Goal: Communication & Community: Participate in discussion

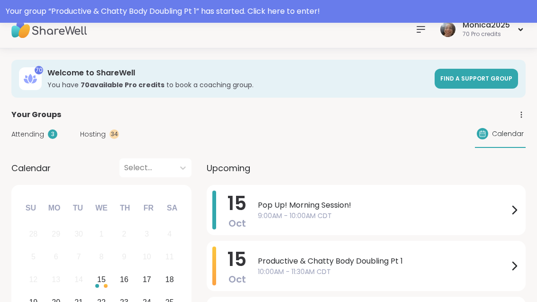
click at [280, 273] on span "10:00AM - 11:30AM CDT" at bounding box center [383, 272] width 251 height 10
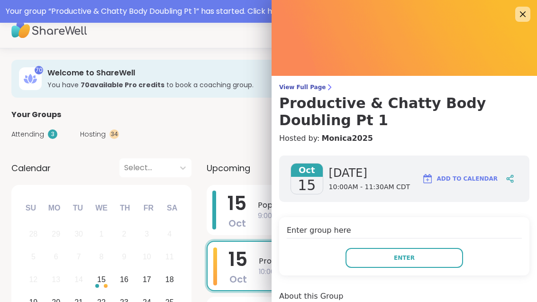
click at [431, 259] on button "Enter" at bounding box center [405, 258] width 118 height 20
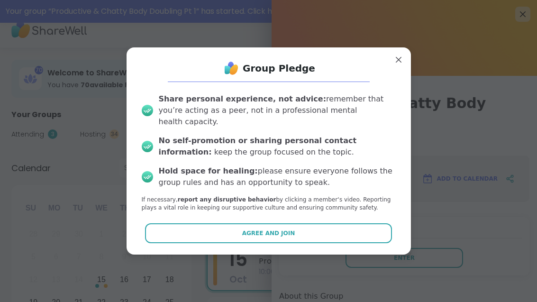
click at [300, 243] on button "Agree and Join" at bounding box center [268, 233] width 247 height 20
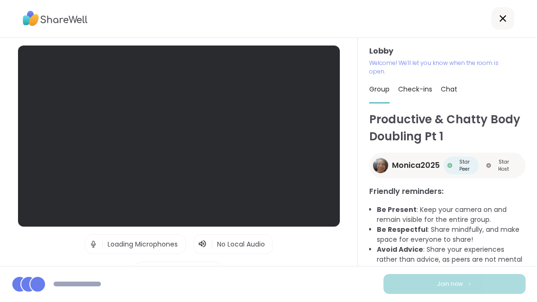
scroll to position [30, 0]
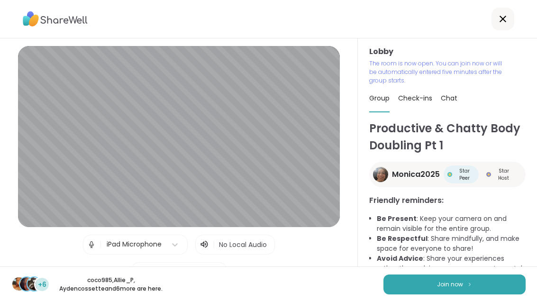
click at [429, 293] on button "Join now" at bounding box center [455, 285] width 142 height 20
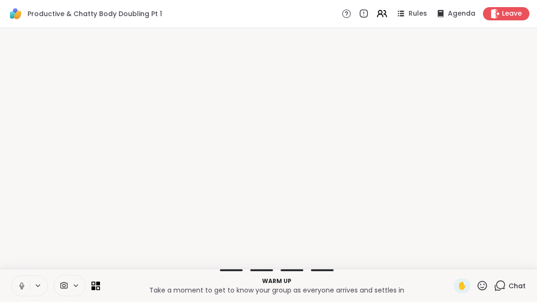
scroll to position [0, 0]
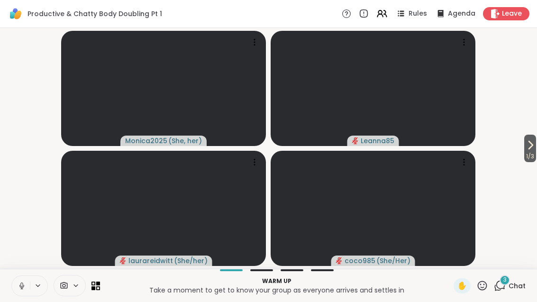
click at [505, 286] on icon at bounding box center [501, 285] width 9 height 9
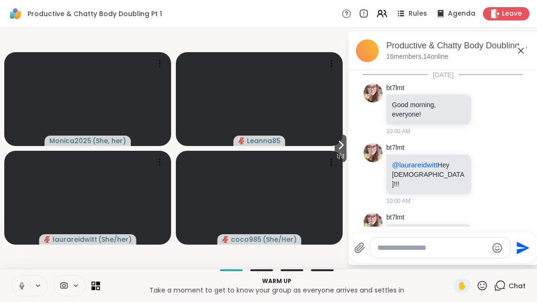
click at [339, 154] on span "1 / 3" at bounding box center [341, 156] width 12 height 11
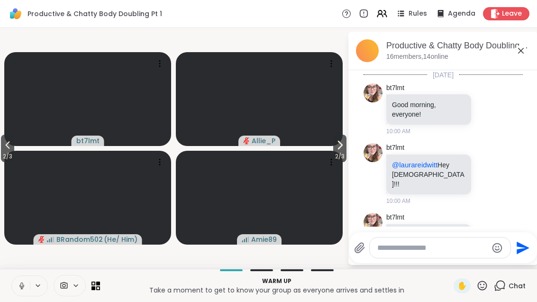
click at [343, 151] on span "2 / 3" at bounding box center [339, 156] width 13 height 11
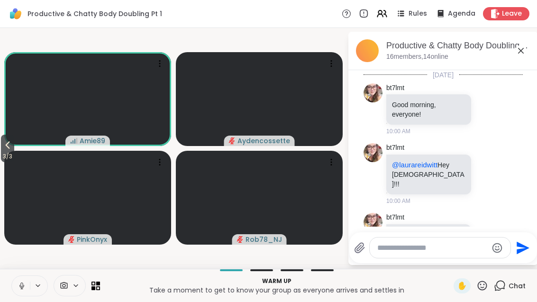
click at [1, 150] on button "3 / 3" at bounding box center [7, 149] width 13 height 28
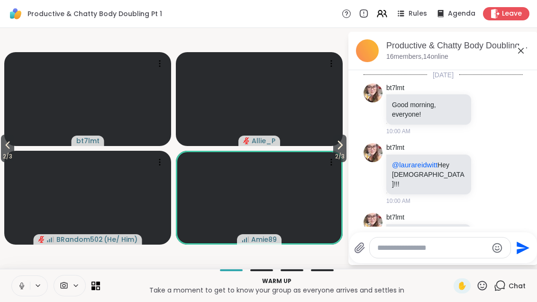
click at [1, 153] on span "2 / 3" at bounding box center [7, 156] width 13 height 11
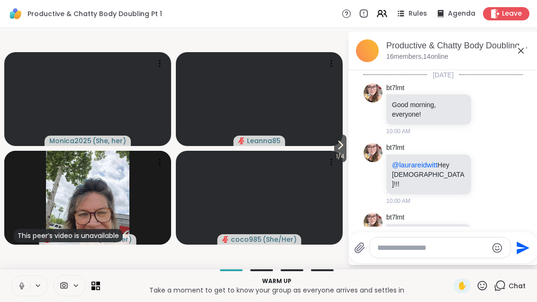
click at [338, 158] on span "1 / 4" at bounding box center [340, 156] width 12 height 11
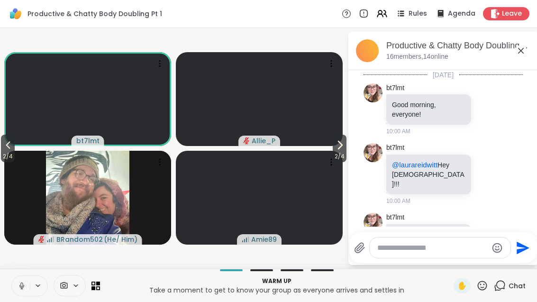
click at [346, 152] on span "2 / 4" at bounding box center [340, 156] width 14 height 11
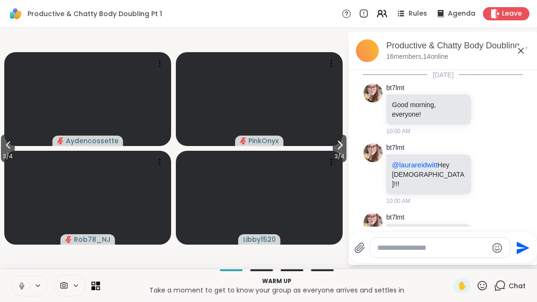
click at [341, 155] on span "3 / 4" at bounding box center [340, 156] width 14 height 11
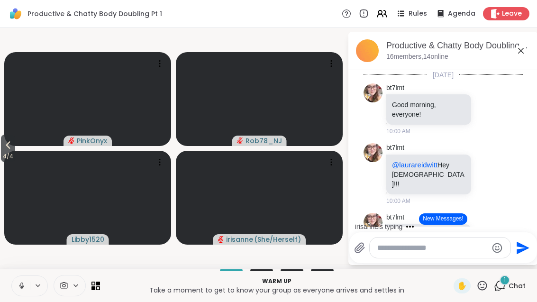
click at [383, 18] on icon at bounding box center [382, 13] width 11 height 11
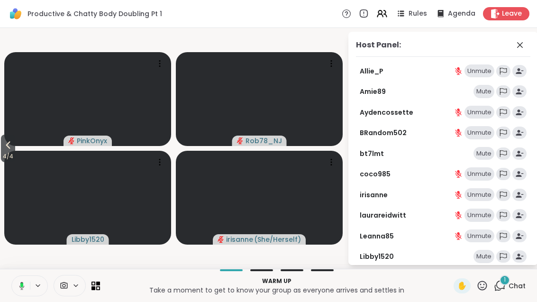
click at [492, 153] on div "Mute" at bounding box center [484, 153] width 21 height 13
click at [516, 43] on icon at bounding box center [520, 44] width 11 height 11
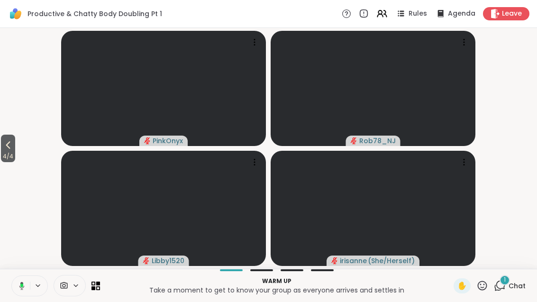
click at [8, 147] on icon at bounding box center [7, 144] width 11 height 11
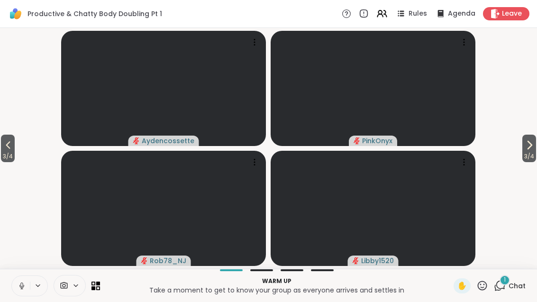
click at [8, 146] on icon at bounding box center [7, 144] width 11 height 11
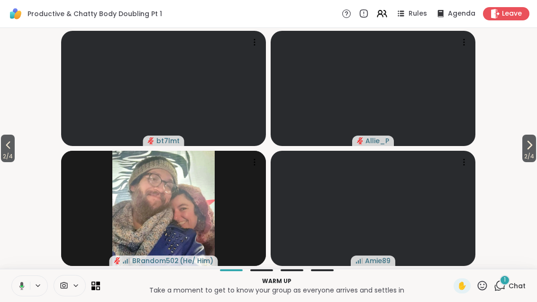
click at [8, 159] on span "2 / 4" at bounding box center [8, 156] width 14 height 11
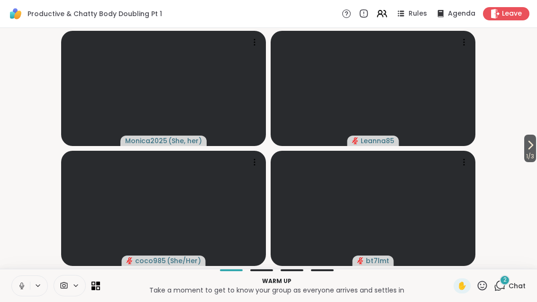
click at [511, 291] on div "2 Chat" at bounding box center [510, 285] width 32 height 15
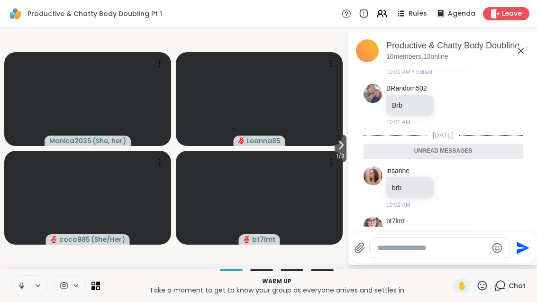
scroll to position [261, 0]
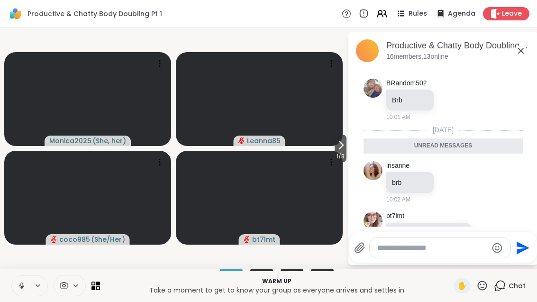
click at [489, 233] on icon at bounding box center [488, 237] width 9 height 9
click at [418, 213] on button "Select Reaction: Heart" at bounding box center [412, 222] width 19 height 19
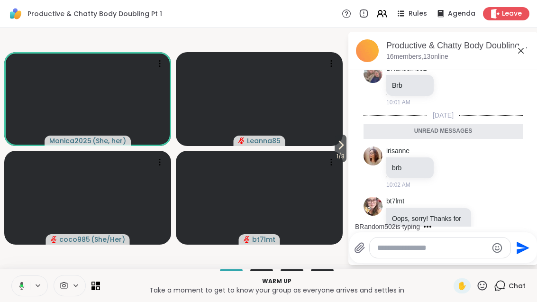
click at [524, 46] on icon at bounding box center [520, 50] width 11 height 11
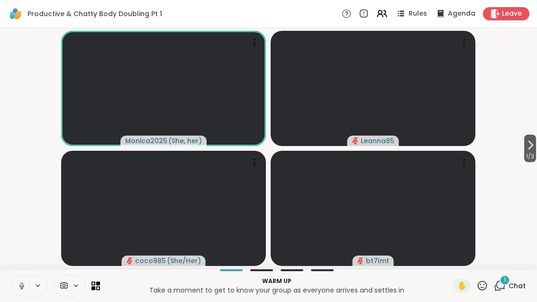
click at [530, 153] on span "1 / 3" at bounding box center [530, 156] width 12 height 11
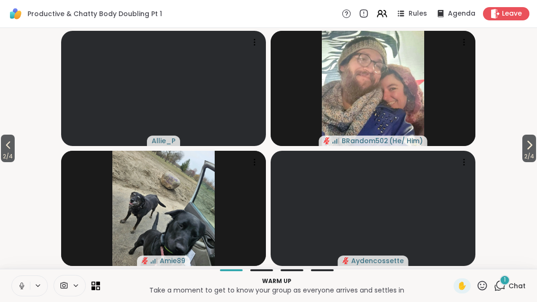
click at [528, 151] on span "2 / 4" at bounding box center [530, 156] width 14 height 11
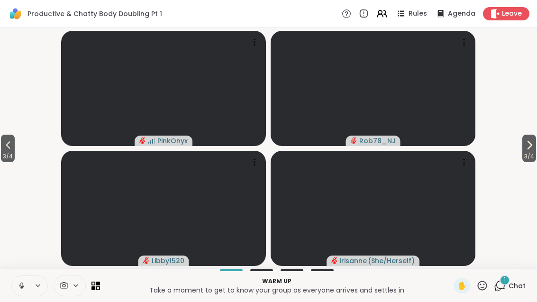
click at [526, 147] on icon at bounding box center [529, 144] width 11 height 11
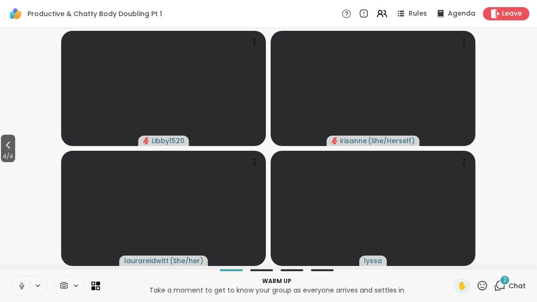
click at [8, 155] on span "4 / 4" at bounding box center [8, 156] width 14 height 11
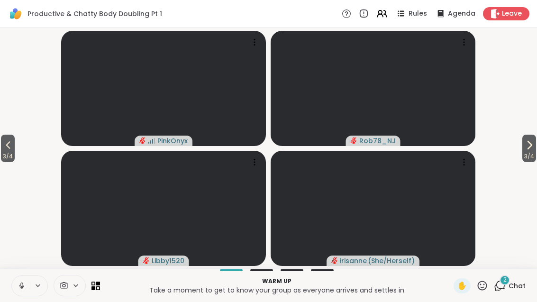
click at [11, 155] on span "3 / 4" at bounding box center [8, 156] width 14 height 11
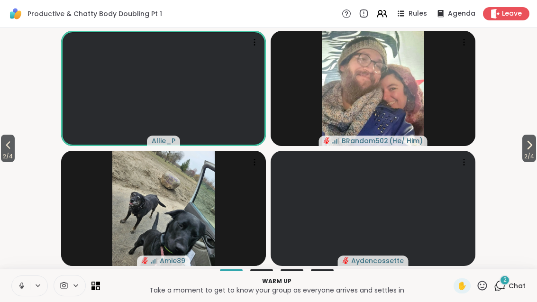
click at [8, 156] on span "2 / 4" at bounding box center [8, 156] width 14 height 11
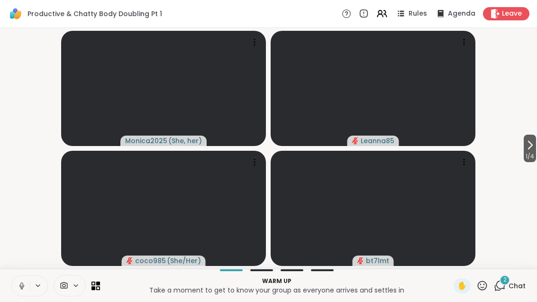
click at [508, 282] on div "2" at bounding box center [505, 280] width 10 height 10
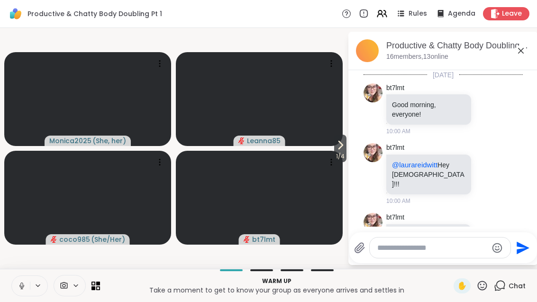
scroll to position [386, 0]
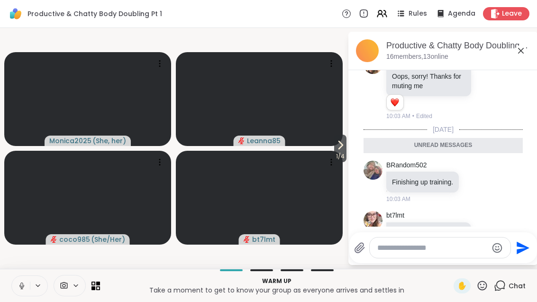
click at [337, 145] on icon at bounding box center [340, 144] width 11 height 11
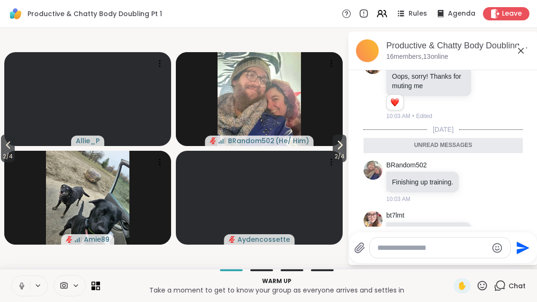
click at [335, 154] on span "2 / 4" at bounding box center [340, 156] width 14 height 11
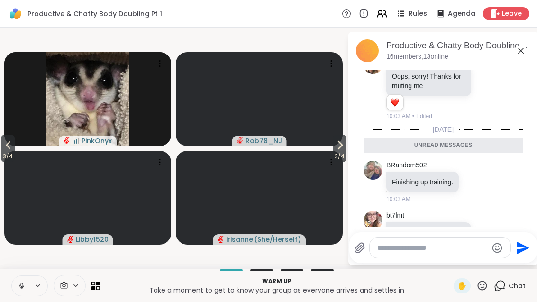
click at [333, 152] on span "3 / 4" at bounding box center [340, 156] width 14 height 11
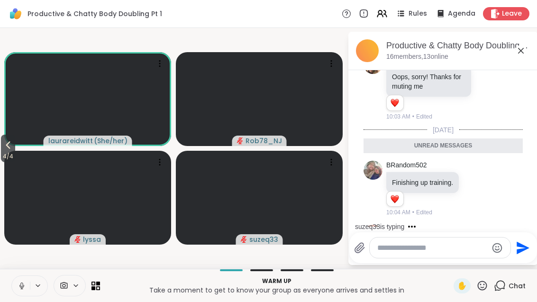
scroll to position [425, 0]
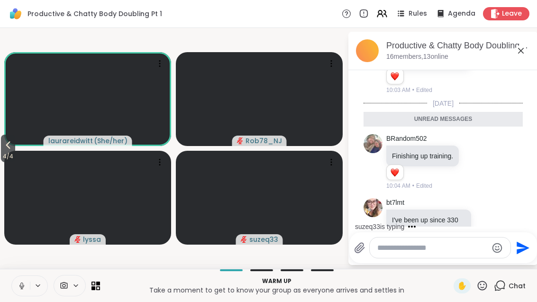
click at [385, 18] on icon at bounding box center [382, 13] width 11 height 11
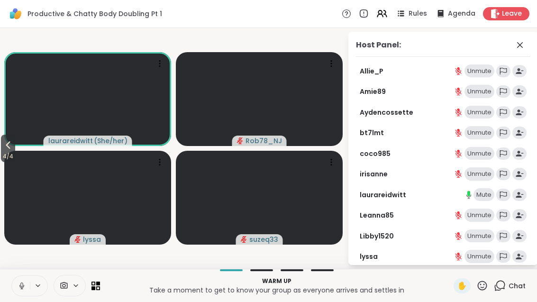
click at [489, 193] on div "Mute" at bounding box center [484, 194] width 21 height 13
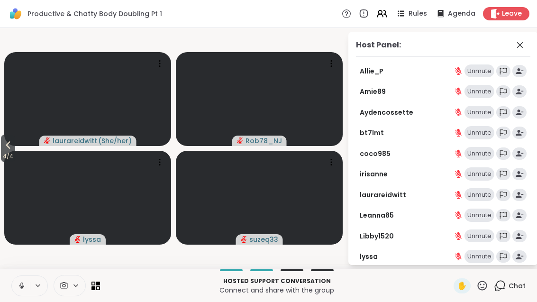
scroll to position [0, 0]
click at [517, 48] on icon at bounding box center [520, 44] width 11 height 11
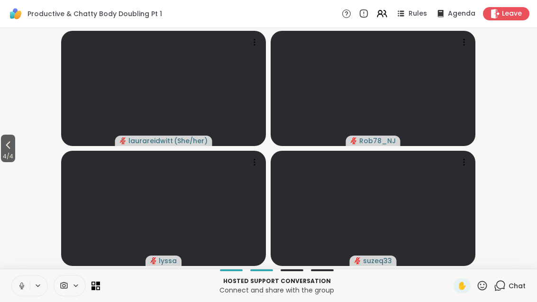
click at [9, 153] on span "4 / 4" at bounding box center [8, 156] width 14 height 11
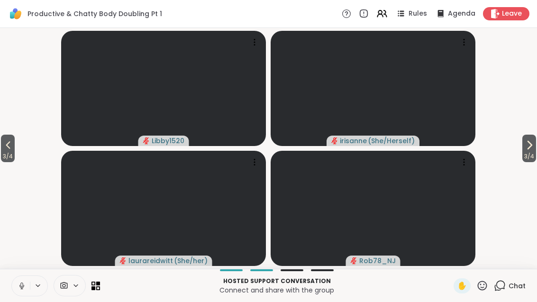
click at [530, 153] on span "3 / 4" at bounding box center [530, 156] width 14 height 11
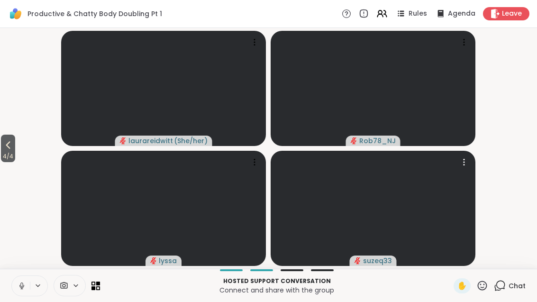
click at [384, 265] on span "suzeq33" at bounding box center [377, 260] width 29 height 9
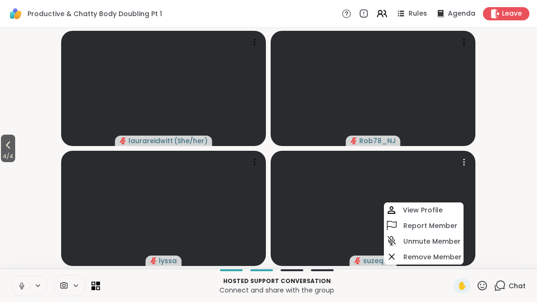
click at [444, 208] on div "View Profile" at bounding box center [424, 209] width 80 height 15
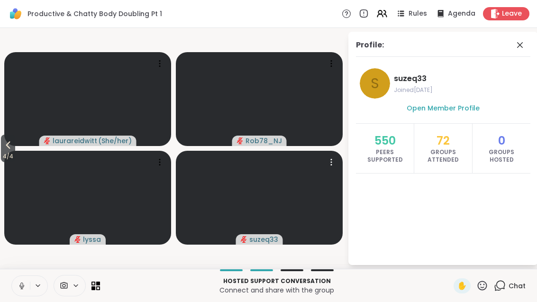
click at [520, 49] on icon at bounding box center [520, 44] width 11 height 11
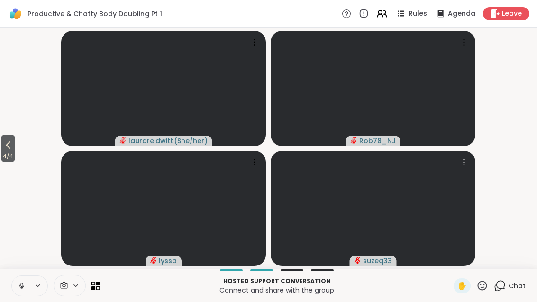
click at [4, 156] on span "4 / 4" at bounding box center [8, 156] width 14 height 11
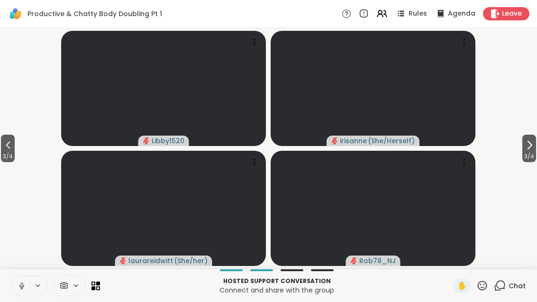
click at [7, 146] on icon at bounding box center [7, 144] width 11 height 11
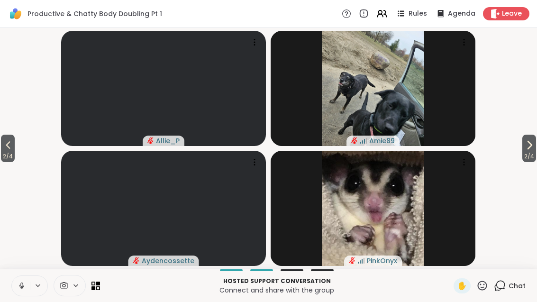
click at [3, 149] on icon at bounding box center [7, 144] width 11 height 11
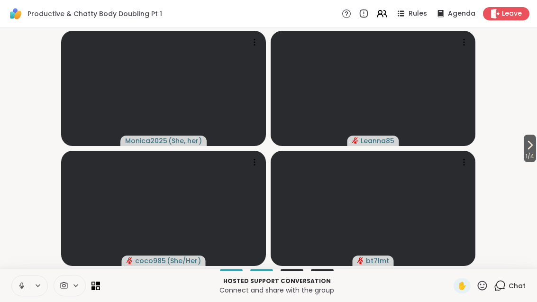
click at [535, 147] on button "1 / 4" at bounding box center [530, 149] width 12 height 28
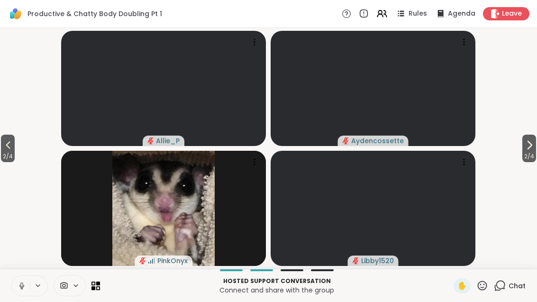
click at [536, 150] on button "2 / 4" at bounding box center [530, 149] width 14 height 28
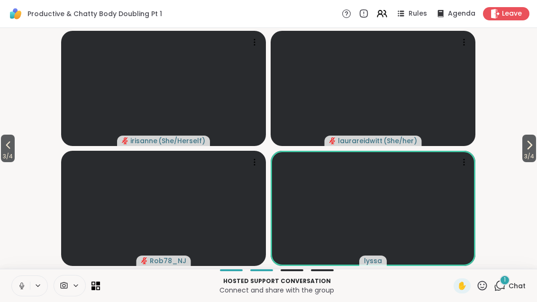
click at [534, 153] on span "3 / 4" at bounding box center [530, 156] width 14 height 11
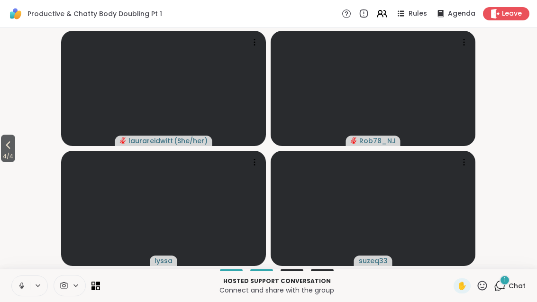
click at [506, 284] on span "1" at bounding box center [505, 280] width 2 height 8
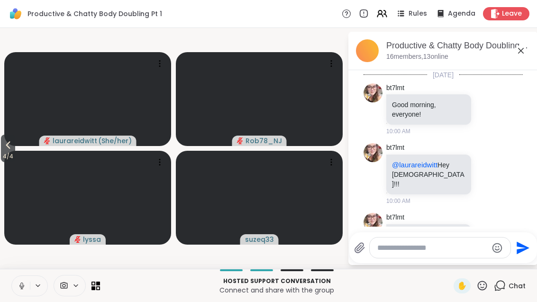
scroll to position [523, 0]
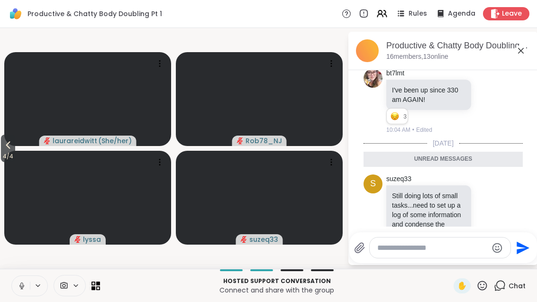
click at [7, 144] on icon at bounding box center [7, 144] width 11 height 11
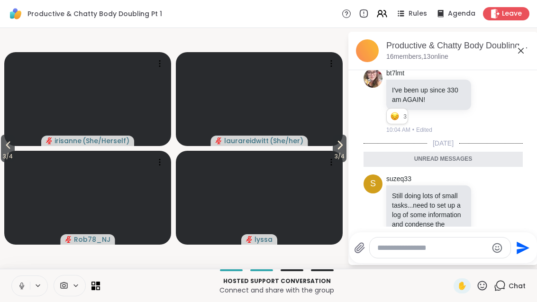
click at [10, 153] on span "3 / 4" at bounding box center [8, 156] width 14 height 11
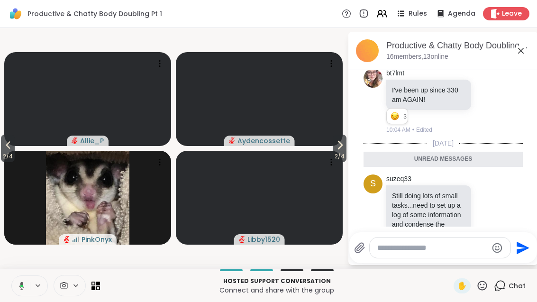
click at [2, 150] on button "2 / 4" at bounding box center [8, 149] width 14 height 28
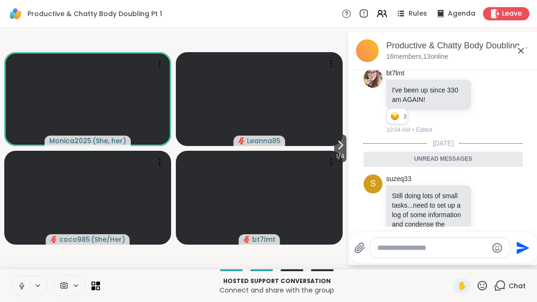
click at [524, 50] on icon at bounding box center [520, 50] width 11 height 11
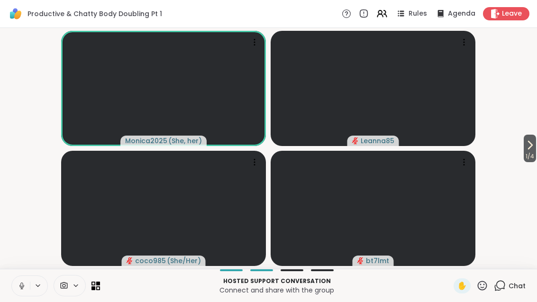
click at [403, 24] on div "Productive & Chatty Body Doubling Pt 1 Rules Agenda Leave" at bounding box center [268, 14] width 537 height 28
click at [411, 13] on span "Rules" at bounding box center [418, 13] width 18 height 9
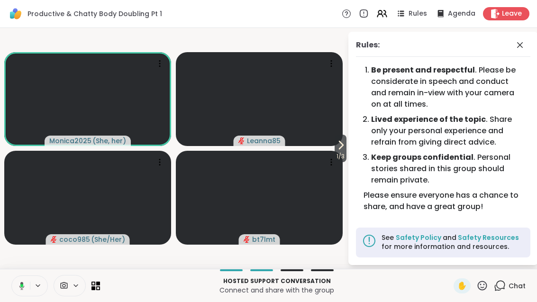
click at [344, 157] on span "1 / 3" at bounding box center [341, 156] width 12 height 11
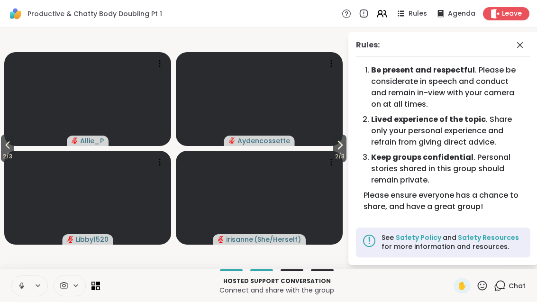
click at [334, 156] on span "2 / 3" at bounding box center [339, 156] width 13 height 11
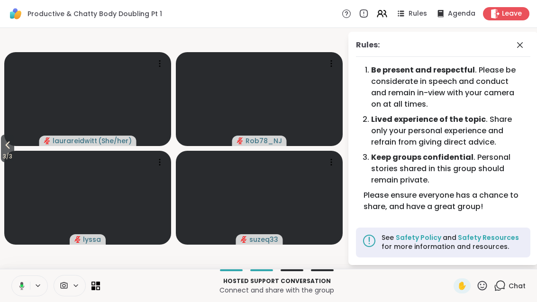
click at [10, 147] on icon at bounding box center [7, 144] width 11 height 11
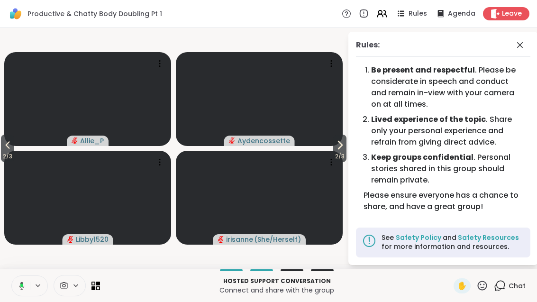
click at [9, 152] on span "2 / 3" at bounding box center [7, 156] width 13 height 11
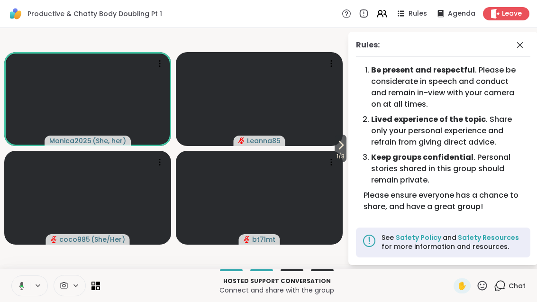
click at [526, 42] on span at bounding box center [521, 44] width 13 height 11
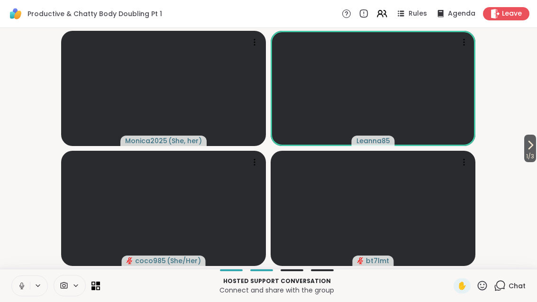
click at [516, 291] on div "Chat" at bounding box center [510, 285] width 32 height 15
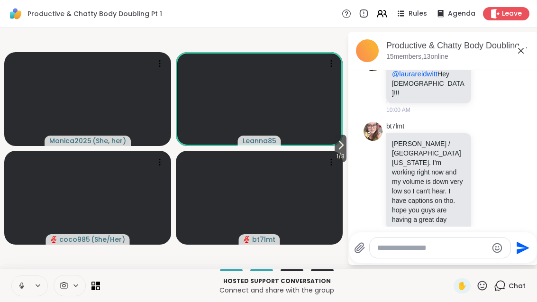
scroll to position [88, 0]
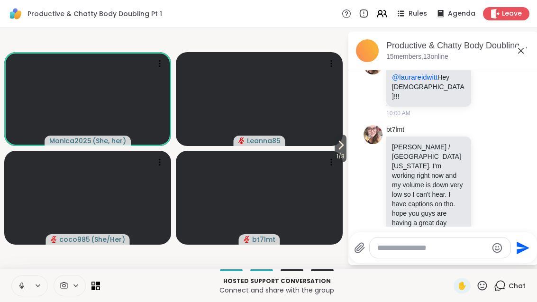
click at [340, 152] on span "1 / 3" at bounding box center [341, 156] width 12 height 11
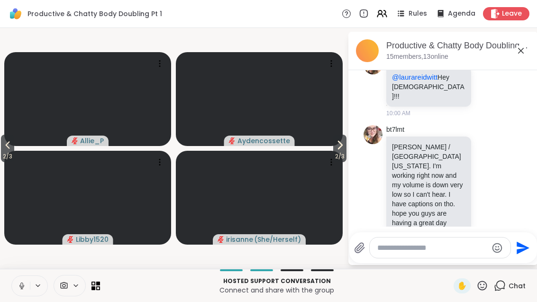
click at [2, 152] on span "2 / 3" at bounding box center [7, 156] width 13 height 11
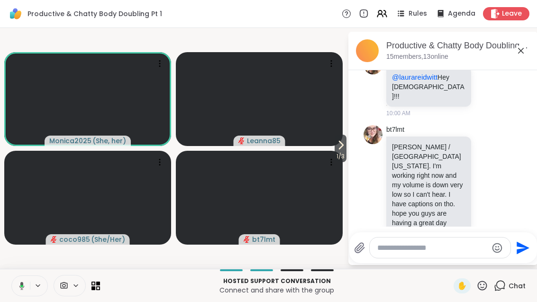
click at [340, 158] on span "1 / 3" at bounding box center [341, 156] width 12 height 11
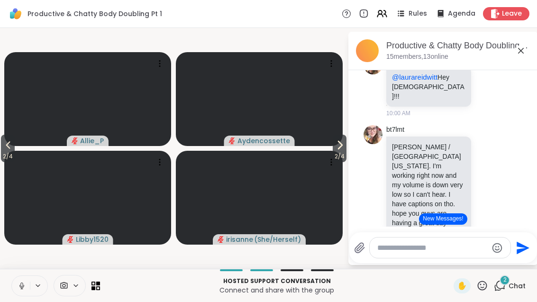
click at [342, 144] on icon at bounding box center [339, 144] width 11 height 11
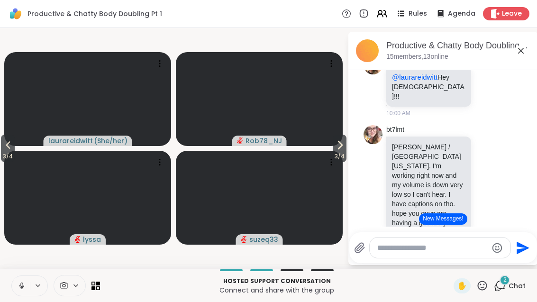
click at [341, 150] on icon at bounding box center [339, 144] width 11 height 11
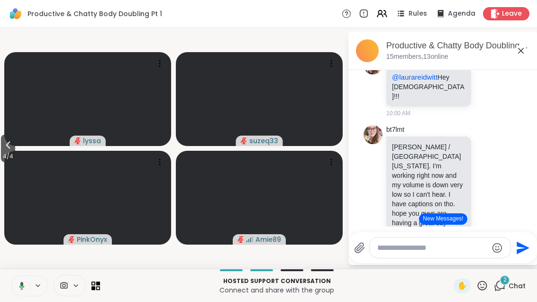
click at [3, 153] on span "4 / 4" at bounding box center [8, 156] width 14 height 11
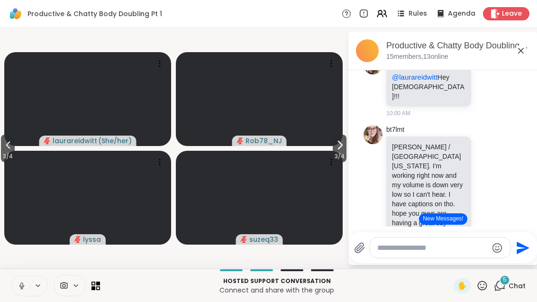
click at [456, 216] on button "New Messages!" at bounding box center [443, 218] width 48 height 11
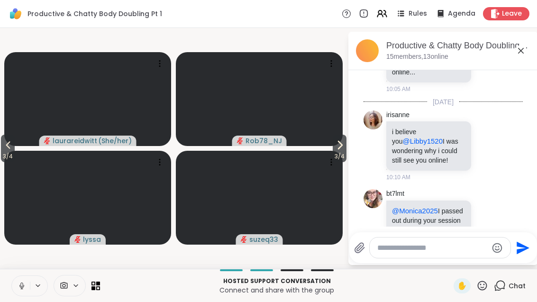
scroll to position [679, 0]
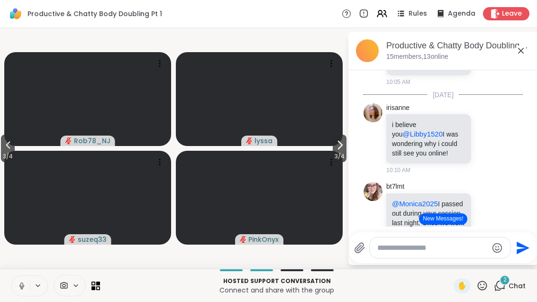
click at [339, 149] on icon at bounding box center [339, 144] width 11 height 11
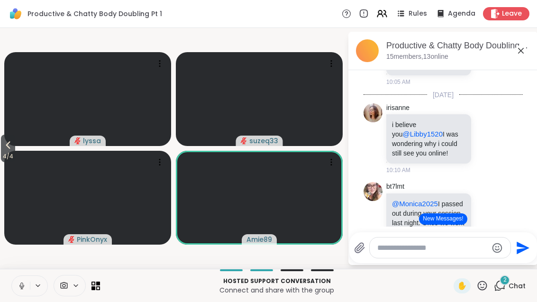
click at [19, 151] on video at bounding box center [87, 198] width 167 height 94
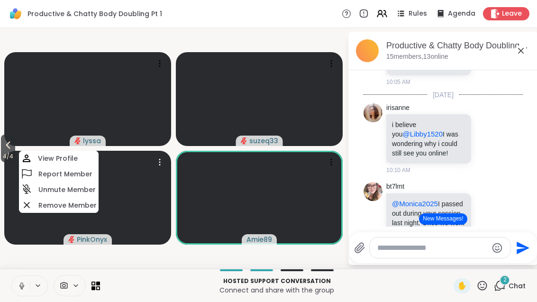
click at [2, 150] on button "4 / 4" at bounding box center [8, 149] width 14 height 28
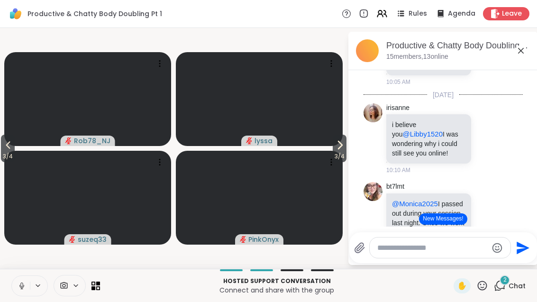
click at [10, 139] on button "3 / 4" at bounding box center [8, 149] width 14 height 28
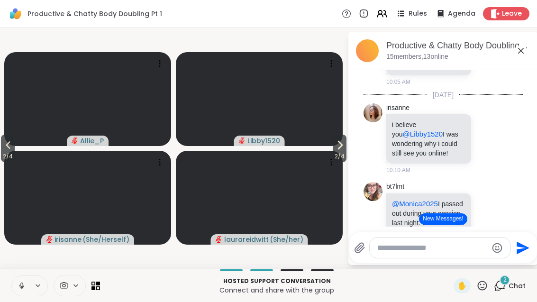
click at [15, 144] on button "2 / 4" at bounding box center [8, 149] width 14 height 28
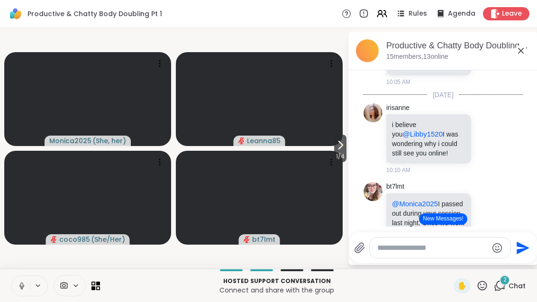
click at [334, 152] on span "1 / 4" at bounding box center [340, 156] width 12 height 11
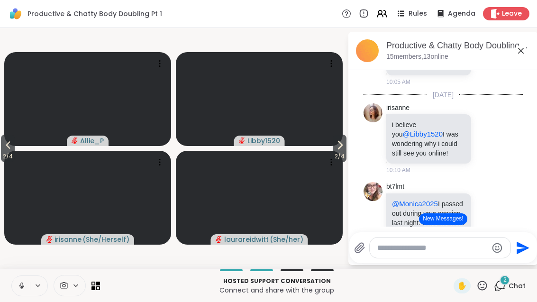
click at [341, 153] on span "2 / 4" at bounding box center [340, 156] width 14 height 11
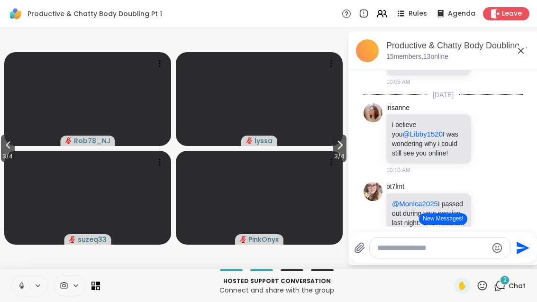
click at [340, 156] on span "3 / 4" at bounding box center [340, 156] width 14 height 11
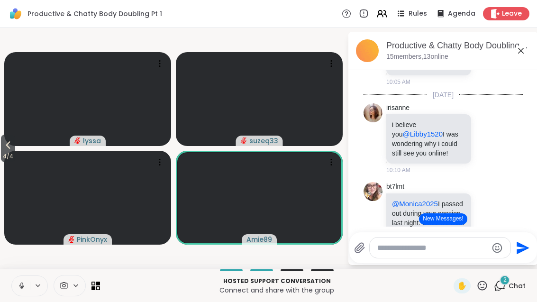
click at [1, 147] on button "4 / 4" at bounding box center [8, 149] width 14 height 28
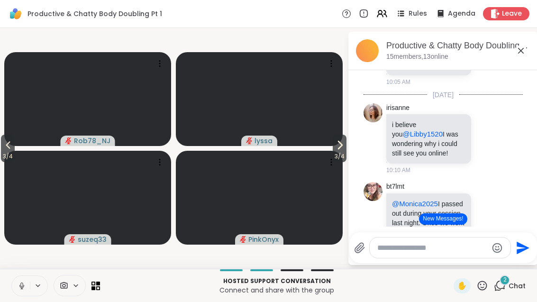
click at [14, 145] on icon at bounding box center [7, 144] width 11 height 11
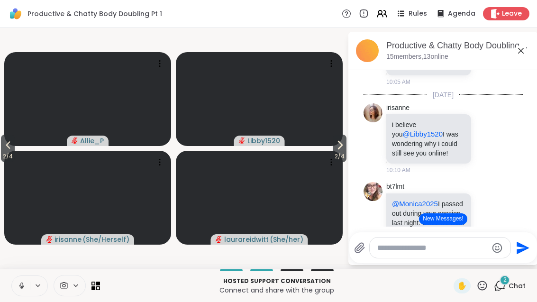
click at [345, 155] on span "2 / 4" at bounding box center [340, 156] width 14 height 11
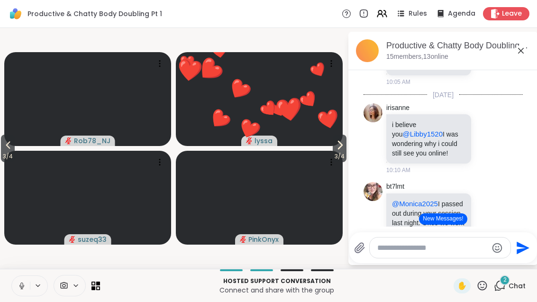
click at [339, 156] on span "3 / 4" at bounding box center [340, 156] width 14 height 11
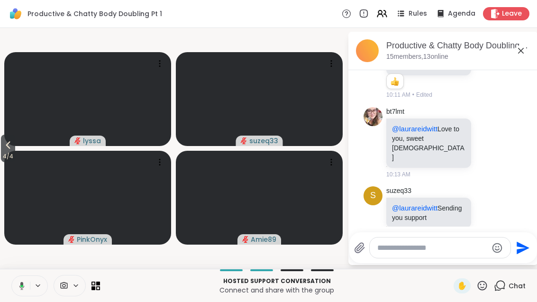
scroll to position [856, 0]
click at [9, 153] on span "4 / 4" at bounding box center [8, 156] width 14 height 11
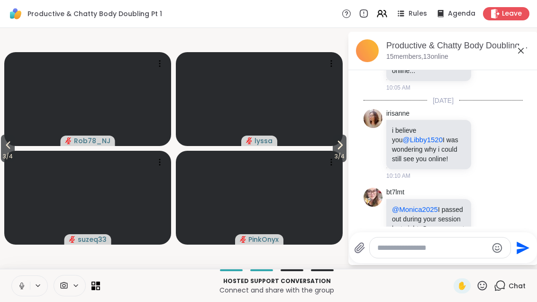
scroll to position [695, 0]
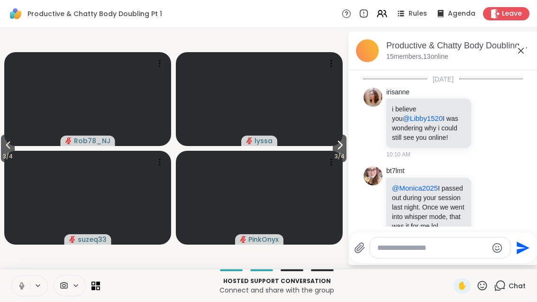
click at [489, 212] on icon at bounding box center [489, 212] width 0 height 0
click at [417, 194] on div "Select Reaction: Heart" at bounding box center [412, 198] width 9 height 9
click at [392, 239] on div "Reactions: like" at bounding box center [395, 243] width 9 height 9
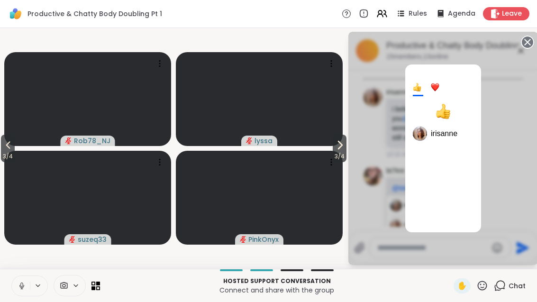
click at [531, 47] on circle at bounding box center [527, 42] width 11 height 11
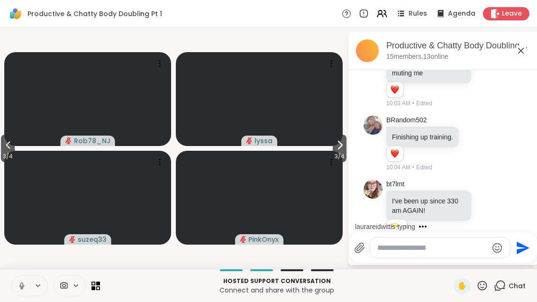
scroll to position [0, 0]
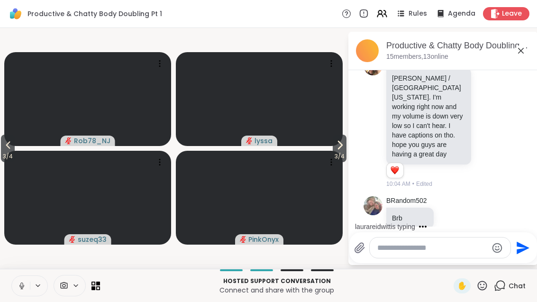
click at [522, 51] on icon at bounding box center [520, 50] width 11 height 11
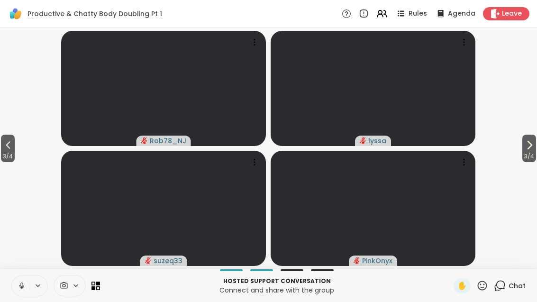
click at [524, 150] on icon at bounding box center [529, 144] width 11 height 11
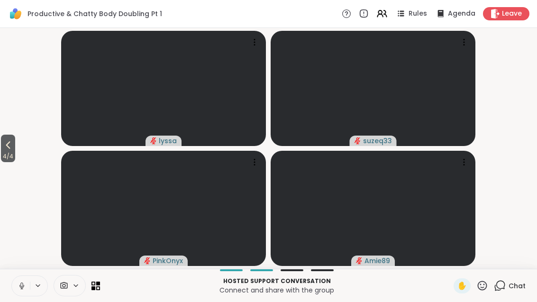
click at [8, 147] on icon at bounding box center [7, 144] width 11 height 11
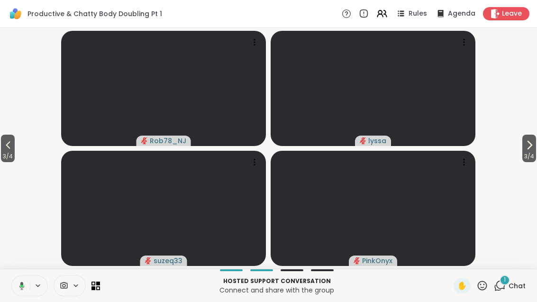
click at [12, 155] on span "3 / 4" at bounding box center [8, 156] width 14 height 11
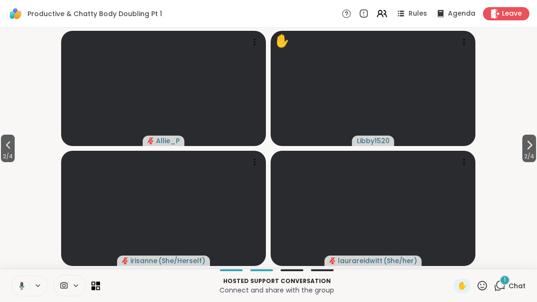
click at [507, 291] on div "1 Chat" at bounding box center [510, 285] width 32 height 15
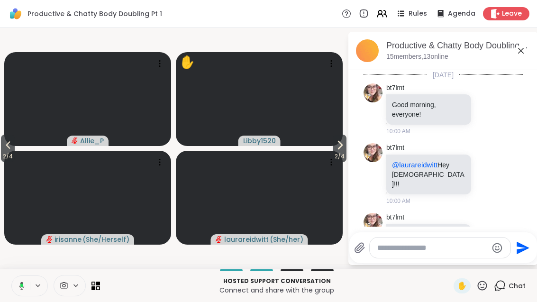
scroll to position [1153, 0]
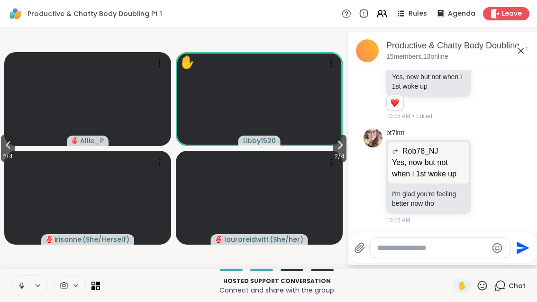
click at [533, 54] on div "Productive & Chatty Body Doubling Pt 1, [DATE] members, 13 online" at bounding box center [444, 51] width 190 height 38
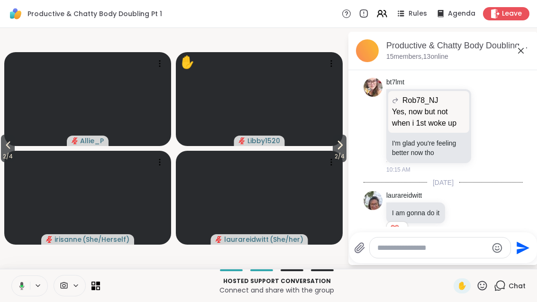
scroll to position [1263, 0]
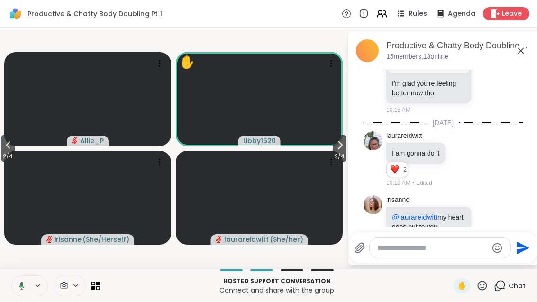
click at [333, 150] on button "2 / 4" at bounding box center [340, 149] width 14 height 28
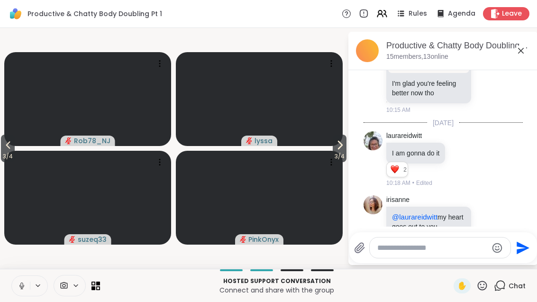
click at [8, 148] on icon at bounding box center [7, 144] width 11 height 11
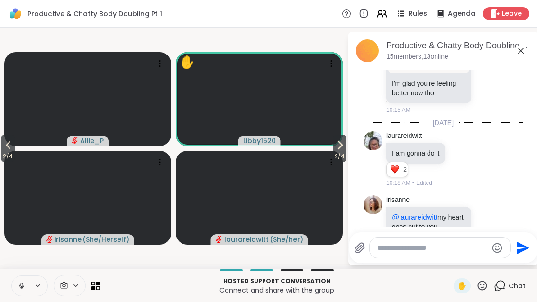
click at [340, 154] on span "2 / 4" at bounding box center [340, 156] width 14 height 11
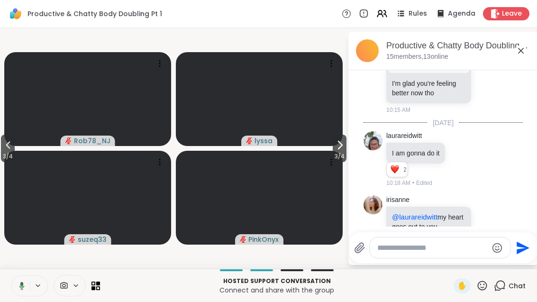
click at [337, 155] on span "3 / 4" at bounding box center [340, 156] width 14 height 11
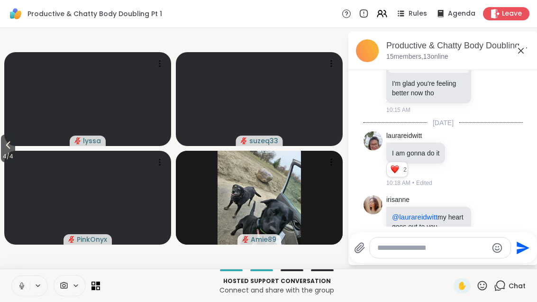
click at [22, 191] on video at bounding box center [87, 198] width 167 height 94
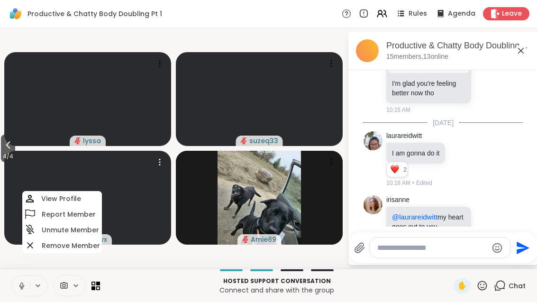
click at [1, 154] on span "4 / 4" at bounding box center [8, 156] width 14 height 11
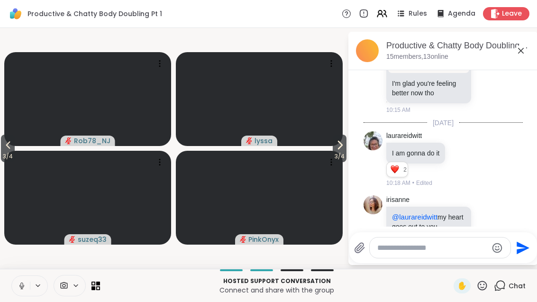
click at [9, 151] on span "3 / 4" at bounding box center [8, 156] width 14 height 11
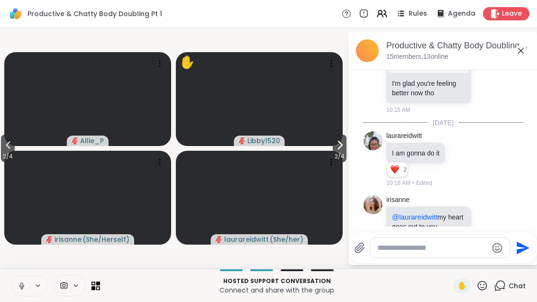
click at [333, 155] on span "2 / 4" at bounding box center [340, 156] width 14 height 11
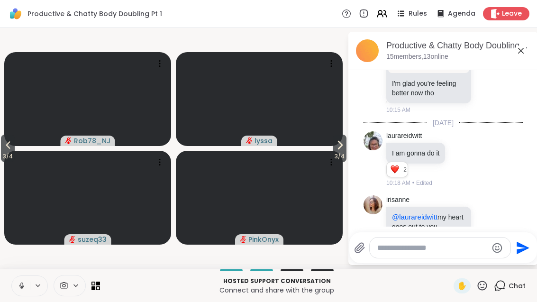
click at [344, 150] on icon at bounding box center [339, 144] width 11 height 11
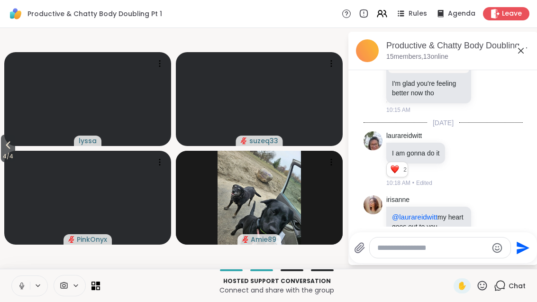
click at [1, 151] on span "4 / 4" at bounding box center [8, 156] width 14 height 11
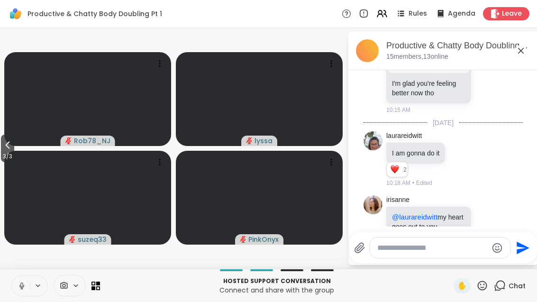
click at [11, 145] on icon at bounding box center [7, 144] width 11 height 11
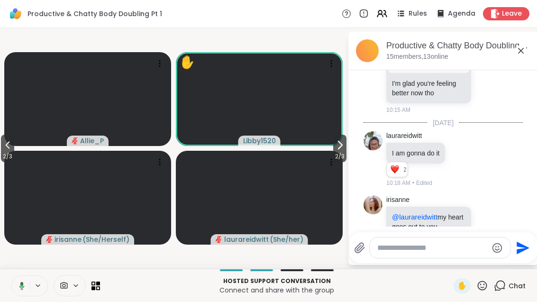
click at [386, 17] on icon at bounding box center [382, 13] width 11 height 11
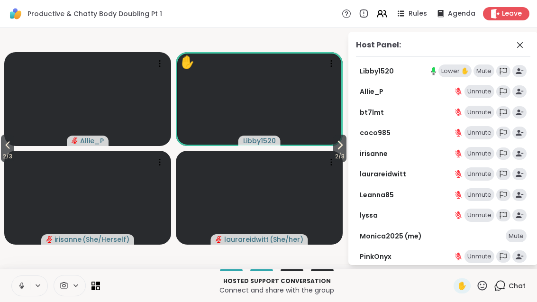
click at [453, 77] on div "Lower ✋" at bounding box center [455, 70] width 33 height 13
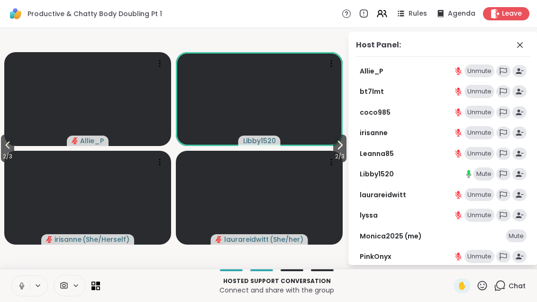
click at [523, 46] on icon at bounding box center [520, 44] width 11 height 11
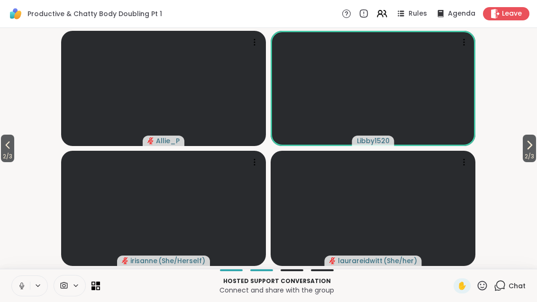
click at [529, 156] on span "2 / 3" at bounding box center [529, 156] width 13 height 11
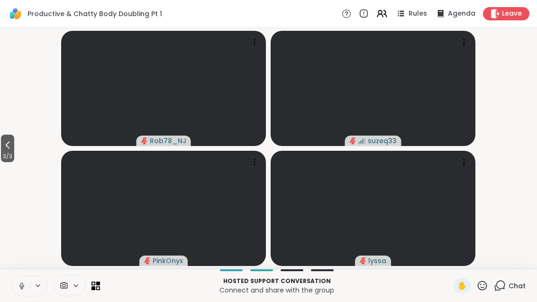
click at [4, 150] on icon at bounding box center [7, 144] width 11 height 11
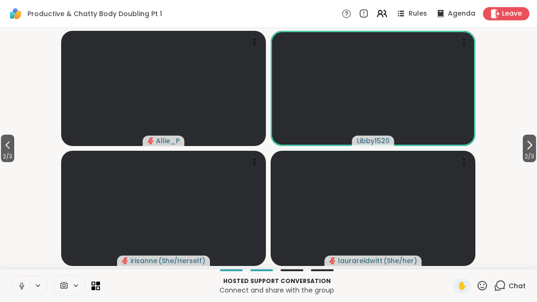
click at [9, 147] on icon at bounding box center [8, 145] width 4 height 8
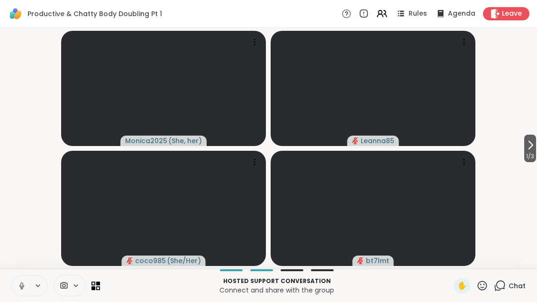
click at [535, 144] on button "1 / 3" at bounding box center [530, 149] width 12 height 28
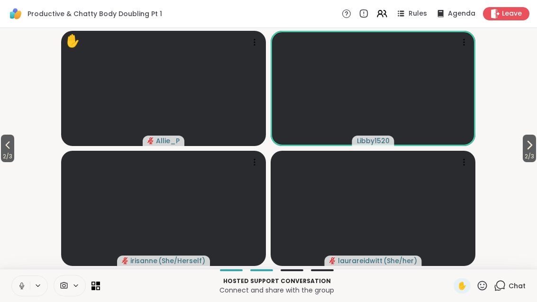
click at [529, 156] on span "2 / 3" at bounding box center [529, 156] width 13 height 11
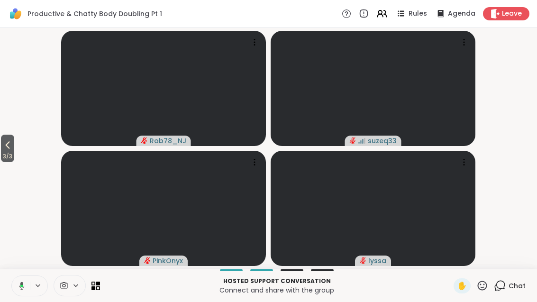
click at [8, 147] on icon at bounding box center [7, 144] width 11 height 11
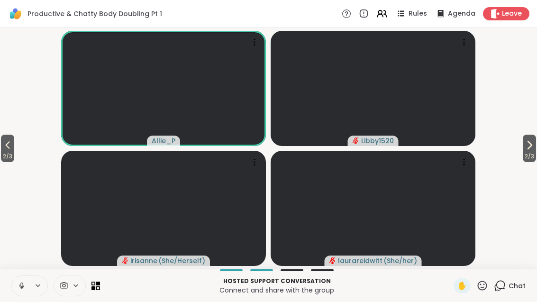
click at [13, 156] on span "2 / 3" at bounding box center [7, 156] width 13 height 11
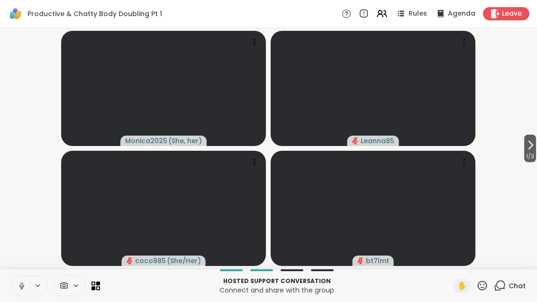
click at [530, 156] on span "1 / 3" at bounding box center [530, 156] width 12 height 11
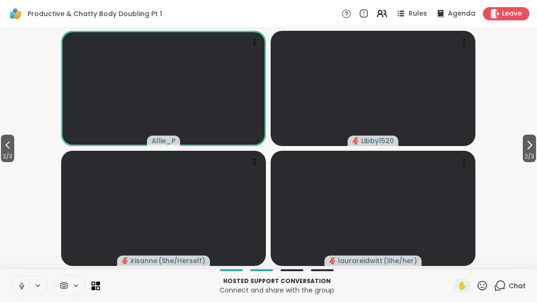
click at [535, 156] on span "2 / 3" at bounding box center [529, 156] width 13 height 11
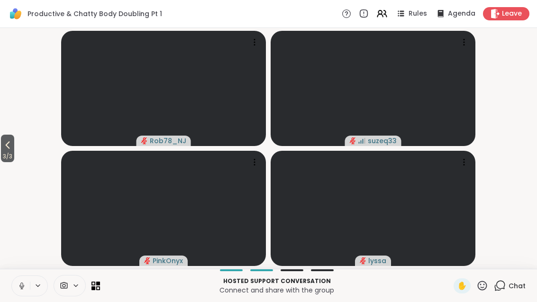
click at [10, 156] on span "3 / 3" at bounding box center [7, 156] width 13 height 11
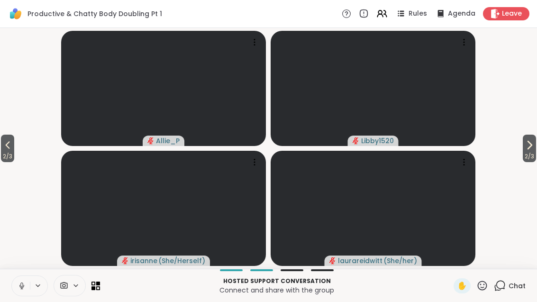
click at [14, 152] on span "2 / 3" at bounding box center [7, 156] width 13 height 11
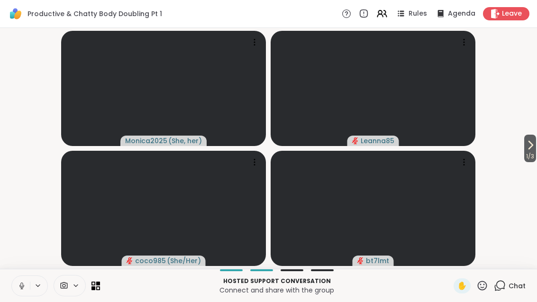
click at [535, 147] on button "1 / 3" at bounding box center [530, 149] width 12 height 28
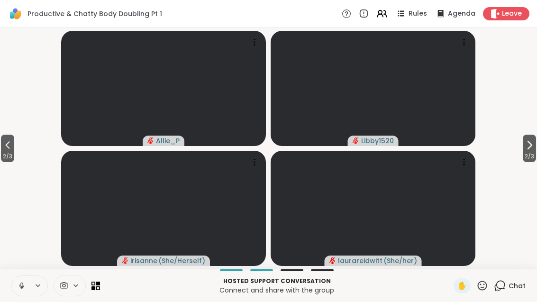
click at [533, 155] on span "2 / 3" at bounding box center [529, 156] width 13 height 11
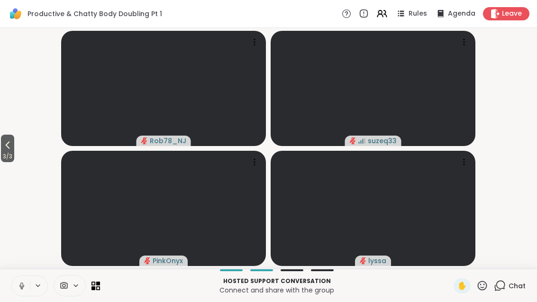
click at [2, 148] on button "3 / 3" at bounding box center [7, 149] width 13 height 28
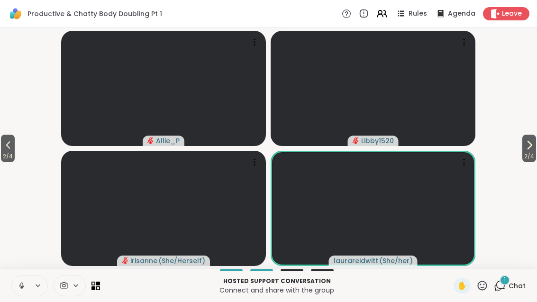
click at [495, 292] on div "1 Chat" at bounding box center [510, 285] width 32 height 15
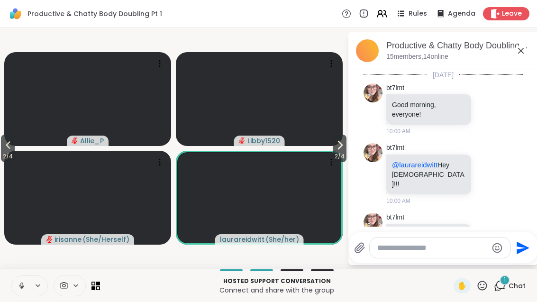
scroll to position [1345, 0]
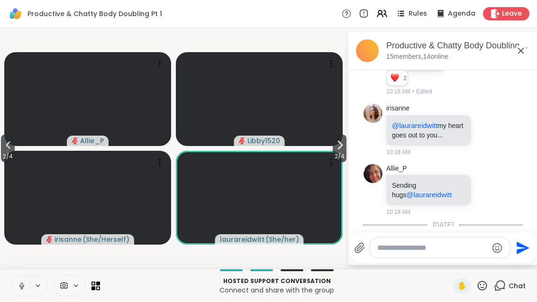
click at [522, 51] on icon at bounding box center [521, 51] width 6 height 6
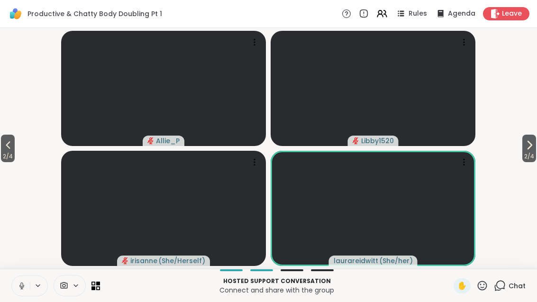
click at [508, 291] on div "Chat" at bounding box center [510, 285] width 32 height 15
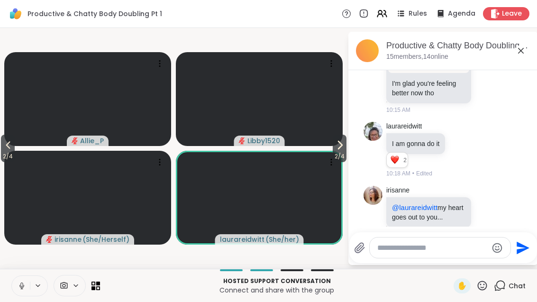
scroll to position [1314, 0]
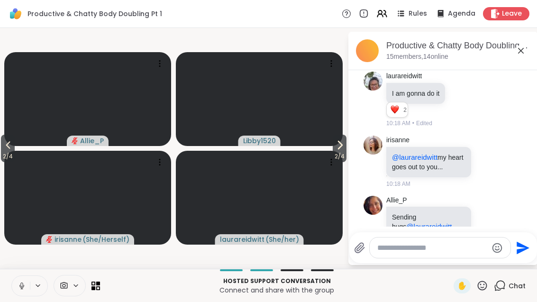
click at [340, 153] on span "2 / 4" at bounding box center [340, 156] width 14 height 11
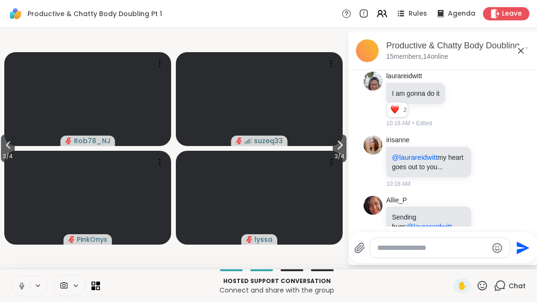
click at [343, 146] on icon at bounding box center [339, 144] width 11 height 11
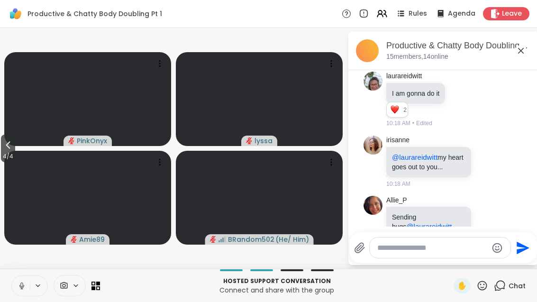
click at [1, 146] on button "4 / 4" at bounding box center [8, 149] width 14 height 28
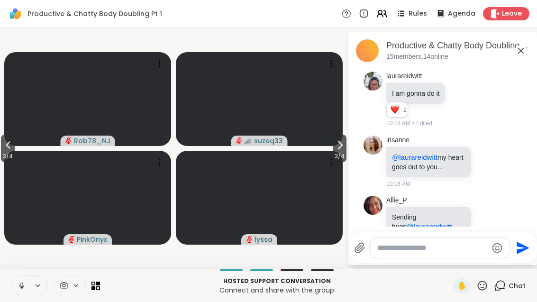
click at [7, 151] on span "3 / 4" at bounding box center [8, 156] width 14 height 11
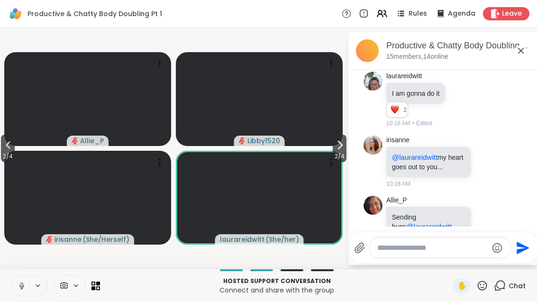
click at [485, 285] on icon at bounding box center [482, 285] width 9 height 9
click at [456, 261] on span "❤️" at bounding box center [454, 260] width 9 height 11
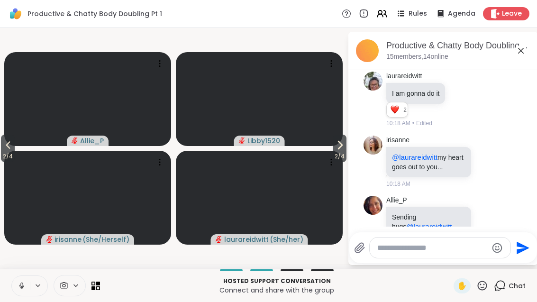
click at [340, 154] on span "2 / 4" at bounding box center [340, 156] width 14 height 11
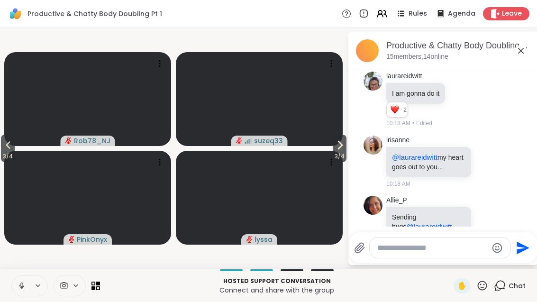
click at [336, 153] on span "3 / 4" at bounding box center [340, 156] width 14 height 11
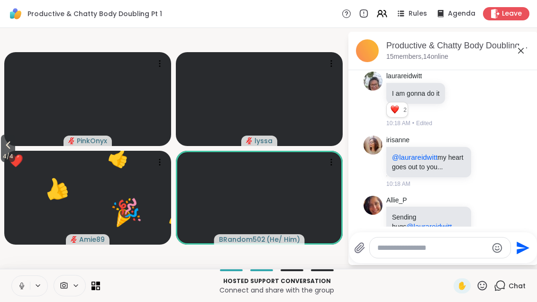
click at [1, 155] on span "4 / 4" at bounding box center [8, 156] width 14 height 11
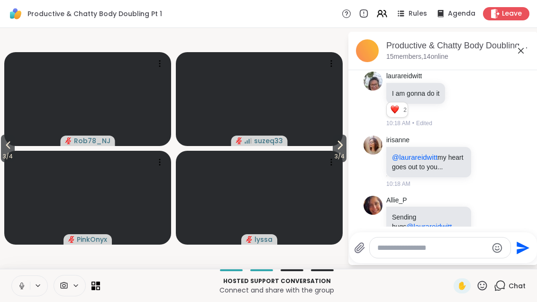
click at [8, 152] on span "3 / 4" at bounding box center [8, 156] width 14 height 11
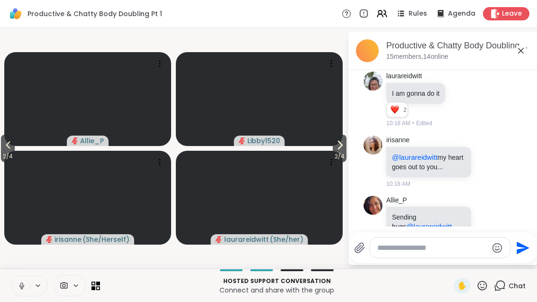
click at [336, 156] on span "2 / 4" at bounding box center [340, 156] width 14 height 11
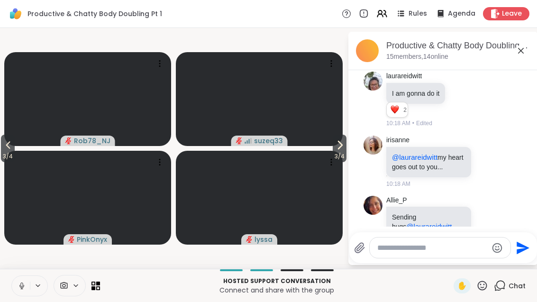
click at [345, 148] on button "3 / 4" at bounding box center [340, 149] width 14 height 28
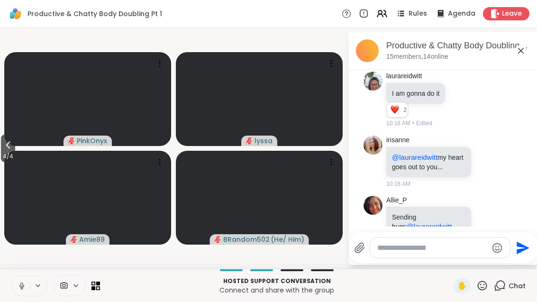
click at [2, 150] on button "4 / 4" at bounding box center [8, 149] width 14 height 28
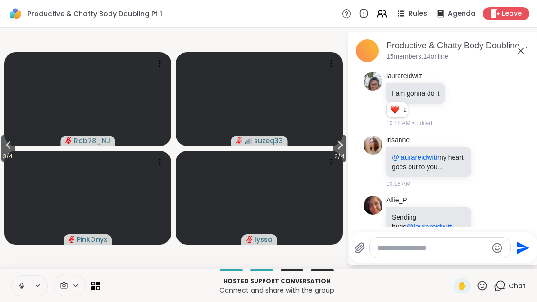
click at [5, 153] on span "3 / 4" at bounding box center [8, 156] width 14 height 11
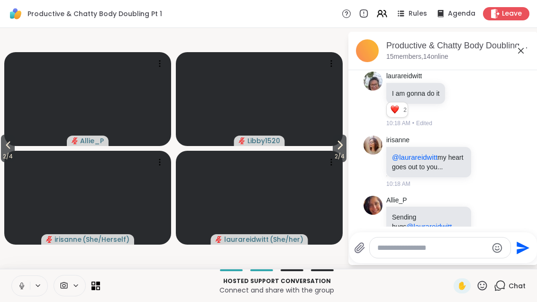
click at [9, 158] on span "2 / 4" at bounding box center [8, 156] width 14 height 11
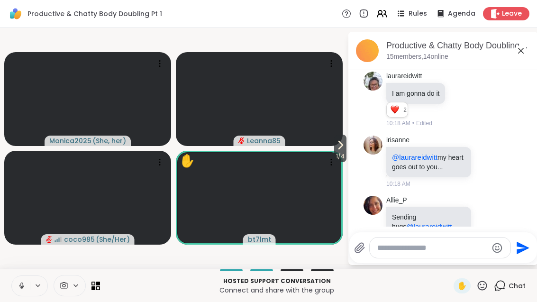
click at [343, 154] on span "1 / 4" at bounding box center [340, 156] width 12 height 11
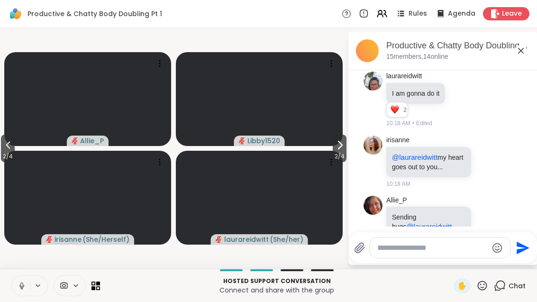
click at [1, 150] on button "2 / 4" at bounding box center [8, 149] width 14 height 28
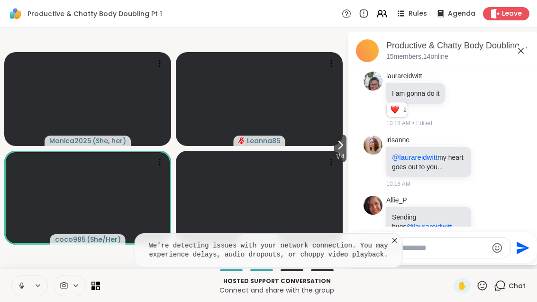
click at [396, 238] on icon at bounding box center [395, 240] width 5 height 5
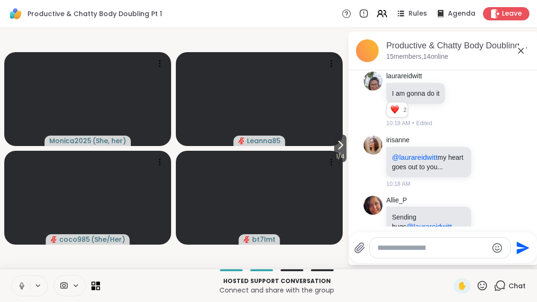
click at [340, 161] on span "1 / 4" at bounding box center [340, 156] width 12 height 11
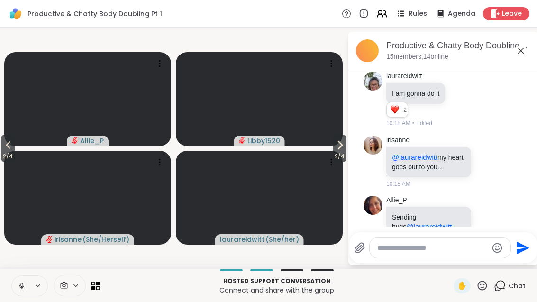
click at [341, 154] on span "2 / 4" at bounding box center [340, 156] width 14 height 11
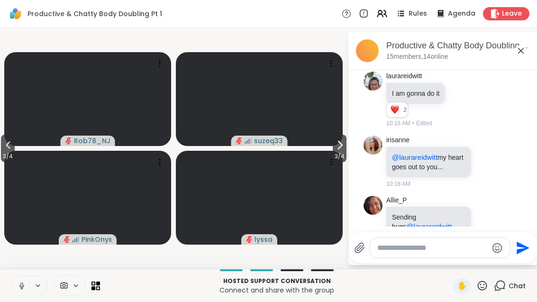
click at [340, 148] on icon at bounding box center [339, 144] width 11 height 11
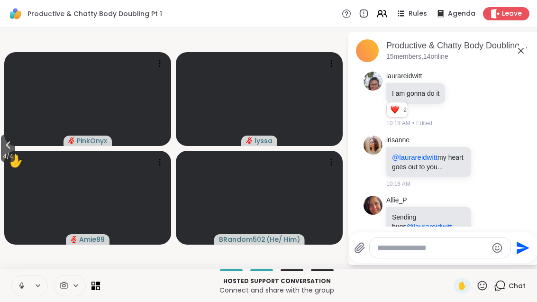
click at [525, 46] on icon at bounding box center [520, 50] width 11 height 11
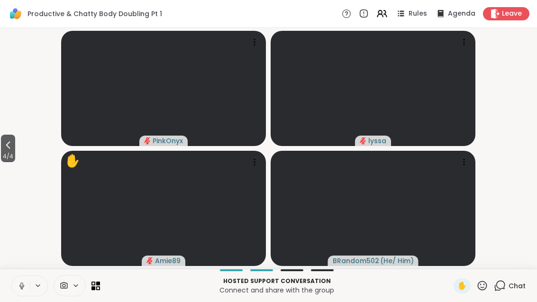
click at [2, 148] on button "4 / 4" at bounding box center [8, 149] width 14 height 28
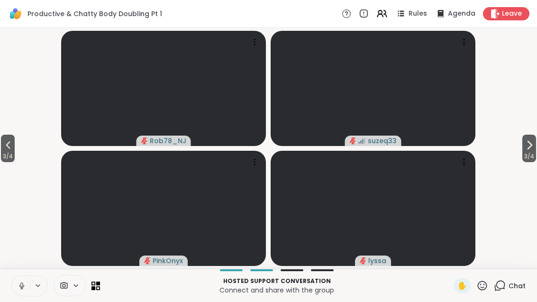
click at [15, 149] on button "3 / 4" at bounding box center [8, 149] width 14 height 28
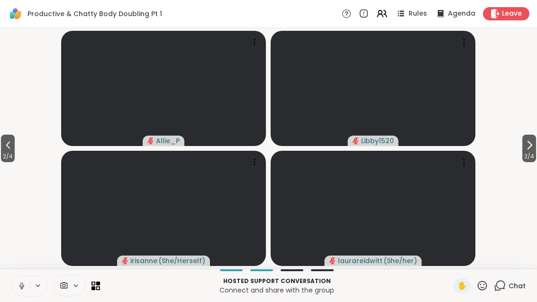
click at [3, 145] on button "2 / 4" at bounding box center [8, 149] width 14 height 28
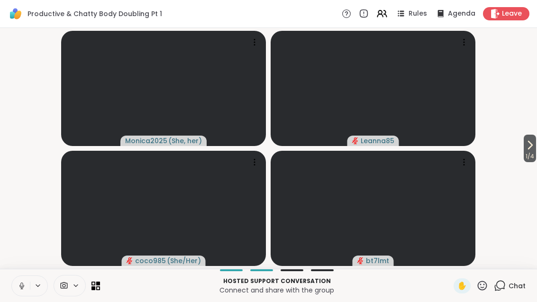
click at [3, 291] on div "Hosted support conversation Connect and share with the group ✋ Chat" at bounding box center [268, 285] width 537 height 33
click at [9, 283] on div "Hosted support conversation Connect and share with the group ✋ Chat" at bounding box center [268, 285] width 537 height 33
click at [24, 292] on button at bounding box center [21, 286] width 18 height 20
click at [535, 153] on span "1 / 4" at bounding box center [530, 156] width 12 height 11
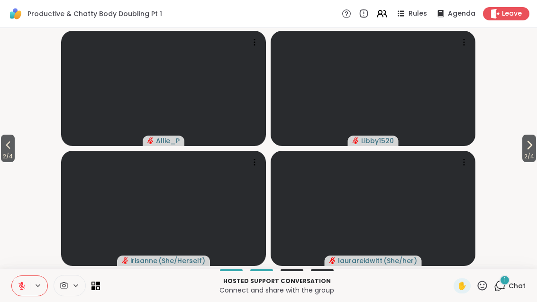
click at [514, 288] on span "Chat" at bounding box center [517, 285] width 17 height 9
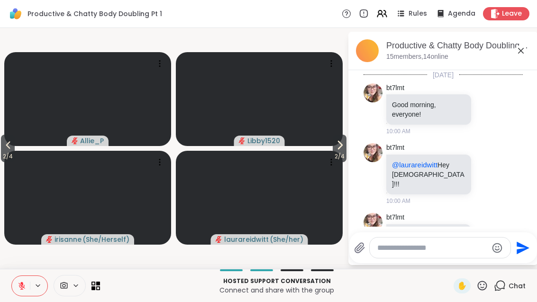
scroll to position [1509, 0]
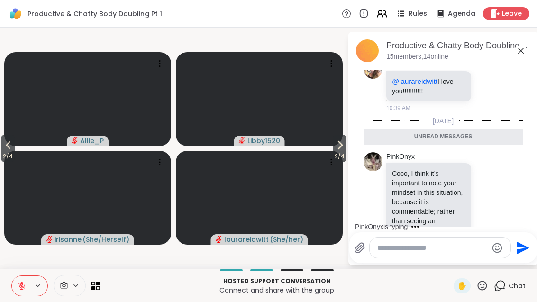
click at [19, 291] on button at bounding box center [21, 286] width 18 height 20
click at [4, 156] on span "2 / 4" at bounding box center [8, 156] width 14 height 11
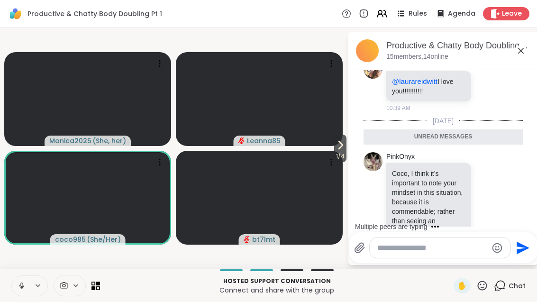
click at [22, 288] on icon at bounding box center [21, 288] width 0 height 2
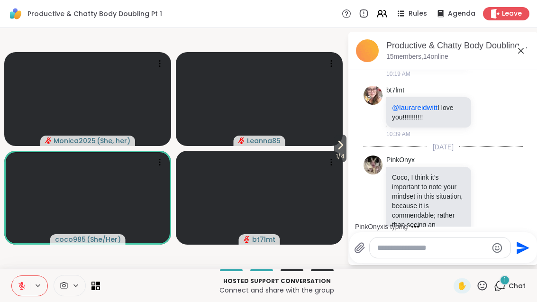
scroll to position [1484, 0]
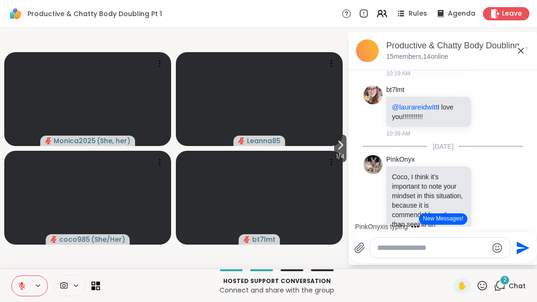
click at [20, 290] on button at bounding box center [21, 286] width 18 height 20
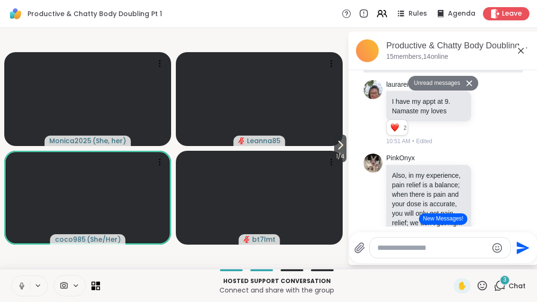
scroll to position [1852, 0]
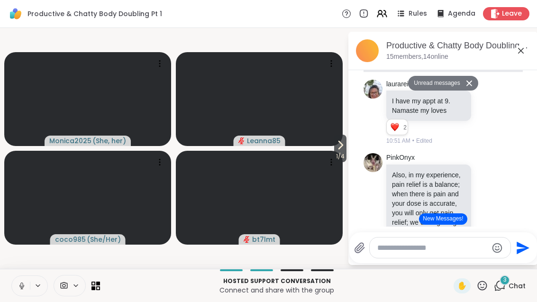
click at [345, 153] on span "1 / 4" at bounding box center [340, 156] width 12 height 11
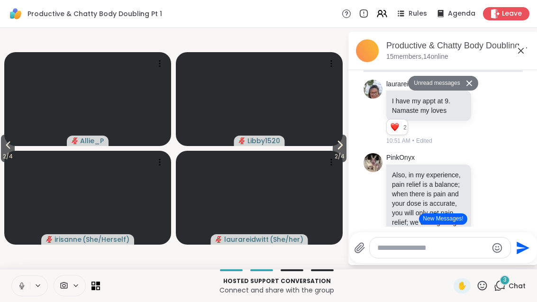
click at [342, 147] on icon at bounding box center [339, 144] width 11 height 11
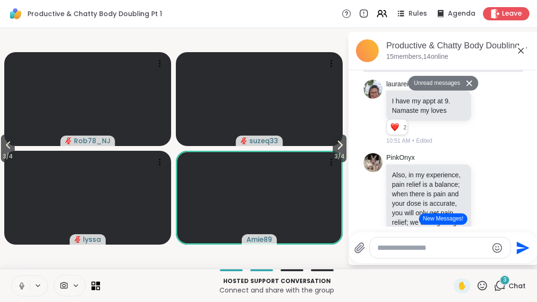
click at [341, 147] on icon at bounding box center [339, 144] width 11 height 11
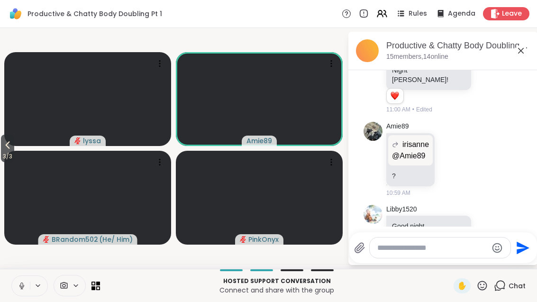
scroll to position [3512, 0]
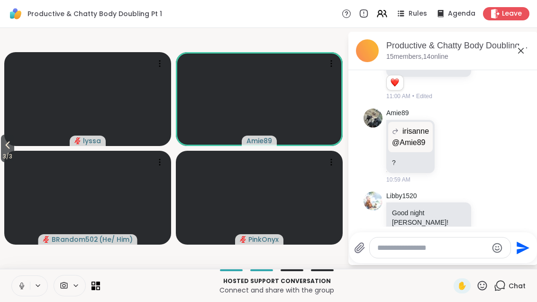
click at [11, 149] on icon at bounding box center [7, 144] width 11 height 11
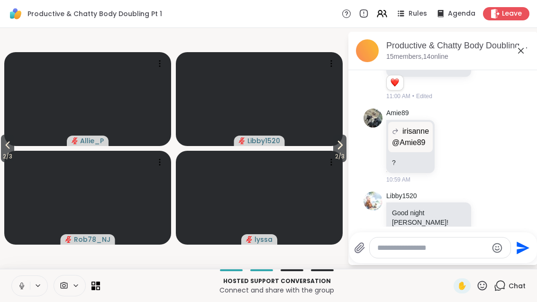
click at [21, 141] on video at bounding box center [87, 99] width 167 height 94
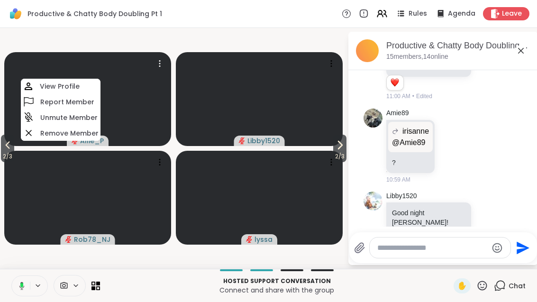
click at [8, 151] on span "2 / 3" at bounding box center [7, 156] width 13 height 11
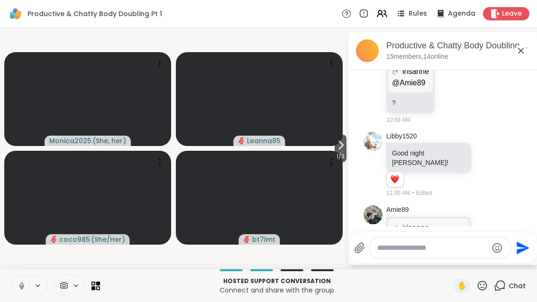
scroll to position [3622, 0]
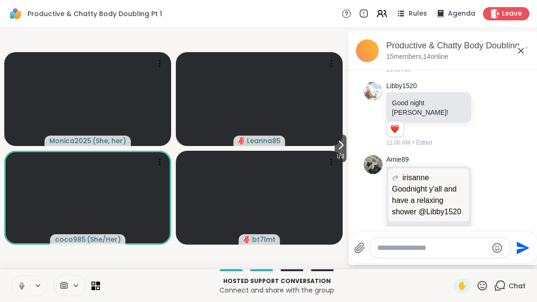
click at [342, 153] on span "1 / 3" at bounding box center [341, 156] width 12 height 11
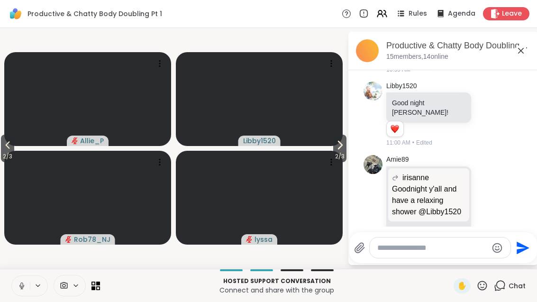
click at [337, 148] on icon at bounding box center [339, 144] width 11 height 11
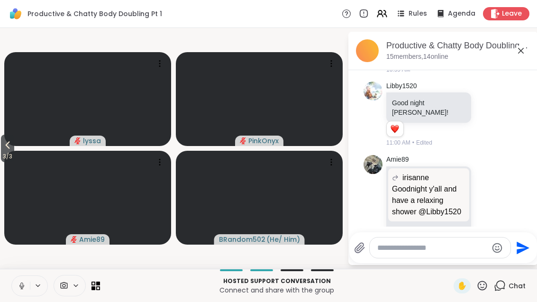
click at [9, 146] on icon at bounding box center [8, 145] width 4 height 8
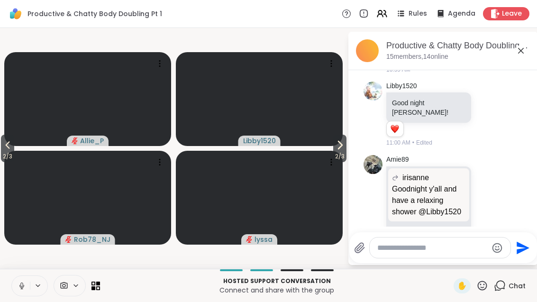
click at [14, 153] on span "2 / 3" at bounding box center [7, 156] width 13 height 11
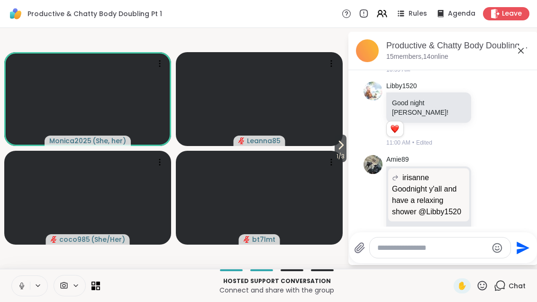
click at [344, 152] on span "1 / 3" at bounding box center [341, 156] width 12 height 11
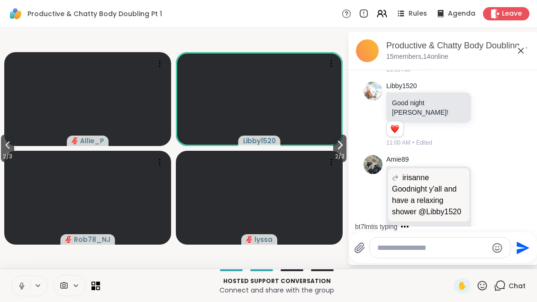
click at [342, 154] on span "2 / 3" at bounding box center [339, 156] width 13 height 11
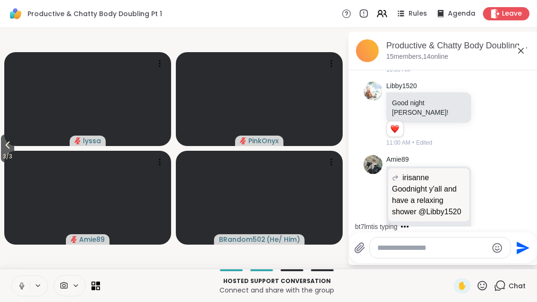
click at [8, 158] on span "3 / 3" at bounding box center [7, 156] width 13 height 11
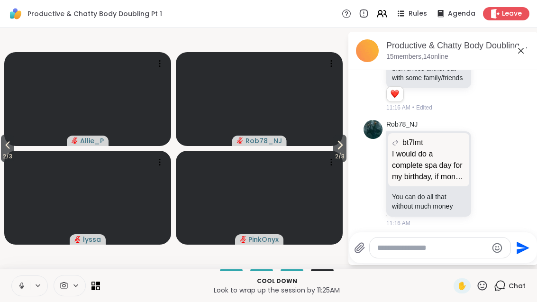
scroll to position [4156, 0]
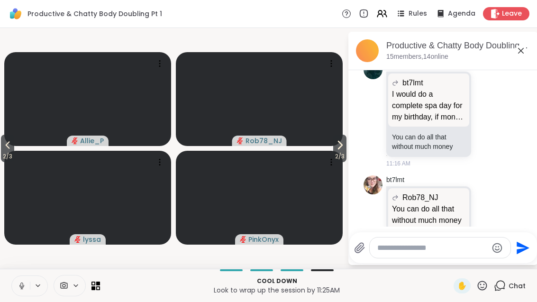
click at [345, 143] on button "2 / 3" at bounding box center [339, 149] width 13 height 28
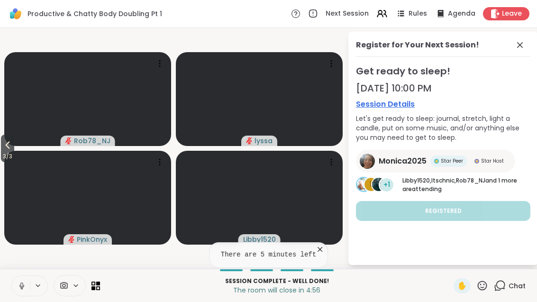
click at [510, 37] on div "Register for Your Next Session! Get ready to sleep! [DATE] 10:00 PM Session Det…" at bounding box center [444, 148] width 190 height 233
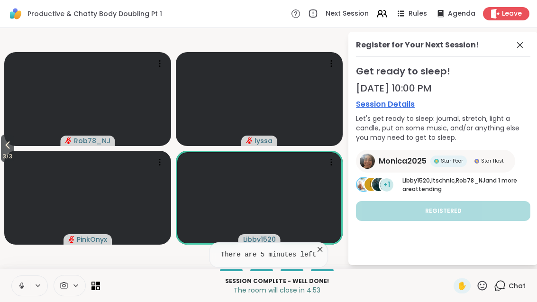
click at [515, 40] on icon at bounding box center [520, 44] width 11 height 11
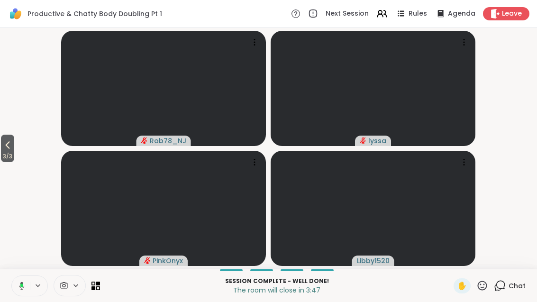
click at [9, 153] on span "3 / 3" at bounding box center [7, 156] width 13 height 11
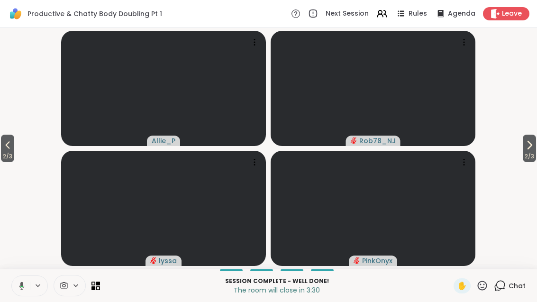
click at [536, 150] on button "2 / 3" at bounding box center [529, 149] width 13 height 28
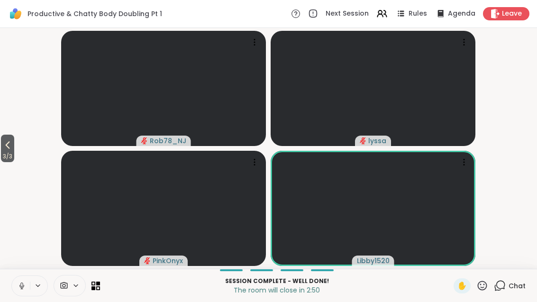
click at [514, 293] on div "Chat" at bounding box center [510, 285] width 32 height 15
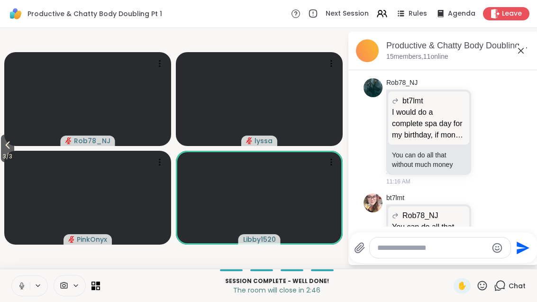
scroll to position [4160, 0]
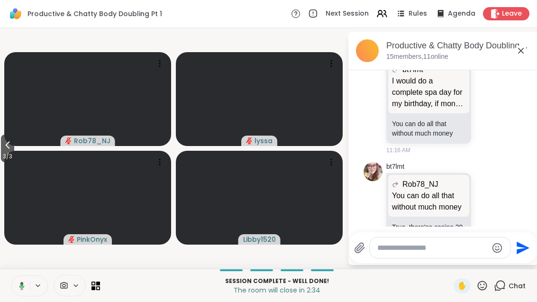
click at [10, 153] on span "3 / 3" at bounding box center [7, 156] width 13 height 11
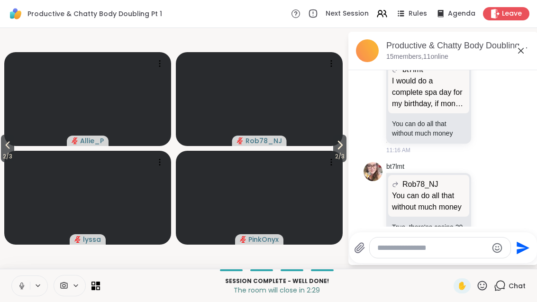
click at [5, 145] on icon at bounding box center [7, 144] width 11 height 11
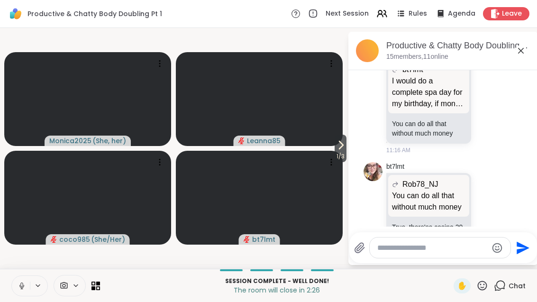
click at [346, 150] on button "1 / 3" at bounding box center [341, 149] width 12 height 28
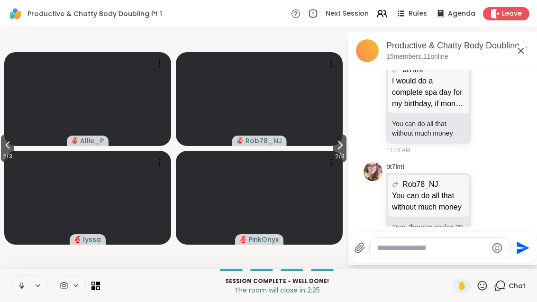
click at [343, 152] on span "2 / 3" at bounding box center [339, 156] width 13 height 11
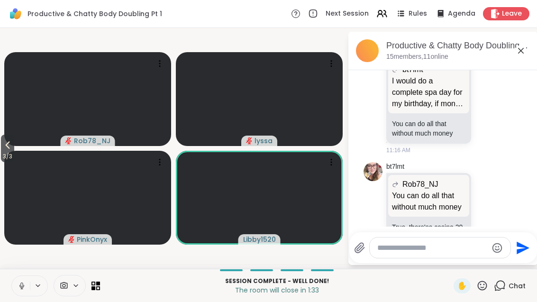
click at [5, 151] on span "3 / 3" at bounding box center [7, 156] width 13 height 11
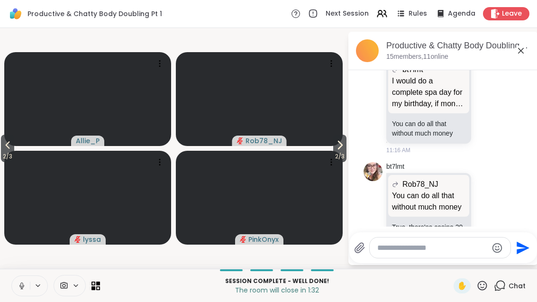
click at [10, 147] on icon at bounding box center [8, 145] width 4 height 8
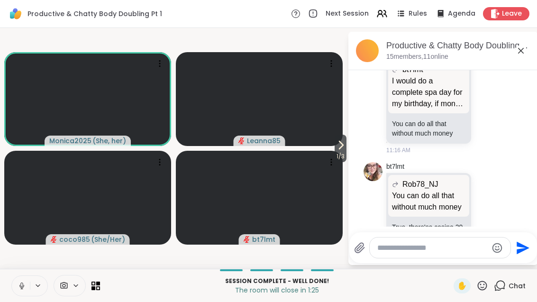
click at [345, 151] on span "1 / 3" at bounding box center [341, 156] width 12 height 11
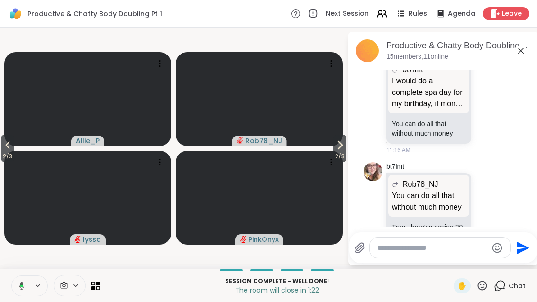
click at [340, 149] on icon at bounding box center [339, 144] width 11 height 11
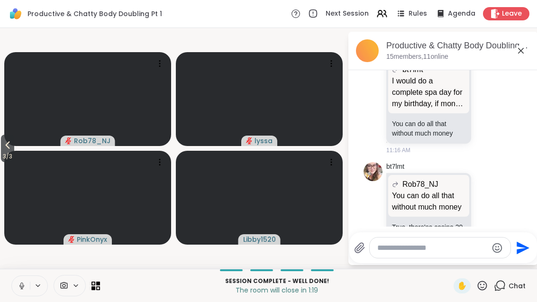
click at [8, 147] on icon at bounding box center [7, 144] width 11 height 11
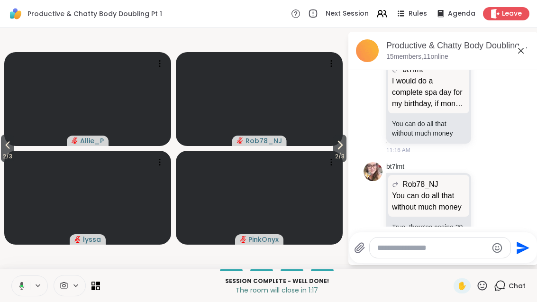
click at [1, 146] on button "2 / 3" at bounding box center [7, 149] width 13 height 28
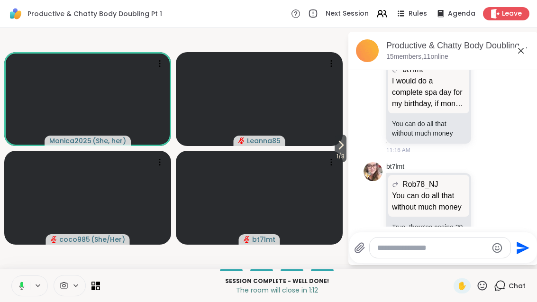
click at [346, 150] on button "1 / 3" at bounding box center [341, 149] width 12 height 28
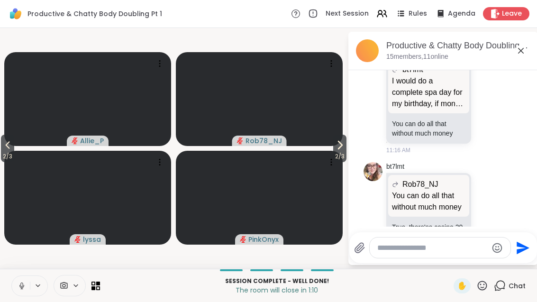
click at [342, 151] on span "2 / 3" at bounding box center [339, 156] width 13 height 11
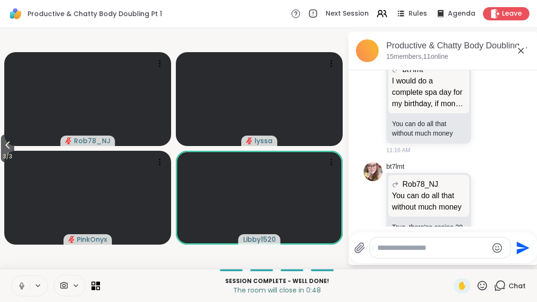
click at [2, 152] on span "3 / 3" at bounding box center [7, 156] width 13 height 11
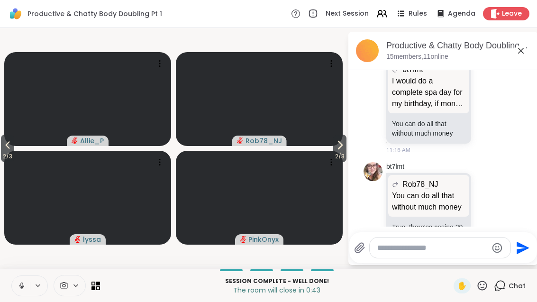
click at [2, 149] on button "2 / 3" at bounding box center [7, 149] width 13 height 28
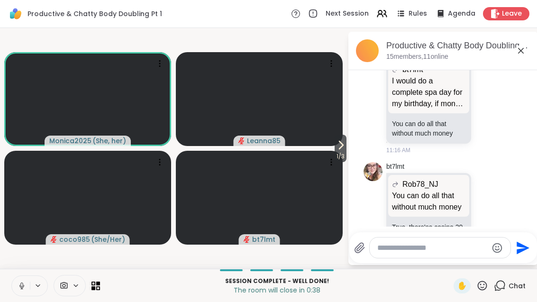
click at [342, 147] on icon at bounding box center [340, 144] width 11 height 11
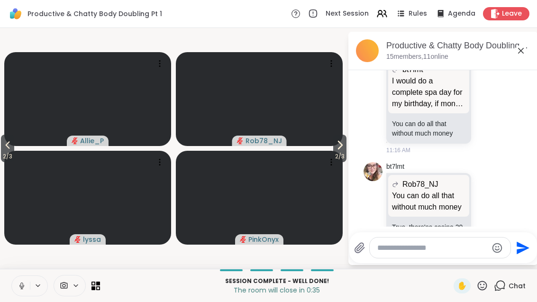
click at [340, 148] on icon at bounding box center [339, 144] width 11 height 11
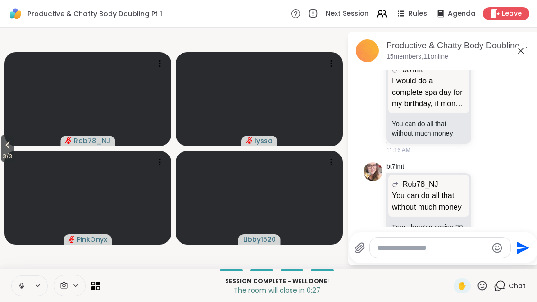
click at [1, 141] on button "3 / 3" at bounding box center [7, 149] width 13 height 28
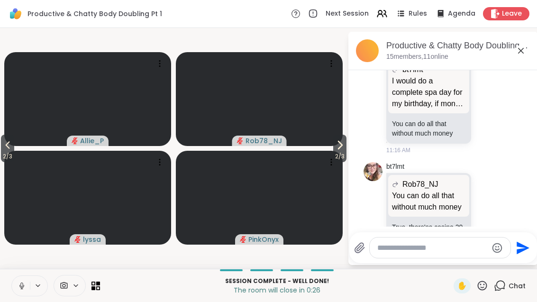
click at [4, 152] on span "2 / 3" at bounding box center [7, 156] width 13 height 11
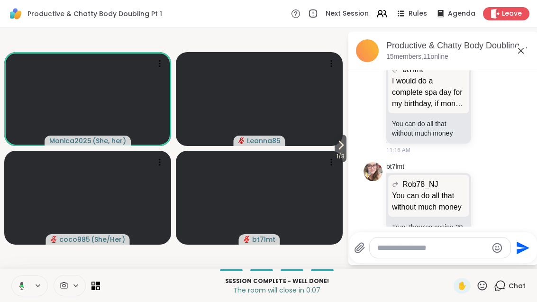
click at [341, 152] on span "1 / 3" at bounding box center [341, 156] width 12 height 11
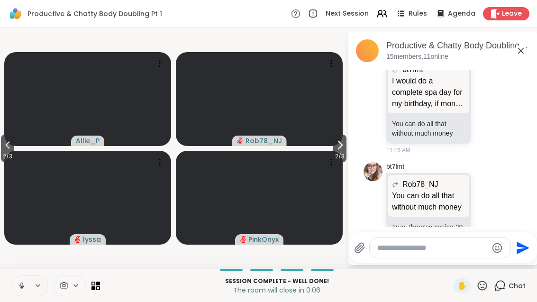
click at [346, 154] on span "2 / 3" at bounding box center [339, 156] width 13 height 11
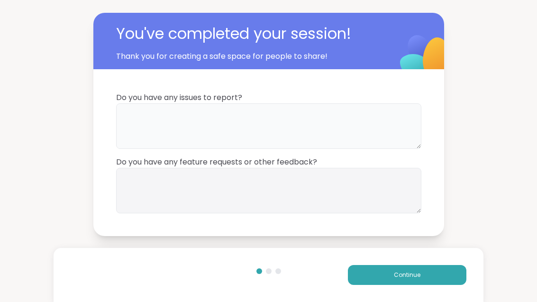
click at [306, 125] on textarea at bounding box center [268, 126] width 305 height 46
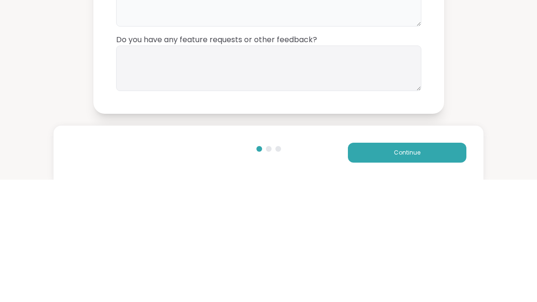
type textarea "**"
click at [341, 168] on textarea at bounding box center [268, 191] width 305 height 46
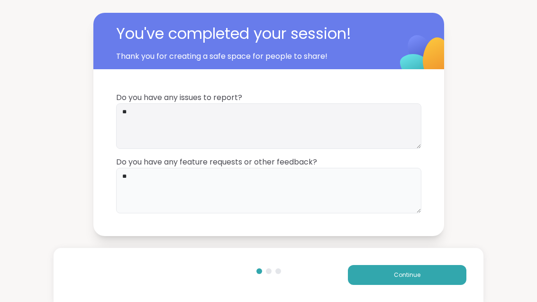
type textarea "**"
click at [409, 274] on span "Continue" at bounding box center [407, 275] width 27 height 9
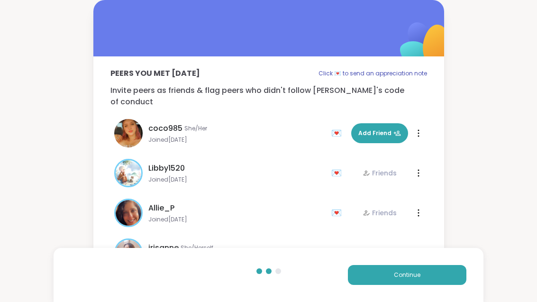
click at [408, 274] on span "Continue" at bounding box center [407, 275] width 27 height 9
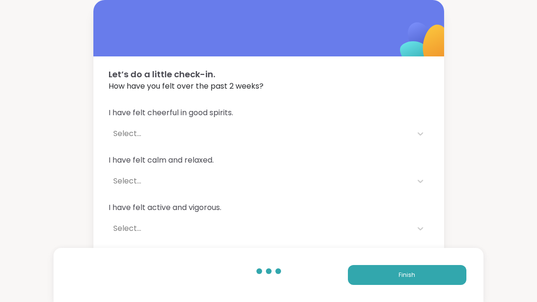
click at [420, 282] on button "Finish" at bounding box center [407, 275] width 119 height 20
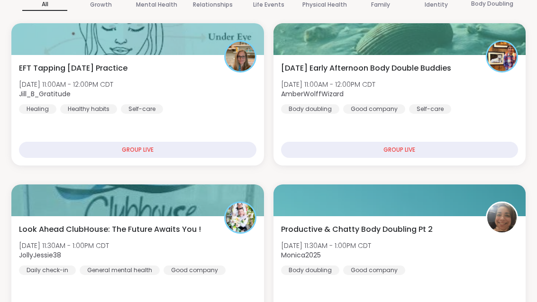
scroll to position [186, 0]
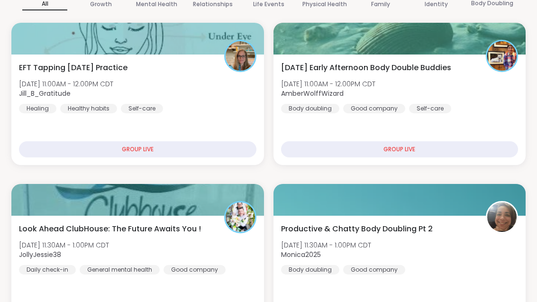
click at [450, 254] on div "Productive & Chatty Body Doubling Pt 2 [DATE] 11:30AM - 1:00PM CDT Monica2025 B…" at bounding box center [400, 248] width 238 height 51
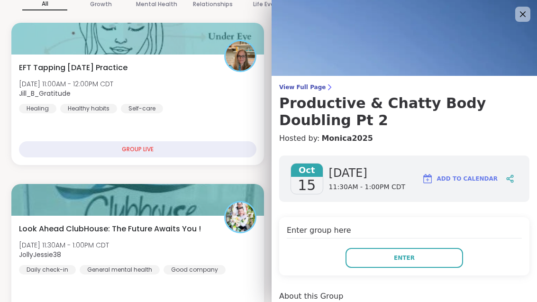
click at [449, 255] on button "Enter" at bounding box center [405, 258] width 118 height 20
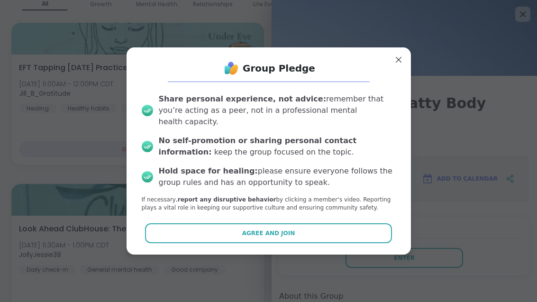
click at [327, 243] on button "Agree and Join" at bounding box center [268, 233] width 247 height 20
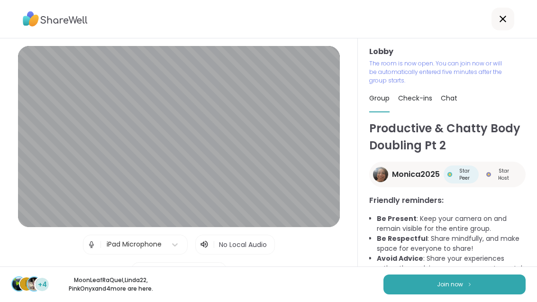
click at [443, 294] on button "Join now" at bounding box center [455, 285] width 142 height 20
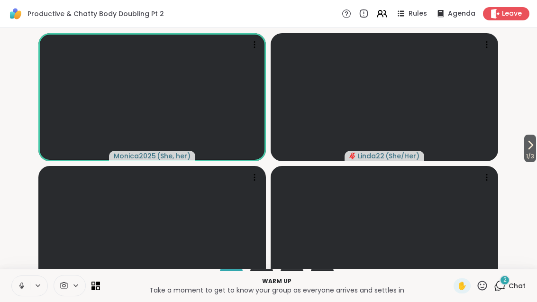
click at [535, 161] on button "1 / 3" at bounding box center [530, 149] width 12 height 28
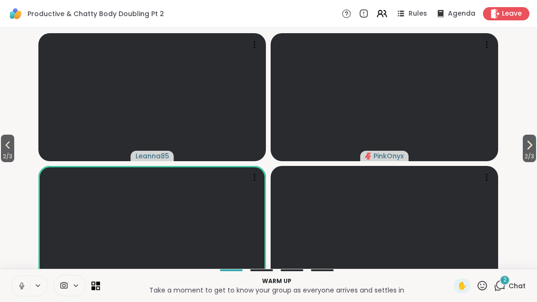
click at [529, 149] on icon at bounding box center [530, 145] width 4 height 8
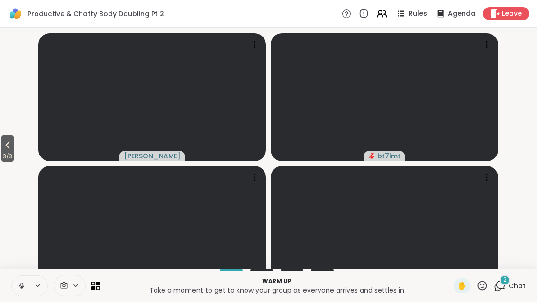
click at [9, 151] on icon at bounding box center [7, 144] width 11 height 11
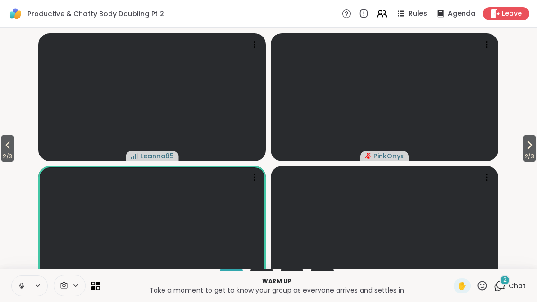
click at [12, 162] on span "2 / 3" at bounding box center [7, 156] width 13 height 11
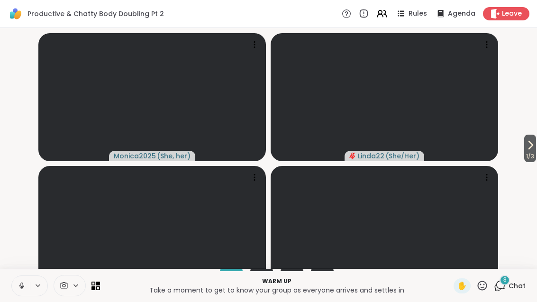
click at [535, 162] on span "1 / 3" at bounding box center [530, 156] width 12 height 11
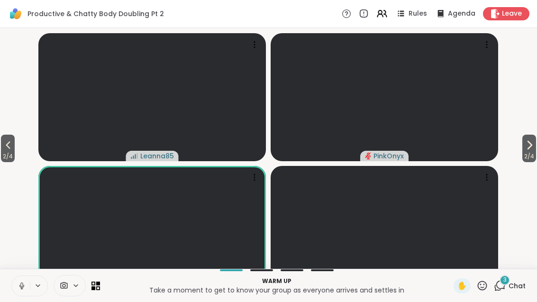
click at [501, 299] on div "Warm up Take a moment to get to know your group as everyone arrives and settles…" at bounding box center [268, 285] width 537 height 33
click at [501, 269] on div "2 / 4 2 / 4 Leanna85 PinkOnyx MoonLeafRaQuel ( 🍃She/Her🍃 ) [PERSON_NAME]" at bounding box center [268, 148] width 537 height 241
click at [510, 285] on div "3" at bounding box center [505, 280] width 10 height 10
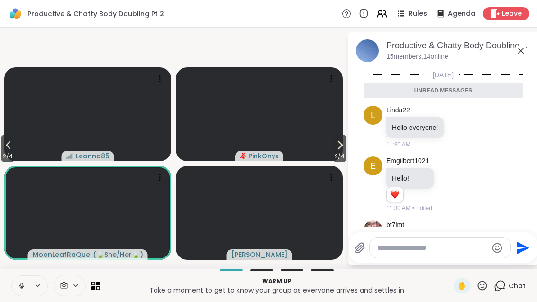
scroll to position [89, 0]
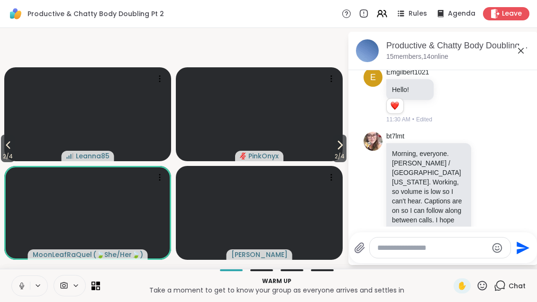
click at [492, 198] on icon at bounding box center [488, 202] width 9 height 9
click at [420, 178] on button "Select Reaction: Heart" at bounding box center [412, 187] width 19 height 19
click at [520, 52] on icon at bounding box center [521, 51] width 6 height 6
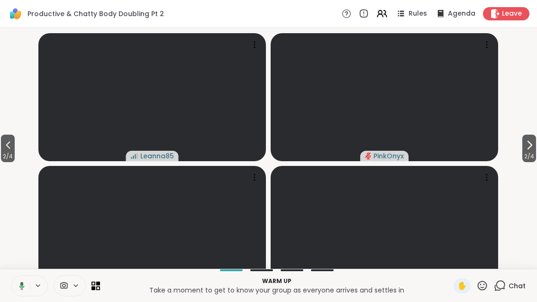
click at [535, 162] on button "2 / 4" at bounding box center [530, 149] width 14 height 28
click at [534, 151] on icon at bounding box center [529, 144] width 11 height 11
click at [5, 151] on icon at bounding box center [7, 144] width 11 height 11
click at [2, 158] on button "3 / 4" at bounding box center [8, 149] width 14 height 28
click at [2, 160] on button "2 / 4" at bounding box center [8, 149] width 14 height 28
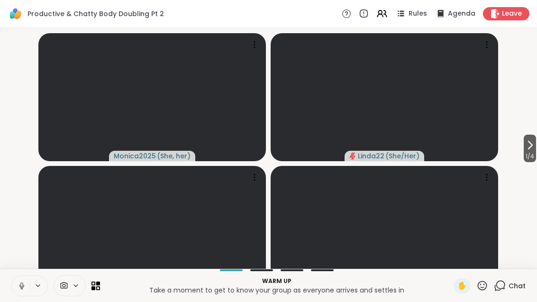
click at [157, 288] on span "Emgilbert1021" at bounding box center [161, 288] width 46 height 9
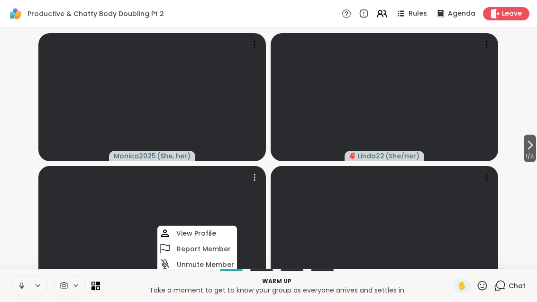
click at [206, 233] on h4 "View Profile" at bounding box center [196, 233] width 40 height 9
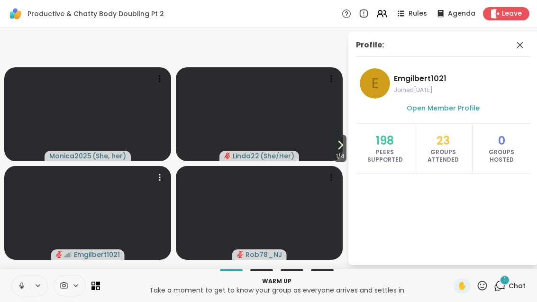
click at [521, 48] on icon at bounding box center [520, 44] width 11 height 11
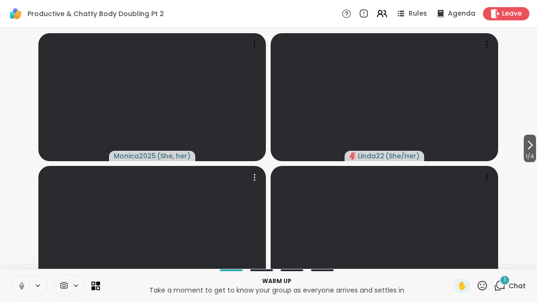
click at [99, 290] on icon at bounding box center [96, 286] width 9 height 9
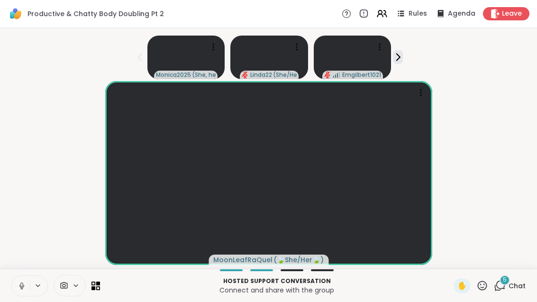
click at [108, 295] on p "Connect and share with the group" at bounding box center [277, 289] width 342 height 9
click at [95, 290] on icon at bounding box center [94, 288] width 4 height 4
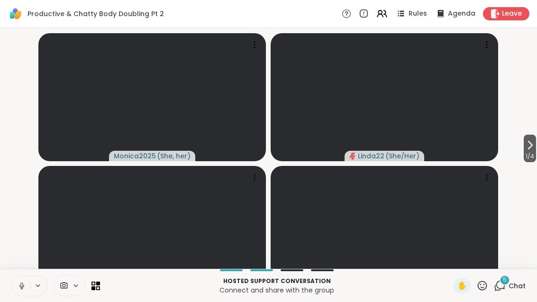
click at [532, 151] on icon at bounding box center [529, 144] width 11 height 11
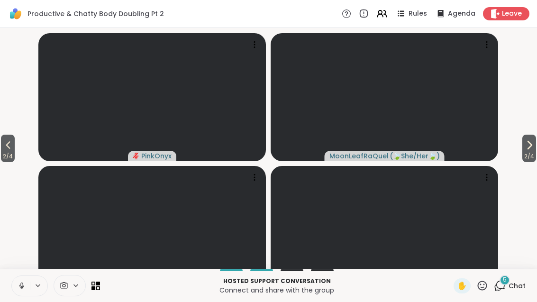
click at [526, 162] on span "2 / 4" at bounding box center [530, 156] width 14 height 11
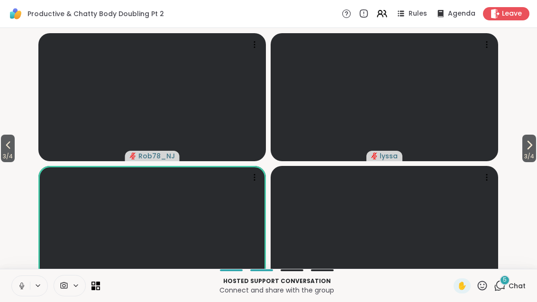
click at [524, 162] on span "3 / 4" at bounding box center [530, 156] width 14 height 11
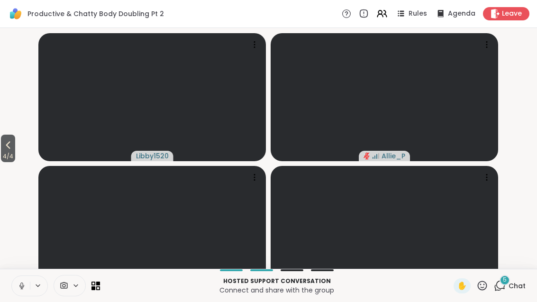
click at [503, 285] on div "5" at bounding box center [505, 280] width 10 height 10
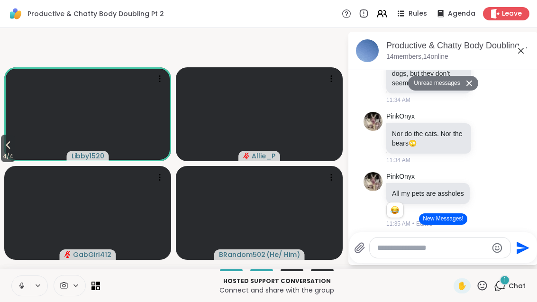
scroll to position [429, 0]
click at [483, 197] on icon at bounding box center [486, 200] width 7 height 7
click at [372, 176] on button "Select Reaction: Joy" at bounding box center [369, 185] width 19 height 19
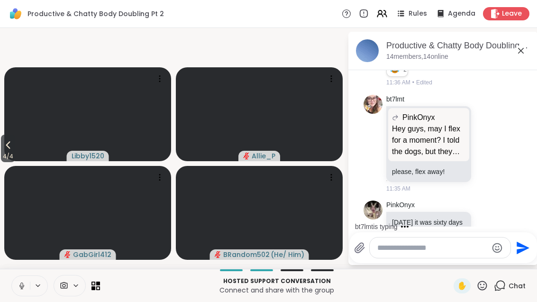
scroll to position [598, 0]
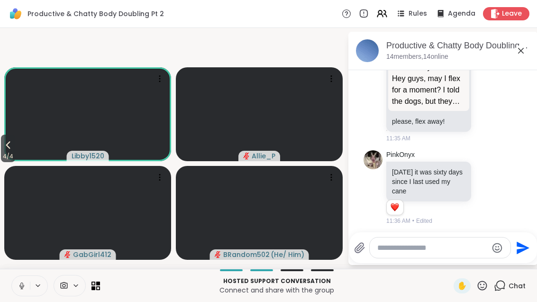
click at [485, 183] on icon at bounding box center [488, 187] width 9 height 9
click at [418, 163] on button "Select Reaction: Heart" at bounding box center [412, 172] width 19 height 19
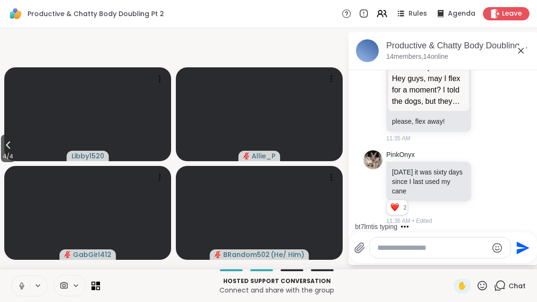
click at [2, 162] on button "4 / 4" at bounding box center [8, 149] width 14 height 28
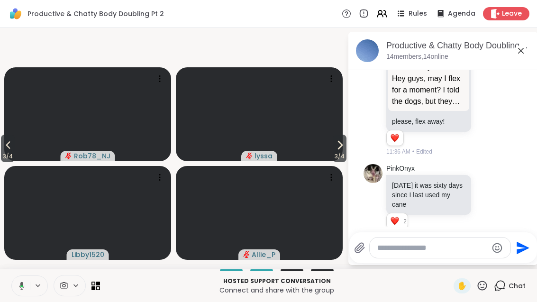
click at [4, 151] on icon at bounding box center [7, 144] width 11 height 11
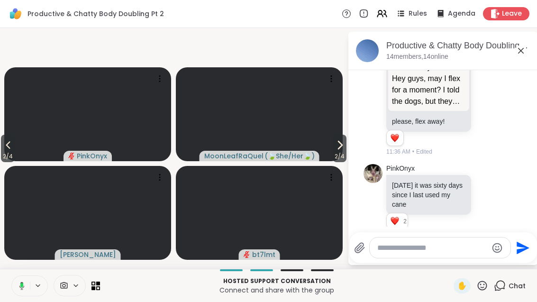
click at [15, 160] on button "2 / 4" at bounding box center [8, 149] width 14 height 28
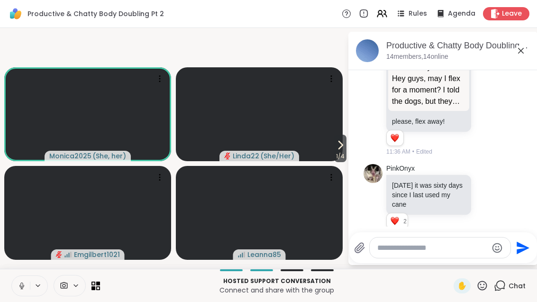
click at [345, 162] on span "1 / 4" at bounding box center [340, 156] width 12 height 11
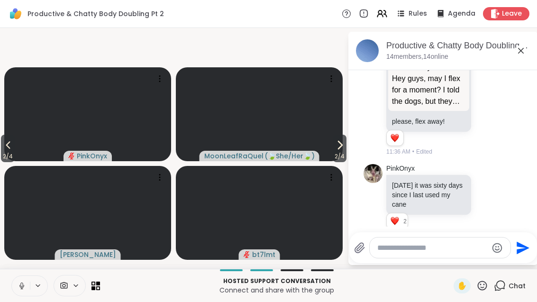
click at [341, 162] on span "2 / 4" at bounding box center [340, 156] width 14 height 11
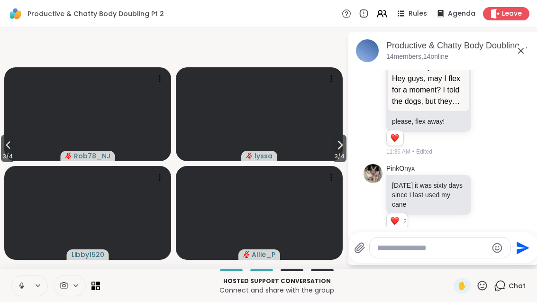
click at [1, 162] on span "3 / 4" at bounding box center [8, 156] width 14 height 11
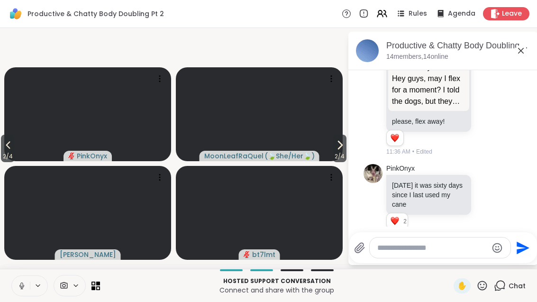
click at [3, 151] on icon at bounding box center [7, 144] width 11 height 11
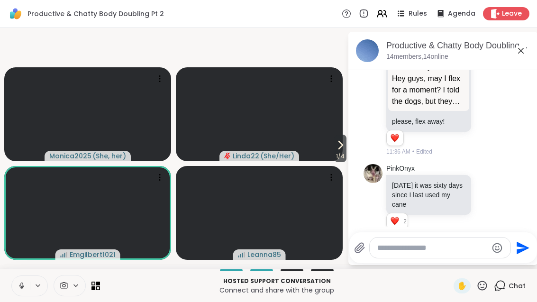
click at [344, 151] on icon at bounding box center [340, 144] width 11 height 11
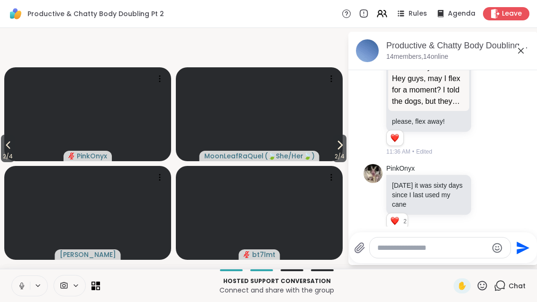
click at [341, 162] on span "2 / 4" at bounding box center [340, 156] width 14 height 11
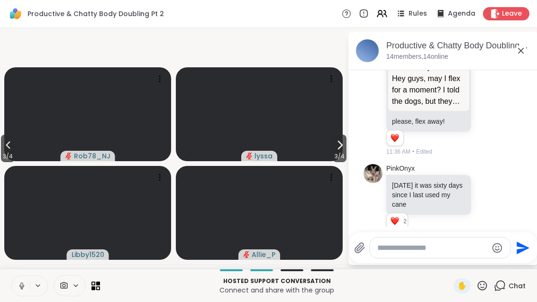
click at [340, 151] on icon at bounding box center [339, 144] width 11 height 11
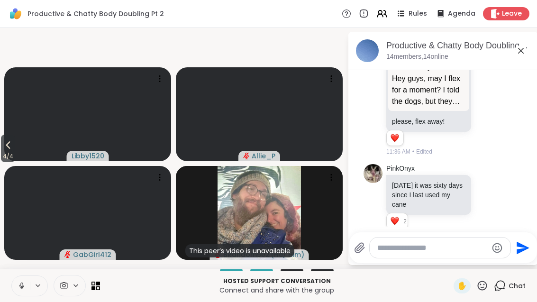
click at [7, 162] on span "4 / 4" at bounding box center [8, 156] width 14 height 11
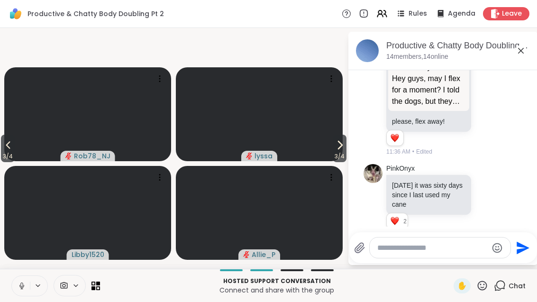
click at [8, 162] on span "3 / 4" at bounding box center [8, 156] width 14 height 11
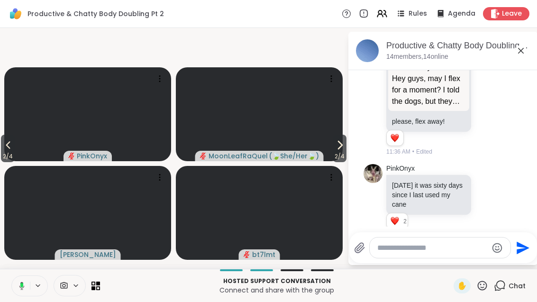
click at [4, 162] on span "2 / 4" at bounding box center [8, 156] width 14 height 11
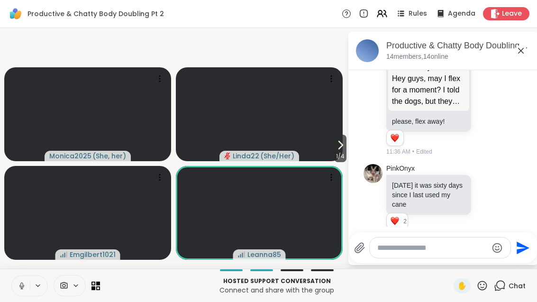
scroll to position [621, 0]
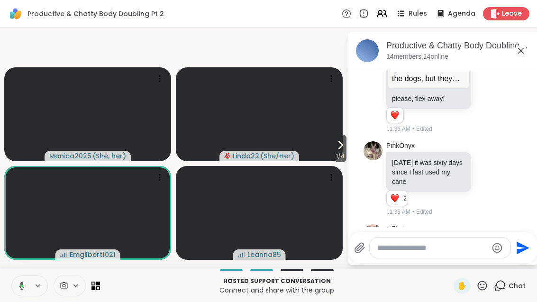
click at [414, 14] on span "Rules" at bounding box center [418, 13] width 18 height 9
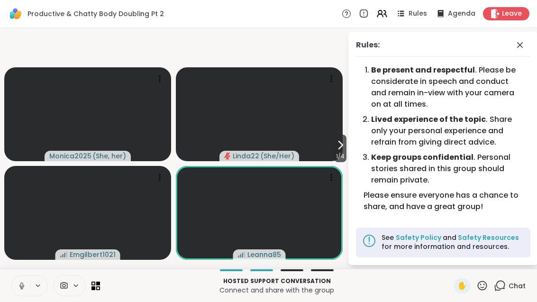
click at [348, 167] on div "Rules: Be present and respectful . Please be considerate in speech and conduct …" at bounding box center [437, 148] width 190 height 233
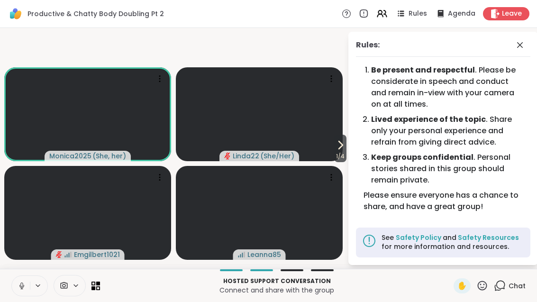
click at [383, 15] on icon at bounding box center [380, 15] width 6 height 3
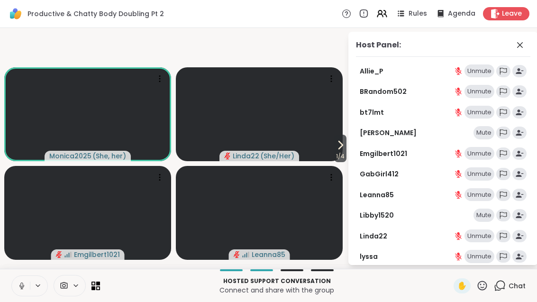
click at [524, 48] on icon at bounding box center [520, 44] width 11 height 11
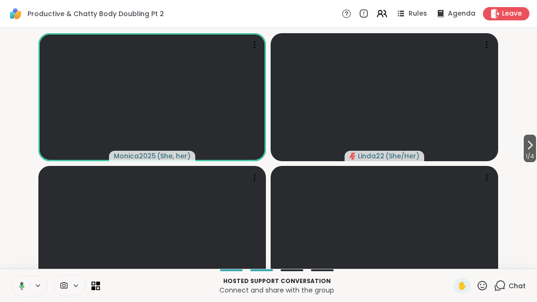
click at [414, 9] on span "Rules" at bounding box center [418, 13] width 18 height 9
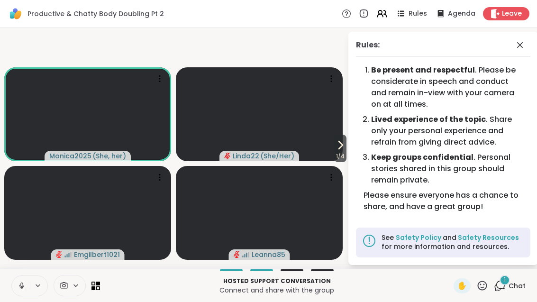
click at [338, 151] on icon at bounding box center [340, 144] width 11 height 11
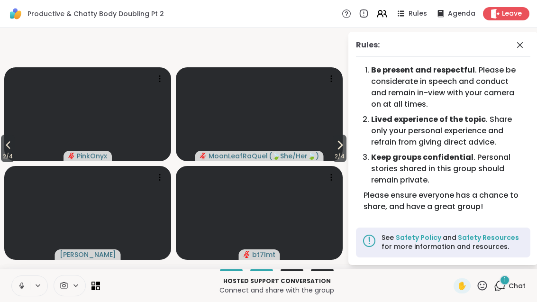
click at [346, 161] on button "2 / 4" at bounding box center [340, 149] width 14 height 28
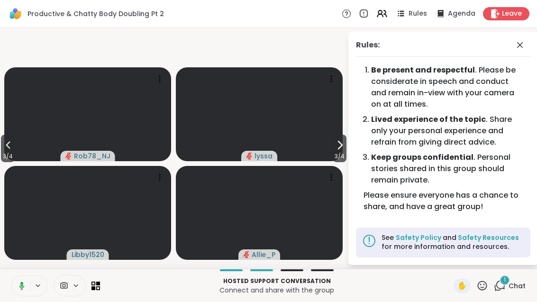
click at [14, 162] on span "3 / 4" at bounding box center [8, 156] width 14 height 11
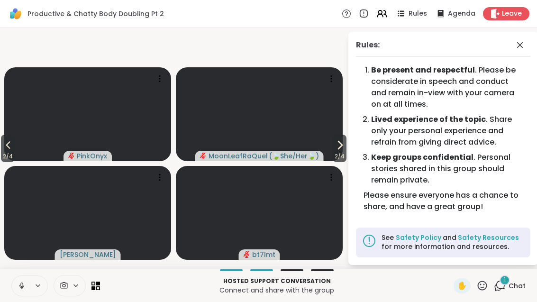
click at [12, 162] on span "2 / 4" at bounding box center [8, 156] width 14 height 11
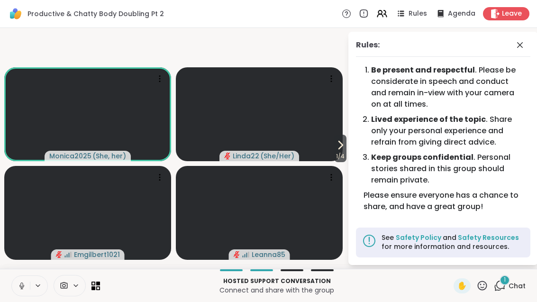
click at [527, 42] on span at bounding box center [521, 44] width 13 height 11
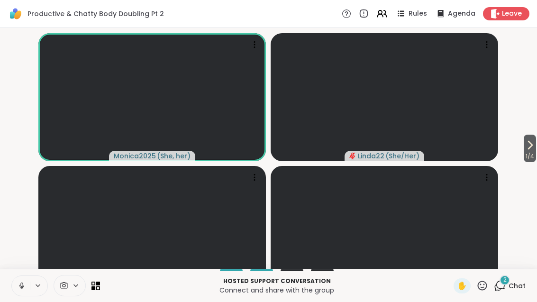
click at [534, 151] on icon at bounding box center [529, 144] width 11 height 11
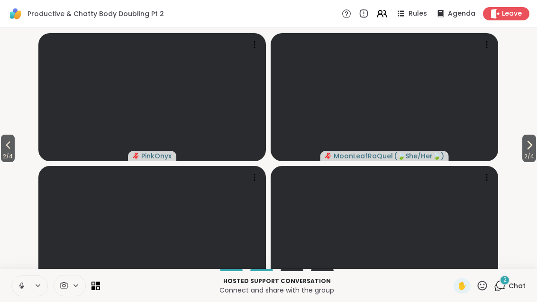
click at [513, 291] on span "Chat" at bounding box center [517, 285] width 17 height 9
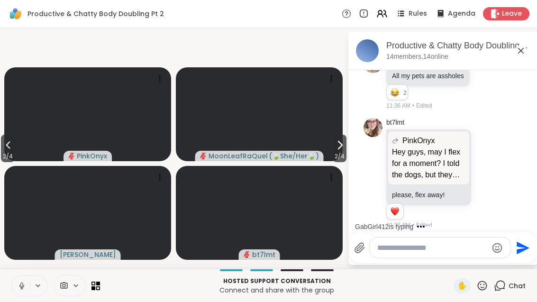
scroll to position [511, 0]
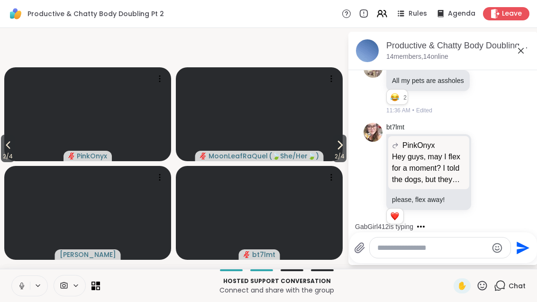
click at [526, 51] on icon at bounding box center [520, 50] width 11 height 11
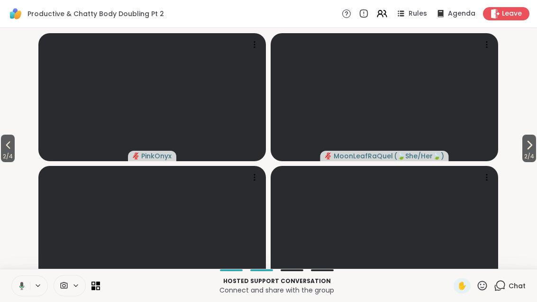
click at [535, 162] on span "2 / 4" at bounding box center [530, 156] width 14 height 11
click at [2, 162] on span "3 / 4" at bounding box center [8, 156] width 14 height 11
click at [533, 151] on icon at bounding box center [529, 144] width 11 height 11
click at [505, 289] on icon at bounding box center [501, 285] width 9 height 9
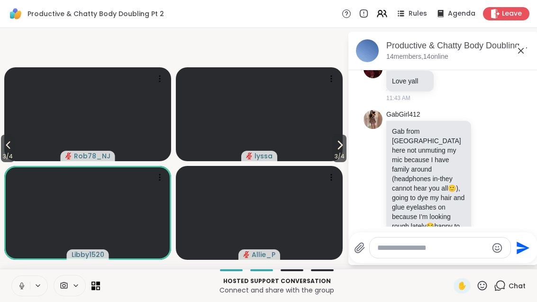
scroll to position [1220, 0]
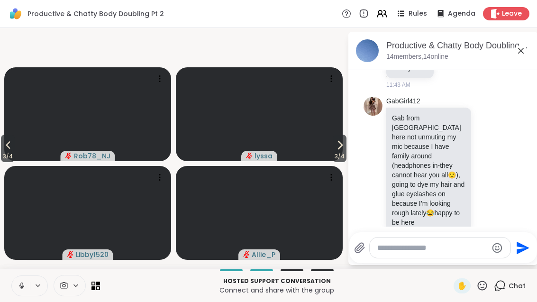
click at [342, 151] on icon at bounding box center [339, 144] width 11 height 11
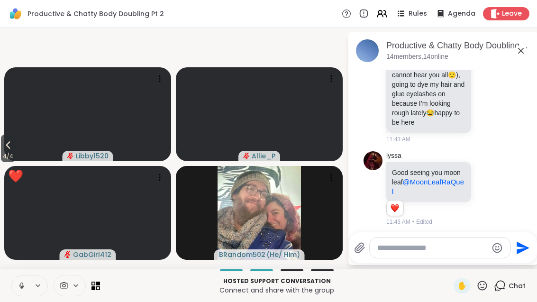
scroll to position [1367, 0]
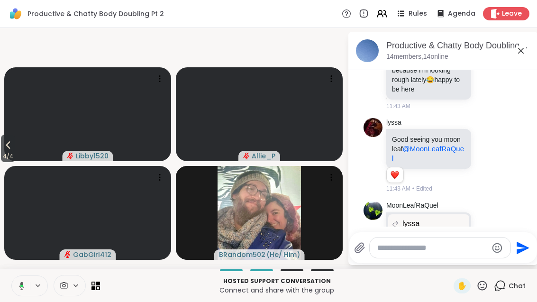
click at [2, 162] on button "4 / 4" at bounding box center [8, 149] width 14 height 28
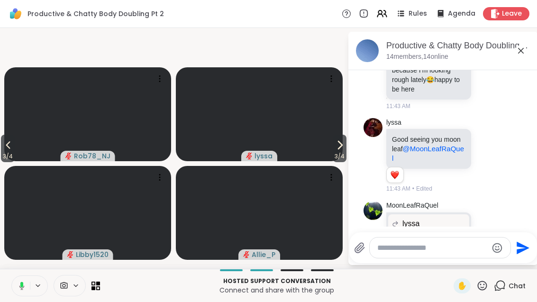
click at [4, 151] on icon at bounding box center [7, 144] width 11 height 11
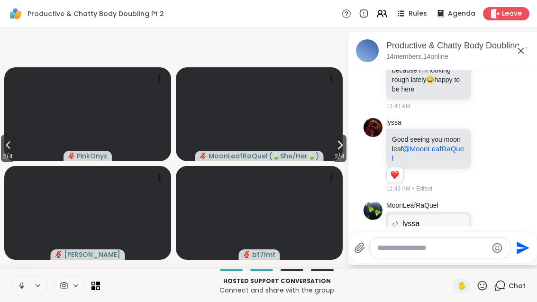
click at [2, 162] on span "2 / 4" at bounding box center [8, 156] width 14 height 11
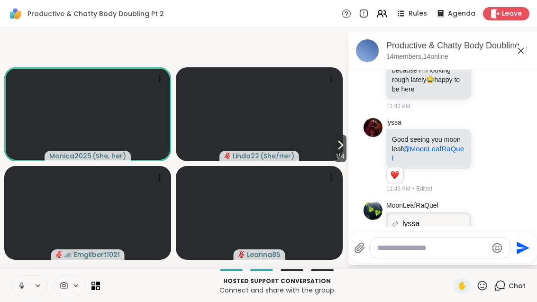
click at [334, 162] on span "1 / 4" at bounding box center [340, 156] width 12 height 11
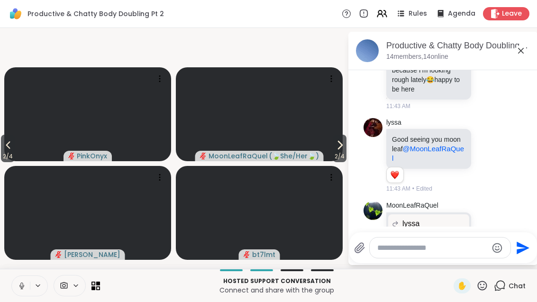
click at [3, 162] on span "2 / 4" at bounding box center [8, 156] width 14 height 11
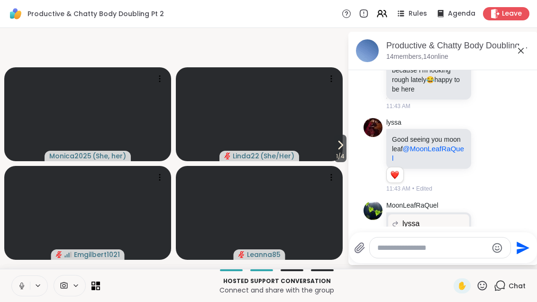
click at [337, 151] on icon at bounding box center [340, 144] width 11 height 11
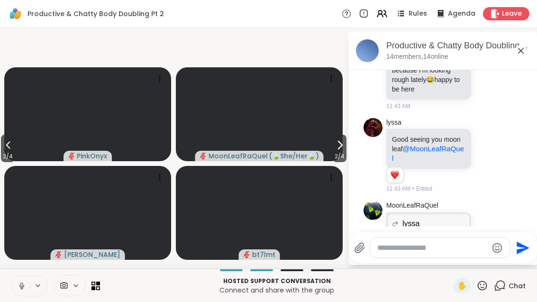
click at [342, 151] on icon at bounding box center [339, 144] width 11 height 11
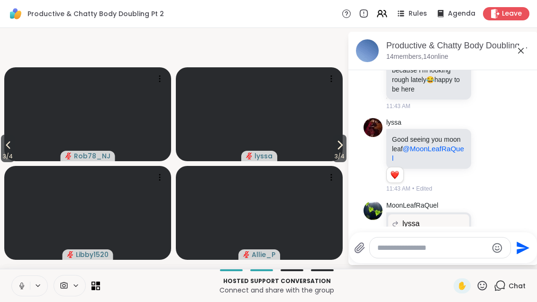
click at [340, 151] on icon at bounding box center [339, 144] width 11 height 11
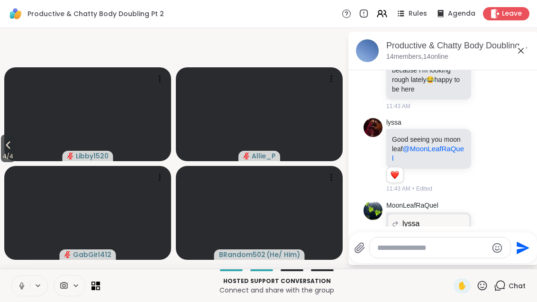
click at [6, 162] on span "4 / 4" at bounding box center [8, 156] width 14 height 11
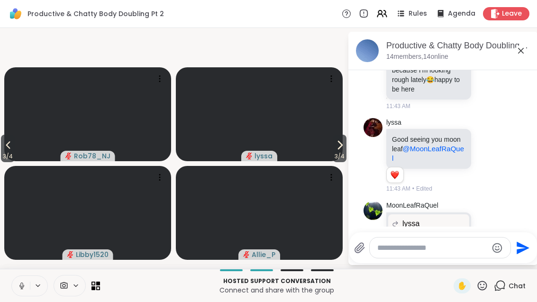
click at [5, 151] on icon at bounding box center [7, 144] width 11 height 11
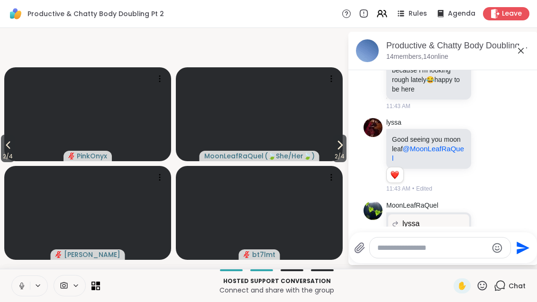
click at [338, 151] on icon at bounding box center [339, 144] width 11 height 11
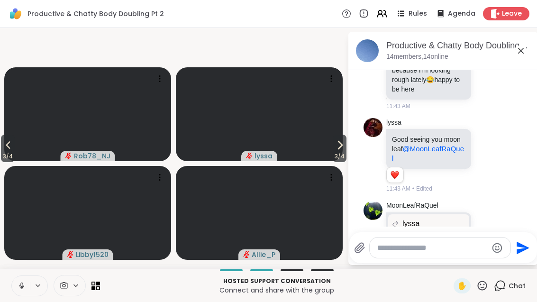
click at [342, 162] on span "3 / 4" at bounding box center [340, 156] width 14 height 11
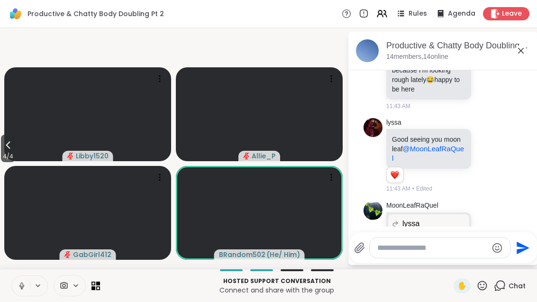
click at [15, 159] on button "4 / 4" at bounding box center [8, 149] width 14 height 28
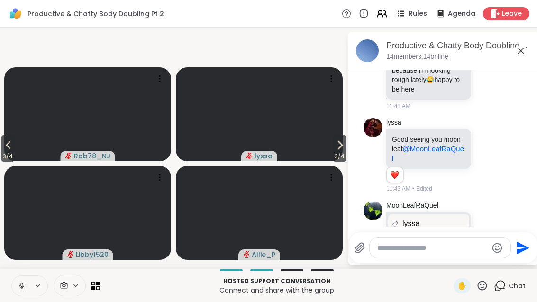
click at [1, 156] on button "3 / 4" at bounding box center [8, 149] width 14 height 28
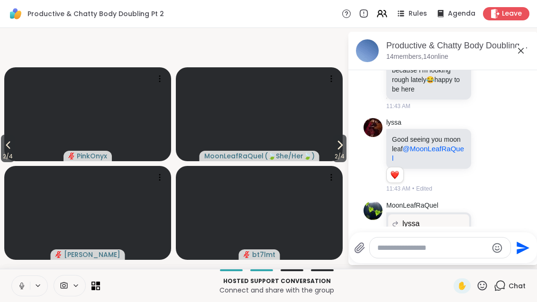
click at [15, 156] on button "2 / 4" at bounding box center [8, 149] width 14 height 28
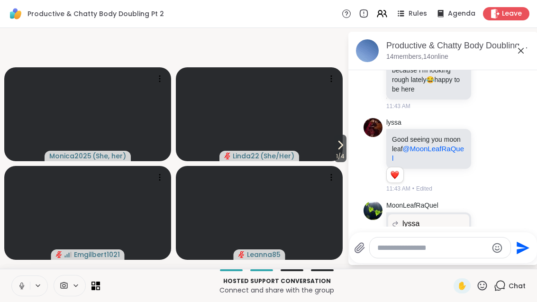
click at [343, 162] on span "1 / 4" at bounding box center [340, 156] width 12 height 11
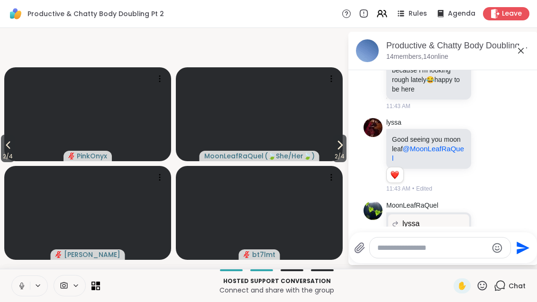
click at [340, 151] on icon at bounding box center [339, 144] width 11 height 11
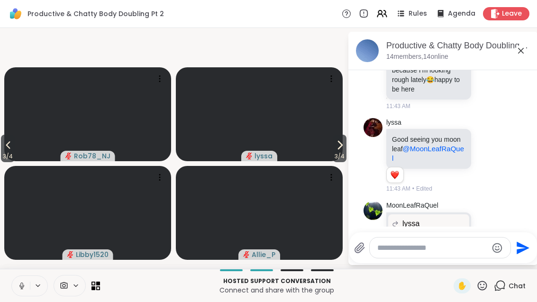
click at [345, 162] on span "3 / 4" at bounding box center [340, 156] width 14 height 11
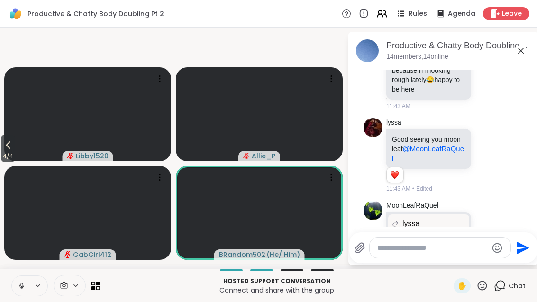
click at [2, 151] on button "4 / 4" at bounding box center [8, 149] width 14 height 28
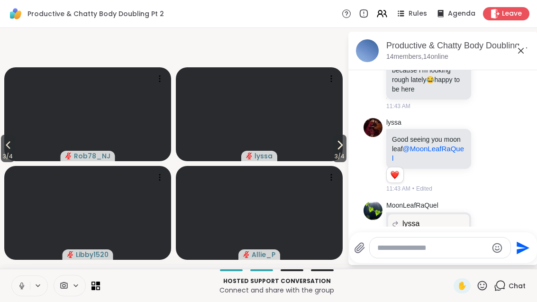
click at [9, 151] on icon at bounding box center [7, 144] width 11 height 11
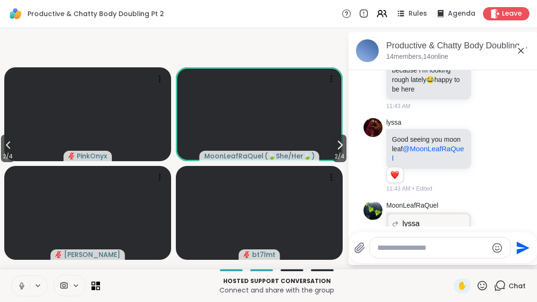
click at [15, 162] on span "2 / 4" at bounding box center [8, 156] width 14 height 11
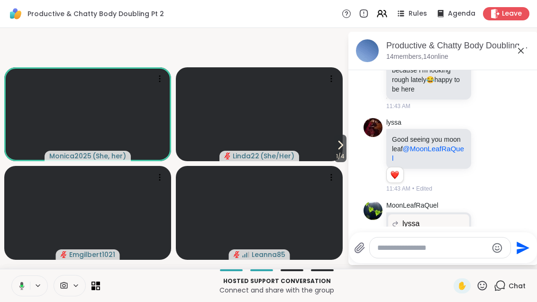
click at [339, 162] on span "1 / 4" at bounding box center [340, 156] width 12 height 11
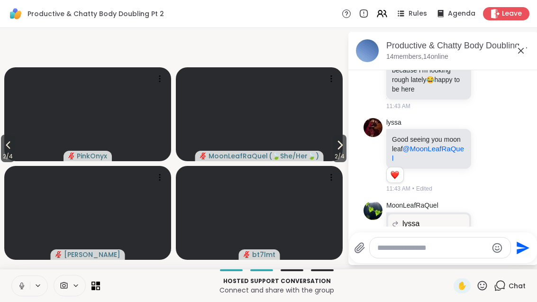
click at [345, 162] on button "2 / 4" at bounding box center [340, 149] width 14 height 28
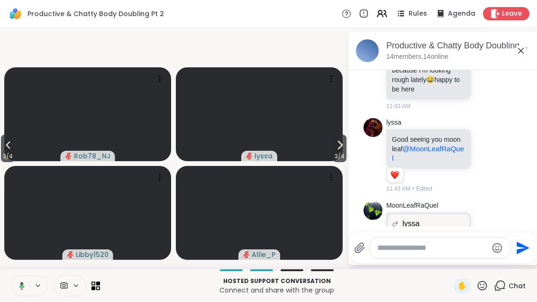
click at [343, 162] on span "3 / 4" at bounding box center [340, 156] width 14 height 11
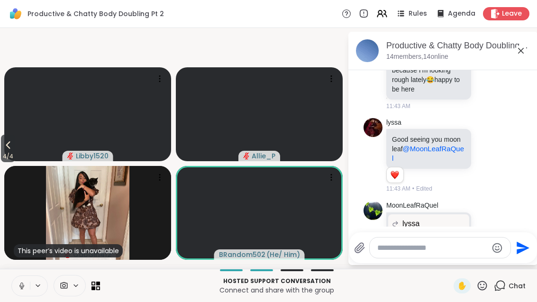
click at [14, 151] on icon at bounding box center [7, 144] width 11 height 11
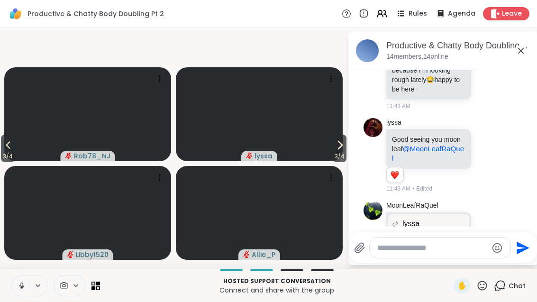
click at [333, 162] on span "3 / 4" at bounding box center [340, 156] width 14 height 11
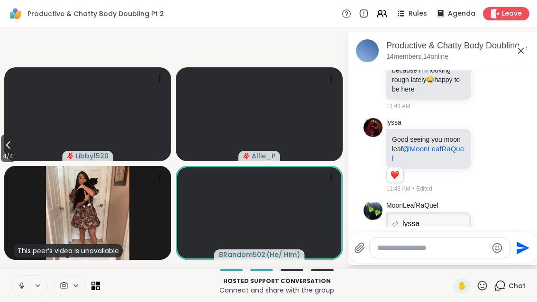
click at [209, 302] on div "Hosted support conversation Connect and share with the group ✋ Chat" at bounding box center [268, 285] width 537 height 33
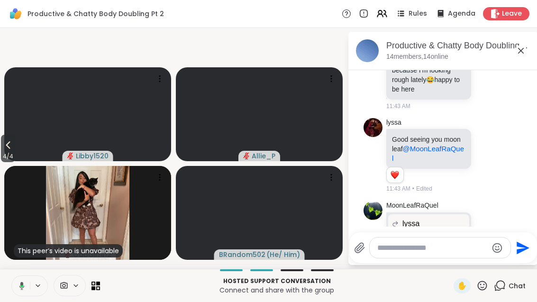
click at [2, 162] on span "4 / 4" at bounding box center [8, 156] width 14 height 11
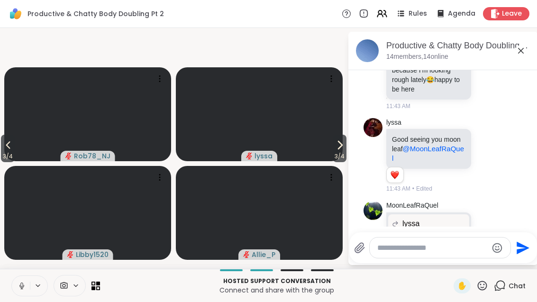
click at [4, 162] on span "3 / 4" at bounding box center [8, 156] width 14 height 11
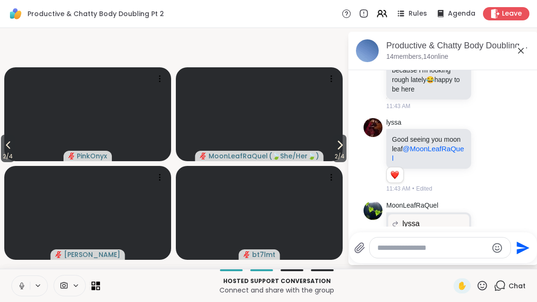
click at [5, 151] on icon at bounding box center [7, 144] width 11 height 11
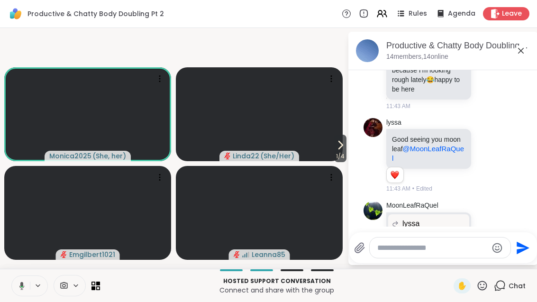
click at [344, 151] on icon at bounding box center [340, 144] width 11 height 11
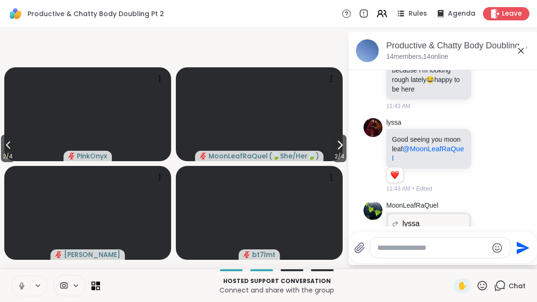
click at [343, 162] on span "2 / 4" at bounding box center [340, 156] width 14 height 11
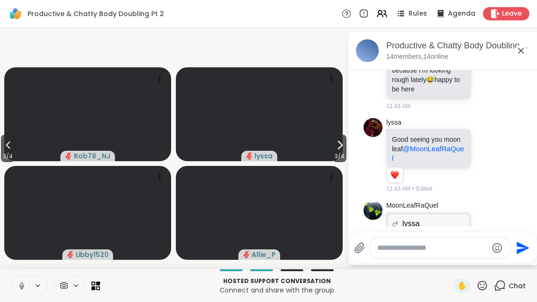
click at [336, 162] on span "3 / 4" at bounding box center [340, 156] width 14 height 11
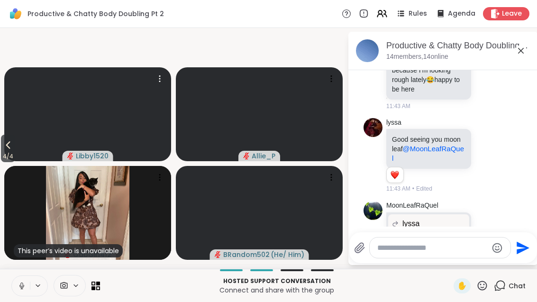
click at [20, 160] on video at bounding box center [87, 114] width 167 height 94
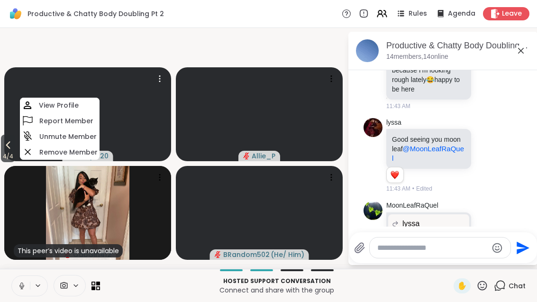
click at [8, 162] on span "4 / 4" at bounding box center [8, 156] width 14 height 11
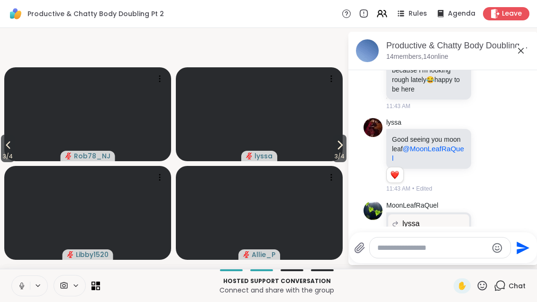
click at [8, 151] on icon at bounding box center [7, 144] width 11 height 11
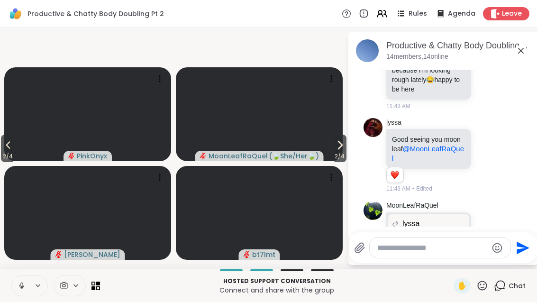
click at [5, 151] on icon at bounding box center [7, 144] width 11 height 11
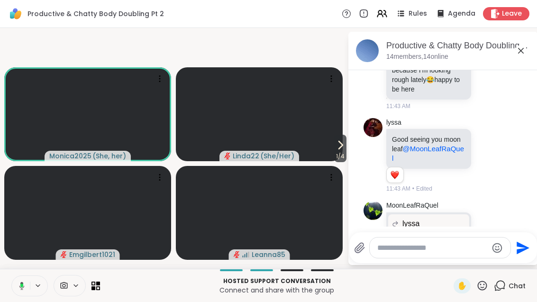
click at [339, 162] on span "1 / 4" at bounding box center [340, 156] width 12 height 11
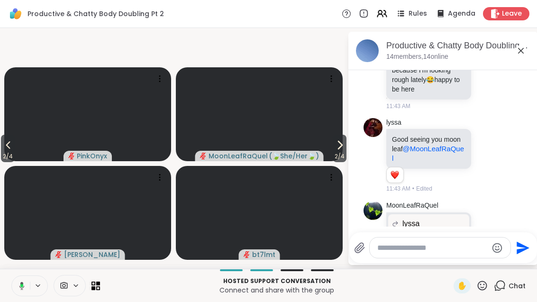
click at [336, 162] on span "2 / 4" at bounding box center [340, 156] width 14 height 11
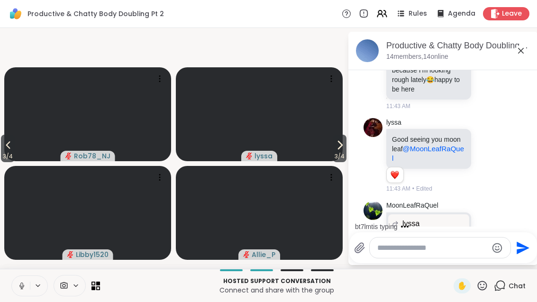
click at [344, 162] on span "3 / 4" at bounding box center [340, 156] width 14 height 11
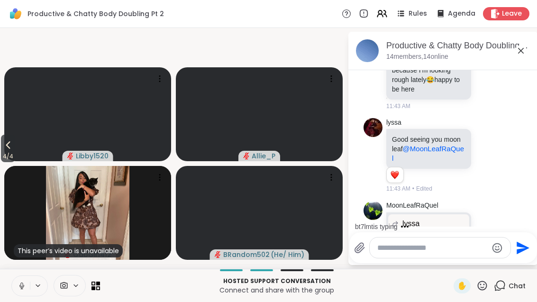
scroll to position [1436, 0]
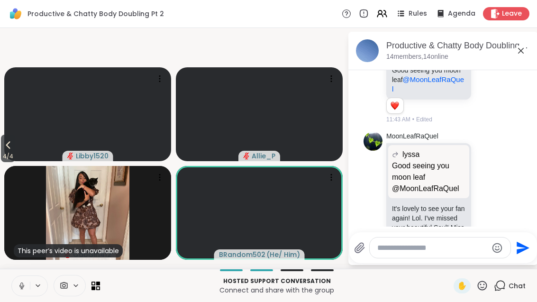
click at [4, 162] on span "4 / 4" at bounding box center [8, 156] width 14 height 11
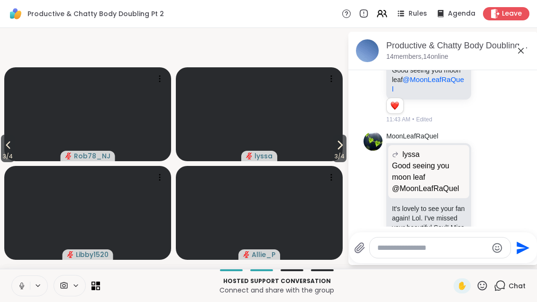
click at [8, 162] on span "3 / 4" at bounding box center [8, 156] width 14 height 11
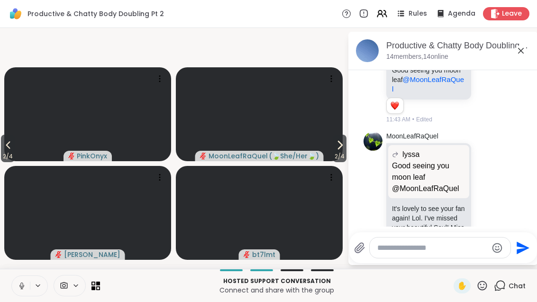
click at [344, 162] on span "2 / 4" at bounding box center [340, 156] width 14 height 11
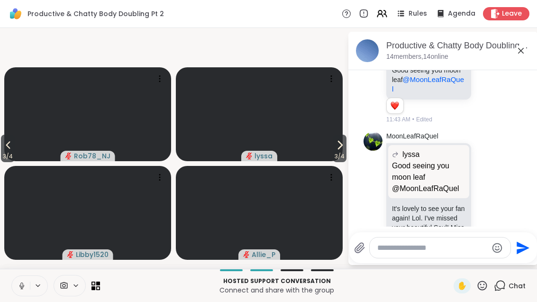
click at [339, 149] on icon at bounding box center [341, 145] width 4 height 8
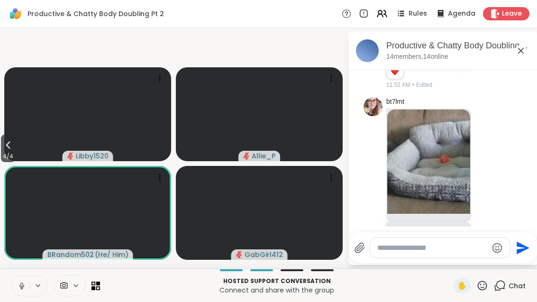
scroll to position [1768, 0]
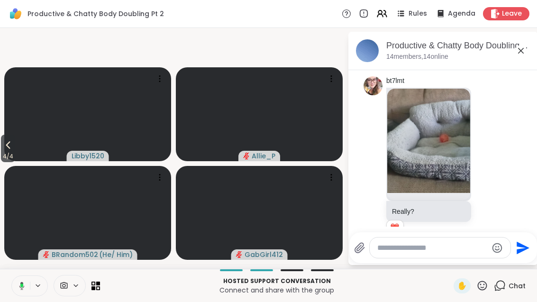
click at [2, 162] on span "4 / 4" at bounding box center [8, 156] width 14 height 11
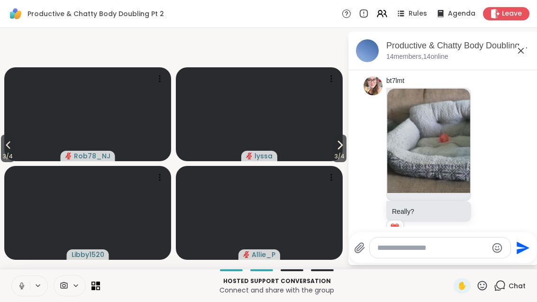
click at [4, 151] on icon at bounding box center [7, 144] width 11 height 11
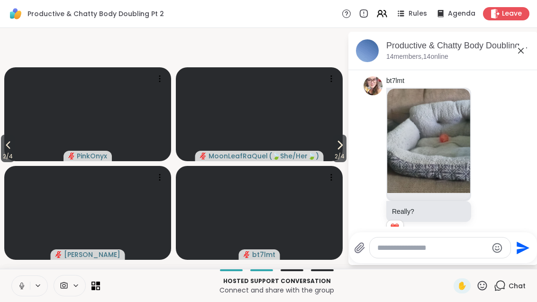
click at [2, 162] on span "2 / 4" at bounding box center [8, 156] width 14 height 11
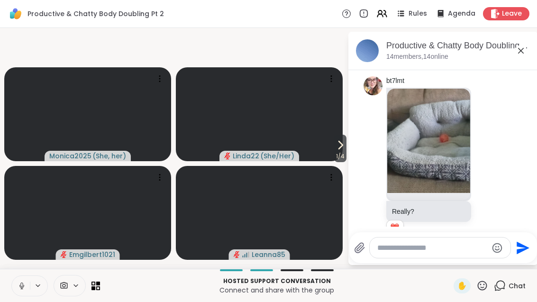
click at [340, 151] on icon at bounding box center [340, 144] width 11 height 11
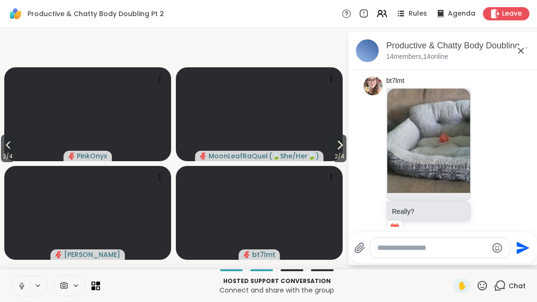
click at [336, 162] on span "2 / 4" at bounding box center [340, 156] width 14 height 11
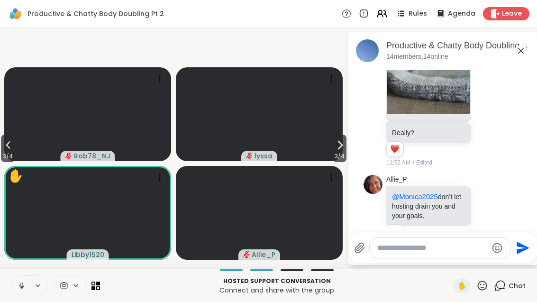
scroll to position [2079, 0]
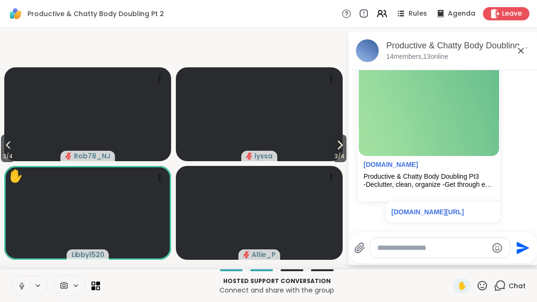
click at [340, 162] on span "3 / 4" at bounding box center [340, 156] width 14 height 11
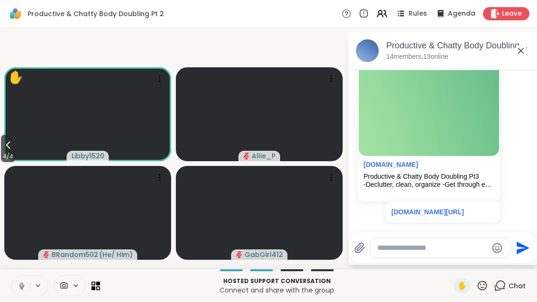
click at [523, 47] on icon at bounding box center [520, 50] width 11 height 11
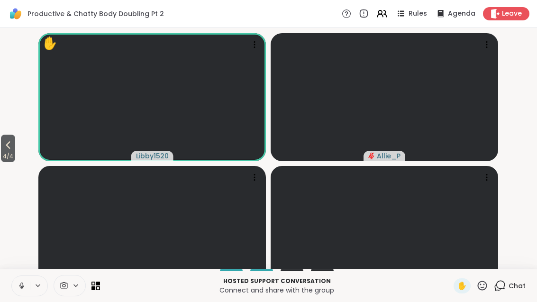
click at [2, 156] on button "4 / 4" at bounding box center [8, 149] width 14 height 28
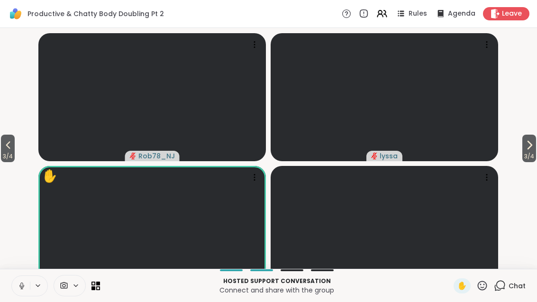
click at [2, 162] on button "3 / 4" at bounding box center [8, 149] width 14 height 28
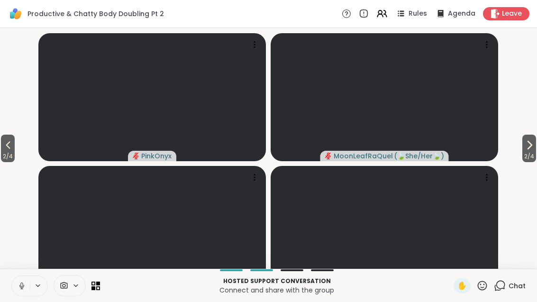
click at [10, 162] on span "2 / 4" at bounding box center [8, 156] width 14 height 11
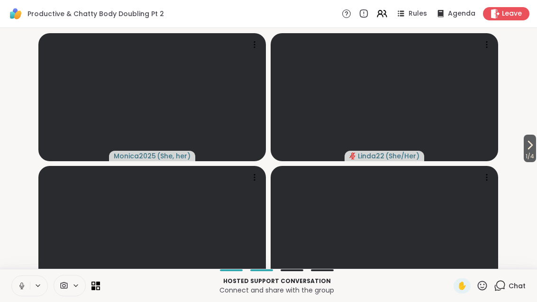
click at [532, 162] on span "1 / 4" at bounding box center [530, 156] width 12 height 11
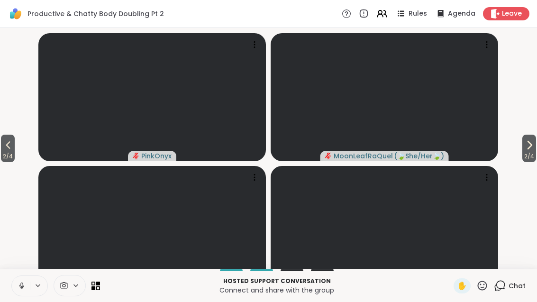
click at [523, 162] on span "2 / 4" at bounding box center [530, 156] width 14 height 11
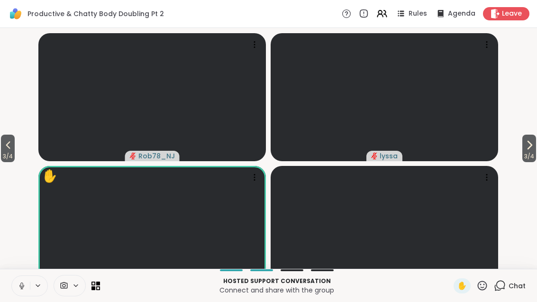
click at [486, 290] on icon at bounding box center [482, 285] width 9 height 9
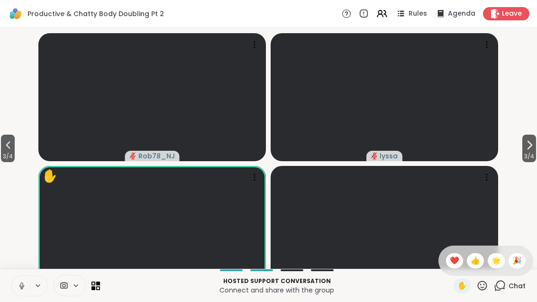
click at [447, 268] on div "❤️" at bounding box center [454, 260] width 17 height 15
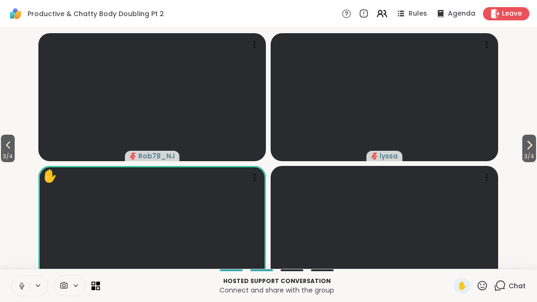
click at [529, 151] on icon at bounding box center [529, 144] width 11 height 11
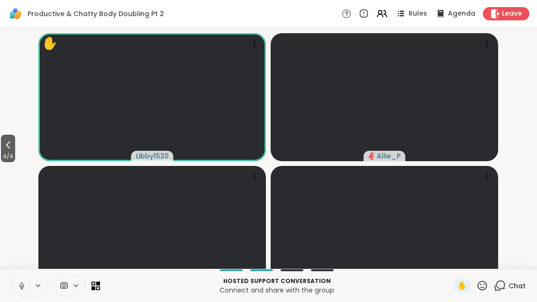
click at [1, 162] on button "4 / 4" at bounding box center [8, 149] width 14 height 28
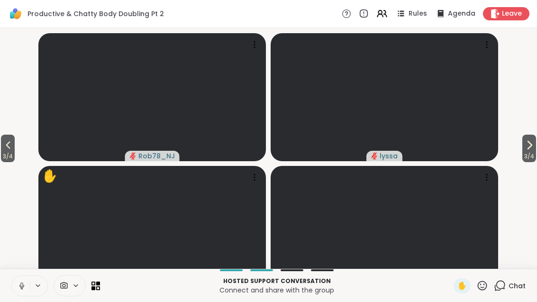
click at [99, 290] on icon at bounding box center [96, 286] width 9 height 9
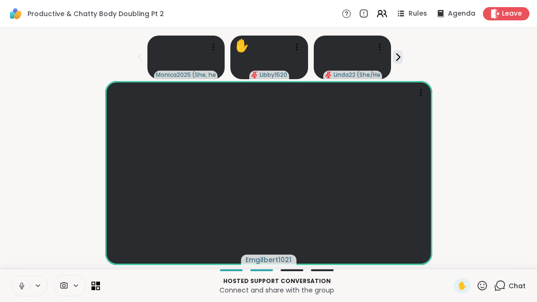
scroll to position [6, 0]
click at [383, 15] on icon at bounding box center [380, 15] width 6 height 3
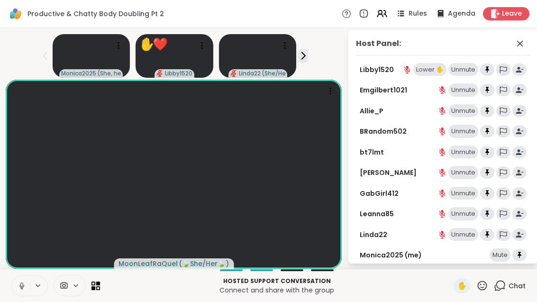
scroll to position [0, 0]
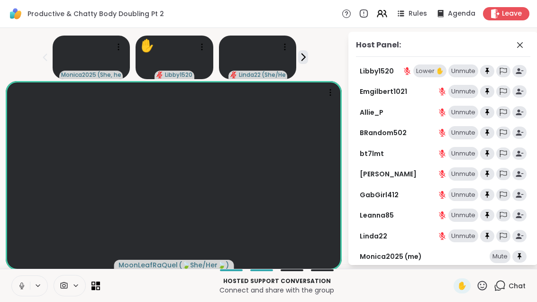
click at [431, 74] on div "Lower ✋" at bounding box center [430, 70] width 33 height 13
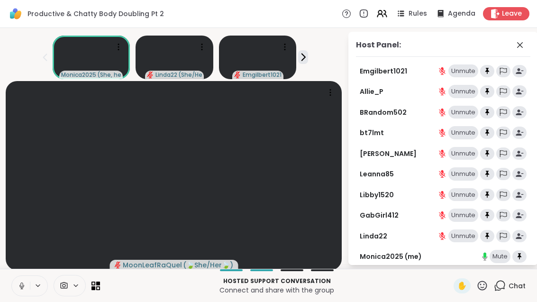
click at [530, 42] on div "Host Panel:" at bounding box center [443, 48] width 175 height 18
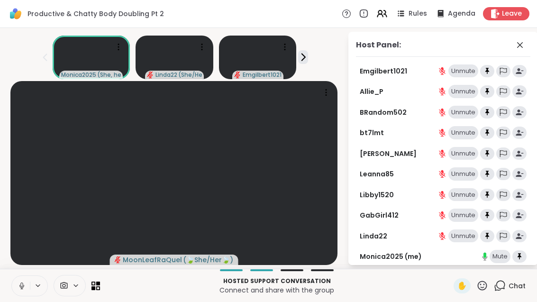
click at [506, 294] on div "Chat" at bounding box center [510, 285] width 32 height 15
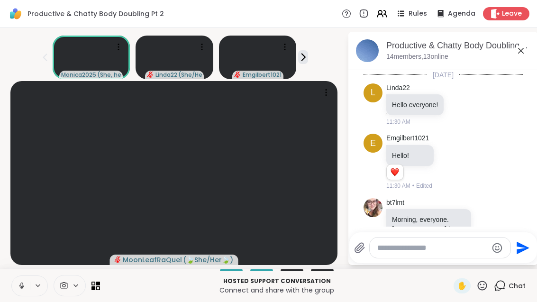
scroll to position [2224, 0]
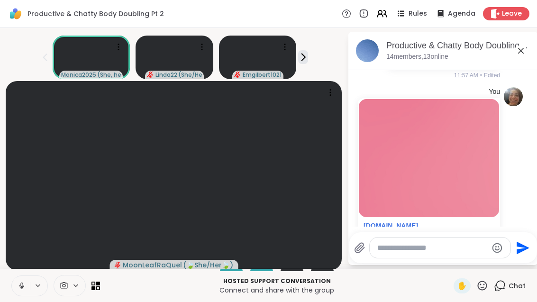
click at [516, 294] on div "Chat" at bounding box center [510, 285] width 32 height 15
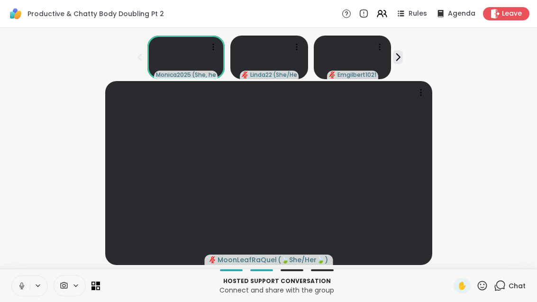
scroll to position [6, 0]
click at [92, 290] on icon at bounding box center [94, 288] width 4 height 4
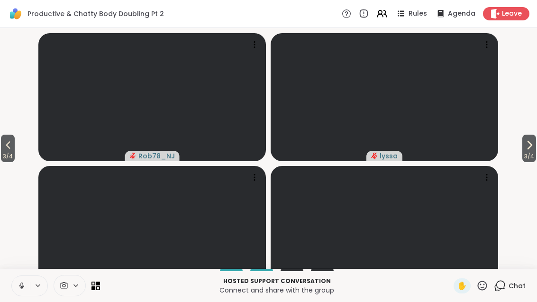
click at [536, 162] on span "3 / 4" at bounding box center [530, 156] width 14 height 11
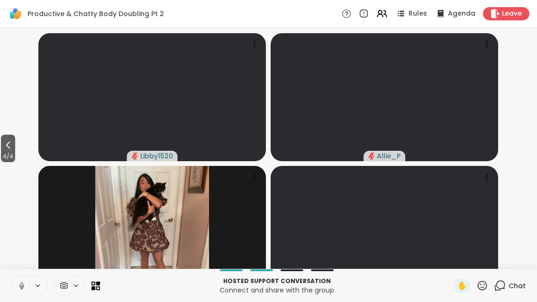
click at [13, 151] on icon at bounding box center [7, 144] width 11 height 11
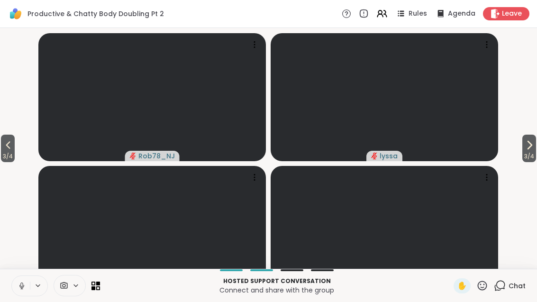
click at [8, 151] on icon at bounding box center [7, 144] width 11 height 11
click at [535, 162] on button "2 / 4" at bounding box center [530, 149] width 14 height 28
click at [534, 151] on icon at bounding box center [529, 144] width 11 height 11
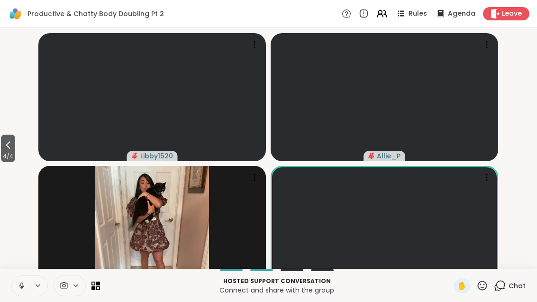
click at [1, 162] on span "4 / 4" at bounding box center [8, 156] width 14 height 11
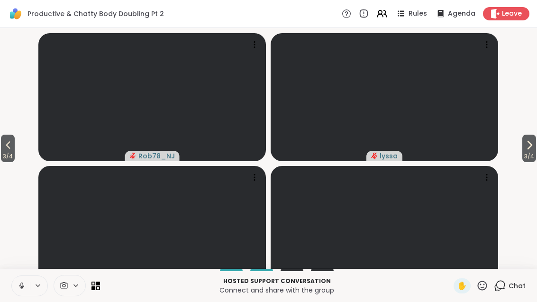
click at [9, 151] on icon at bounding box center [7, 144] width 11 height 11
click at [7, 151] on icon at bounding box center [7, 144] width 11 height 11
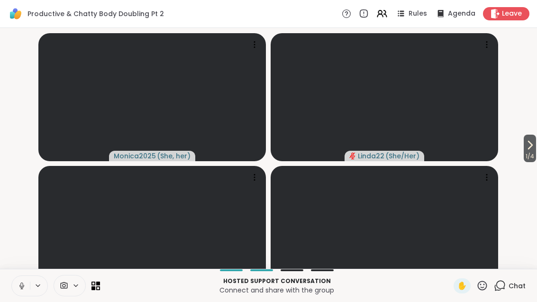
click at [536, 157] on button "1 / 4" at bounding box center [530, 149] width 12 height 28
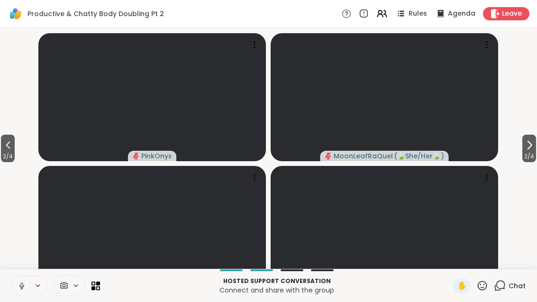
click at [534, 151] on icon at bounding box center [529, 144] width 11 height 11
click at [530, 162] on span "3 / 4" at bounding box center [530, 156] width 14 height 11
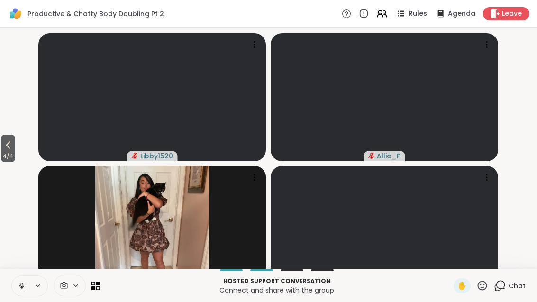
click at [2, 162] on button "4 / 4" at bounding box center [8, 149] width 14 height 28
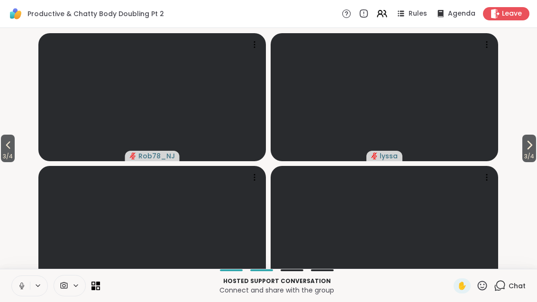
click at [2, 162] on span "3 / 4" at bounding box center [8, 156] width 14 height 11
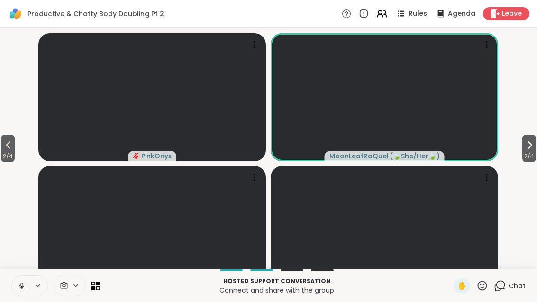
click at [2, 162] on span "2 / 4" at bounding box center [8, 156] width 14 height 11
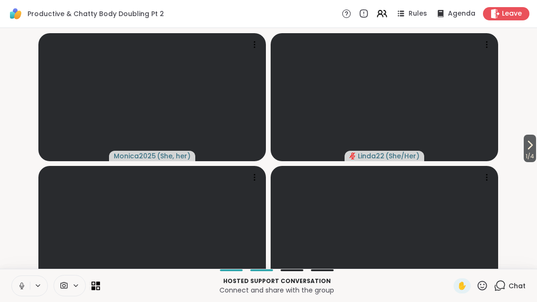
click at [526, 151] on icon at bounding box center [529, 144] width 11 height 11
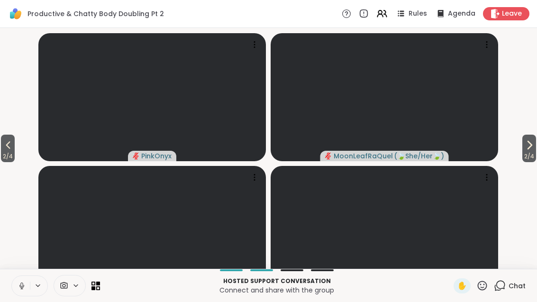
click at [534, 162] on span "2 / 4" at bounding box center [530, 156] width 14 height 11
click at [519, 178] on video-player-container "3 / 4 3 / 4 Rob78_NJ lyssa Libby1520 Allie_P" at bounding box center [269, 148] width 526 height 233
click at [535, 162] on span "3 / 4" at bounding box center [530, 156] width 14 height 11
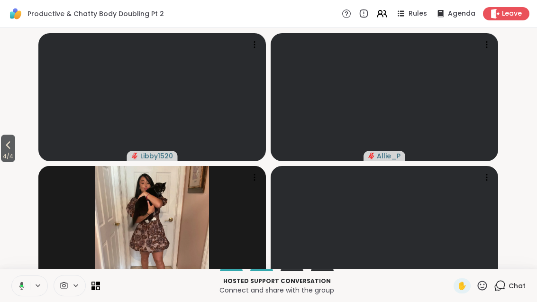
click at [15, 162] on button "4 / 4" at bounding box center [8, 149] width 14 height 28
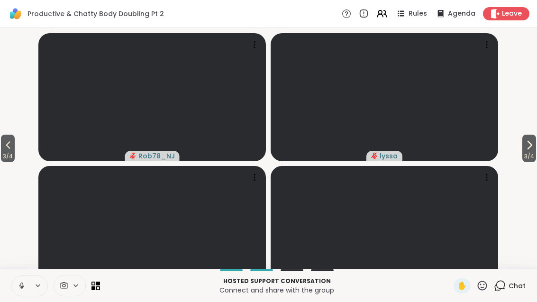
click at [5, 151] on icon at bounding box center [7, 144] width 11 height 11
click at [2, 161] on button "2 / 4" at bounding box center [8, 149] width 14 height 28
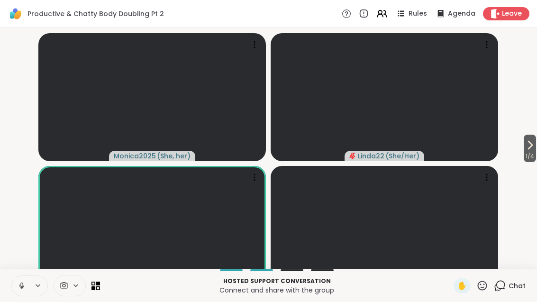
click at [533, 151] on icon at bounding box center [529, 144] width 11 height 11
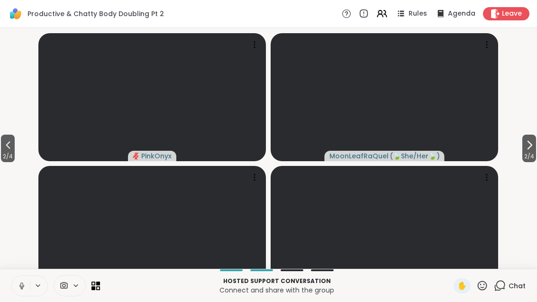
click at [533, 162] on span "2 / 4" at bounding box center [530, 156] width 14 height 11
click at [529, 162] on span "3 / 4" at bounding box center [530, 156] width 14 height 11
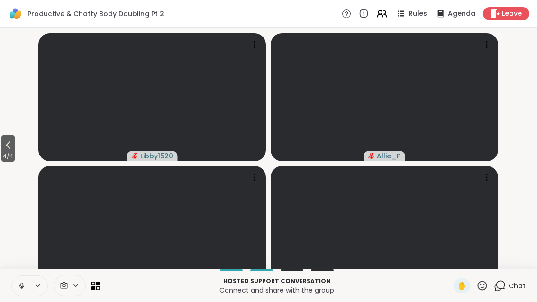
click at [9, 162] on span "4 / 4" at bounding box center [8, 156] width 14 height 11
click at [3, 162] on span "3 / 4" at bounding box center [8, 156] width 14 height 11
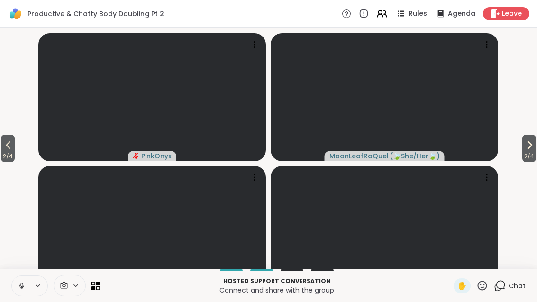
click at [3, 162] on span "2 / 4" at bounding box center [8, 156] width 14 height 11
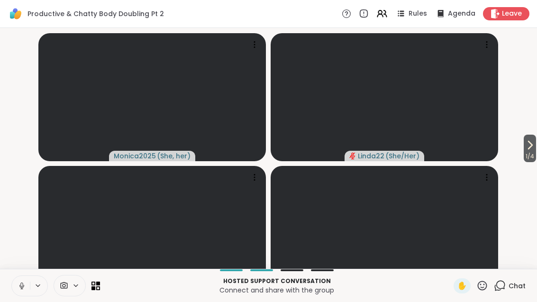
click at [530, 162] on span "1 / 4" at bounding box center [530, 156] width 12 height 11
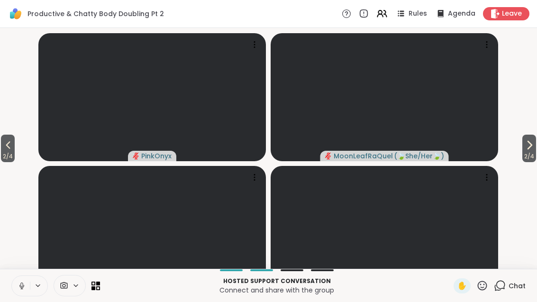
click at [527, 162] on span "2 / 4" at bounding box center [530, 156] width 14 height 11
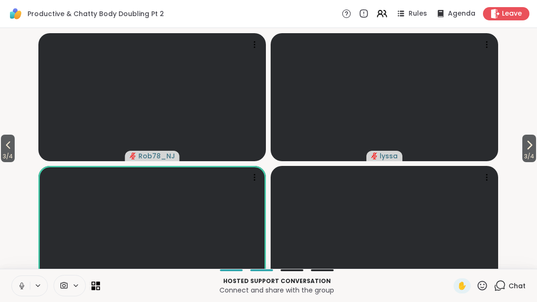
click at [7, 162] on span "3 / 4" at bounding box center [8, 156] width 14 height 11
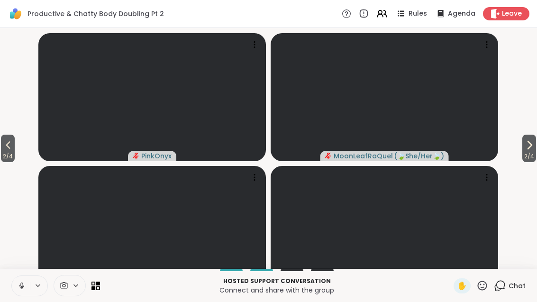
click at [5, 151] on icon at bounding box center [7, 144] width 11 height 11
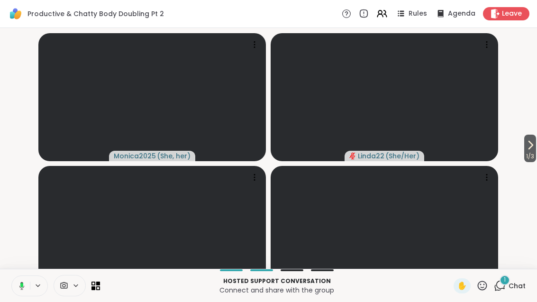
click at [513, 294] on div "1 Chat" at bounding box center [510, 285] width 32 height 15
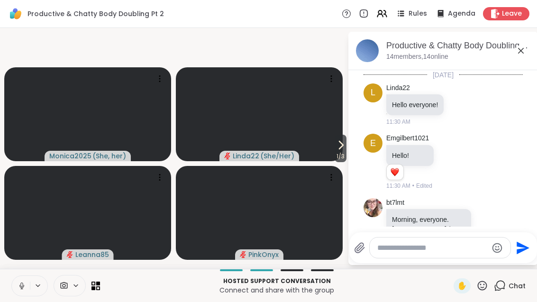
scroll to position [2375, 0]
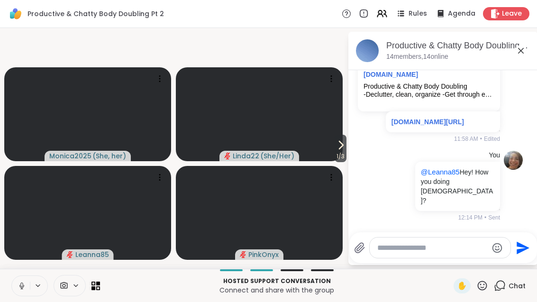
click at [534, 47] on div "Productive & Chatty Body Doubling Pt 2, [DATE] members, 14 online" at bounding box center [444, 51] width 190 height 38
click at [532, 51] on div "Productive & Chatty Body Doubling Pt 2, [DATE] members, 14 online" at bounding box center [444, 51] width 190 height 38
click at [526, 50] on icon at bounding box center [520, 50] width 11 height 11
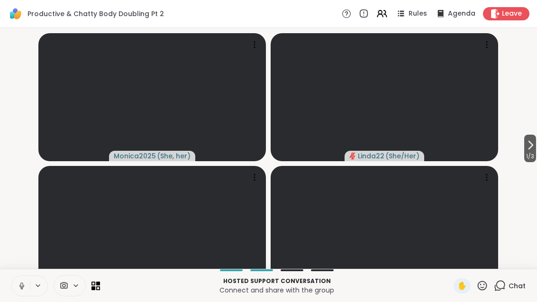
click at [530, 162] on span "1 / 3" at bounding box center [530, 156] width 12 height 11
click at [536, 161] on button "2 / 3" at bounding box center [529, 149] width 13 height 28
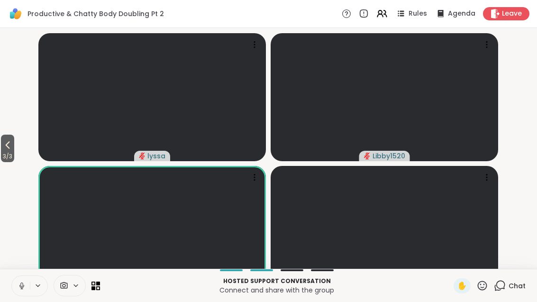
click at [1, 162] on span "3 / 3" at bounding box center [7, 156] width 13 height 11
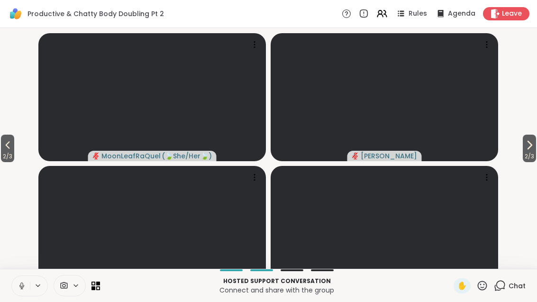
click at [14, 162] on span "2 / 3" at bounding box center [7, 156] width 13 height 11
click at [536, 162] on button "1 / 3" at bounding box center [530, 149] width 12 height 28
click at [535, 162] on span "2 / 3" at bounding box center [529, 156] width 13 height 11
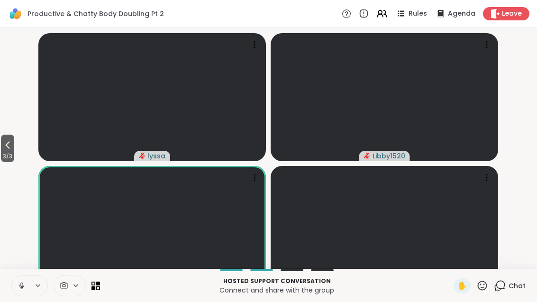
click at [7, 151] on icon at bounding box center [7, 144] width 11 height 11
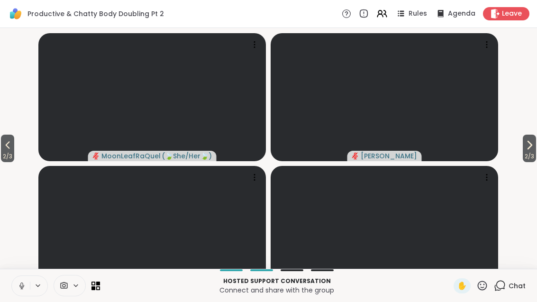
click at [4, 162] on span "2 / 3" at bounding box center [7, 156] width 13 height 11
click at [535, 162] on span "1 / 3" at bounding box center [530, 156] width 12 height 11
click at [5, 162] on span "2 / 3" at bounding box center [7, 156] width 13 height 11
click at [536, 162] on button "1 / 3" at bounding box center [530, 149] width 12 height 28
click at [534, 162] on span "2 / 3" at bounding box center [529, 156] width 13 height 11
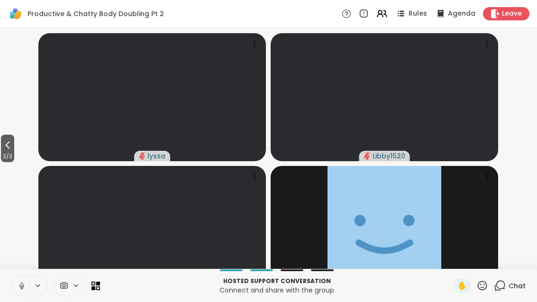
click at [3, 162] on span "3 / 3" at bounding box center [7, 156] width 13 height 11
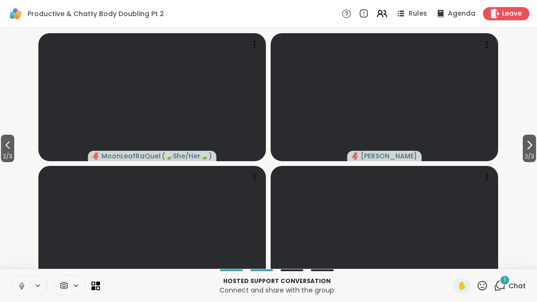
click at [5, 162] on span "2 / 3" at bounding box center [7, 156] width 13 height 11
click at [534, 150] on button "1 / 3" at bounding box center [530, 149] width 12 height 28
click at [533, 151] on icon at bounding box center [529, 144] width 11 height 11
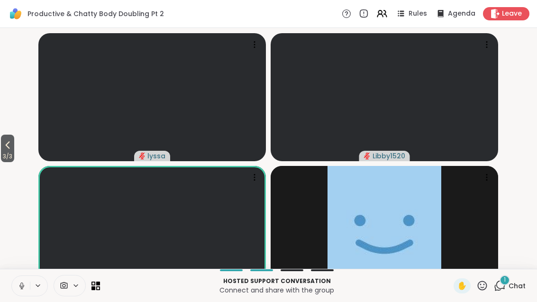
click at [506, 284] on span "1" at bounding box center [505, 280] width 2 height 8
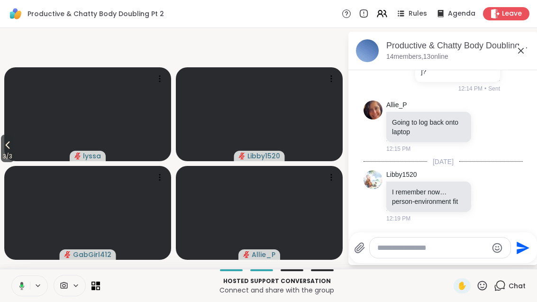
scroll to position [2549, 0]
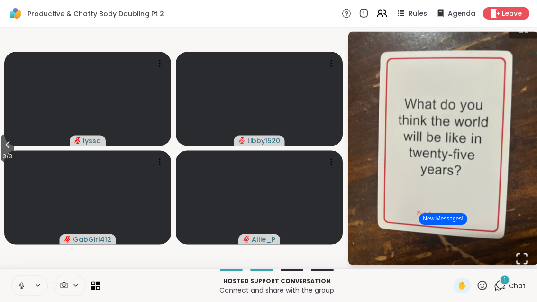
scroll to position [0, 0]
click at [537, 257] on button "Open Fullscreen" at bounding box center [522, 259] width 32 height 32
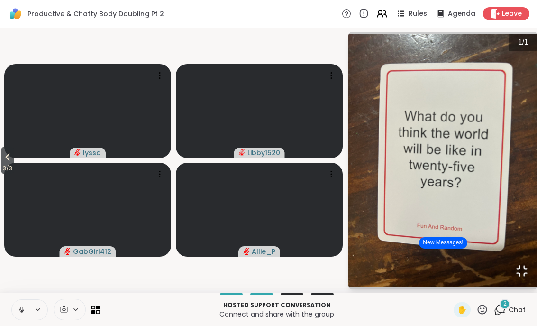
click at [529, 287] on button "Open Fullscreen" at bounding box center [522, 271] width 32 height 32
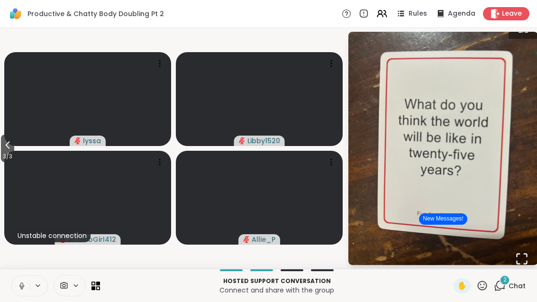
click at [508, 286] on div "2 Chat" at bounding box center [510, 285] width 32 height 15
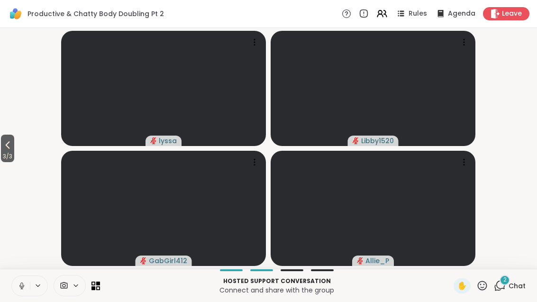
click at [513, 283] on span "Chat" at bounding box center [517, 285] width 17 height 9
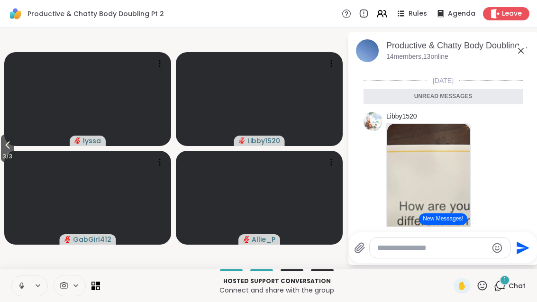
scroll to position [3439, 0]
click at [433, 160] on img at bounding box center [428, 236] width 83 height 226
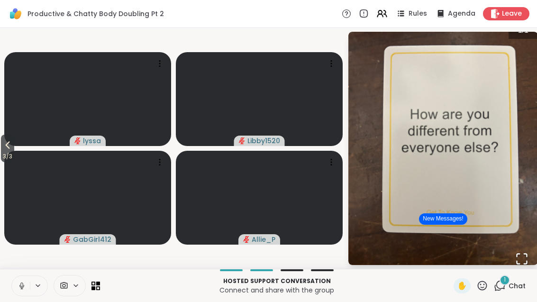
click at [526, 258] on icon "Open Fullscreen" at bounding box center [521, 258] width 13 height 13
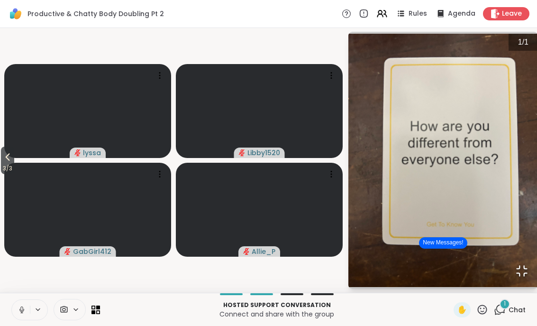
click at [530, 287] on button "Open Fullscreen" at bounding box center [522, 271] width 32 height 32
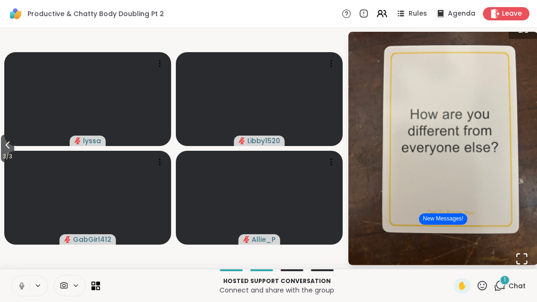
click at [521, 257] on icon "Open Fullscreen" at bounding box center [521, 258] width 13 height 13
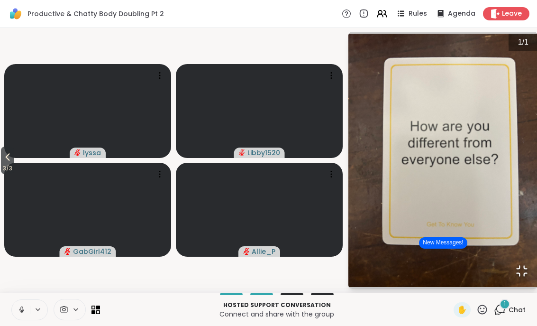
click at [523, 277] on icon "Open Fullscreen" at bounding box center [521, 270] width 13 height 13
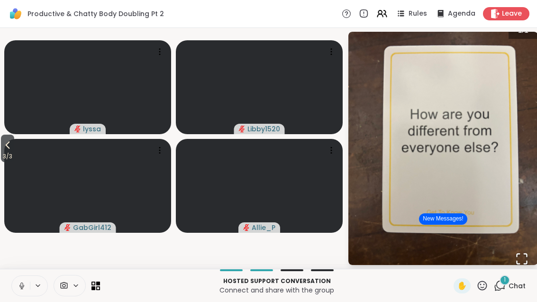
click at [510, 291] on div "1 Chat" at bounding box center [510, 285] width 32 height 15
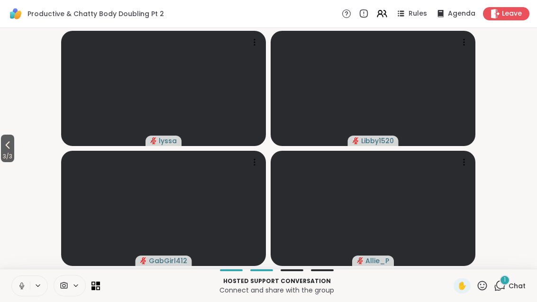
click at [508, 291] on div "1 Chat" at bounding box center [510, 285] width 32 height 15
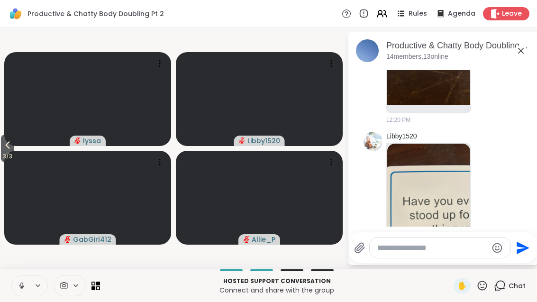
scroll to position [3663, 0]
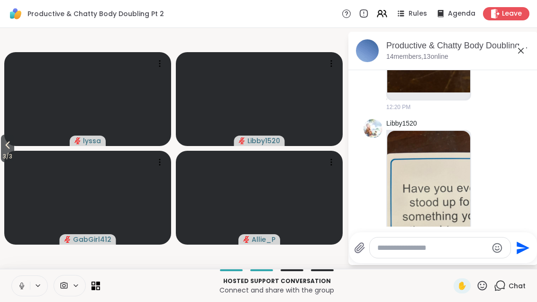
click at [447, 165] on img at bounding box center [428, 244] width 83 height 226
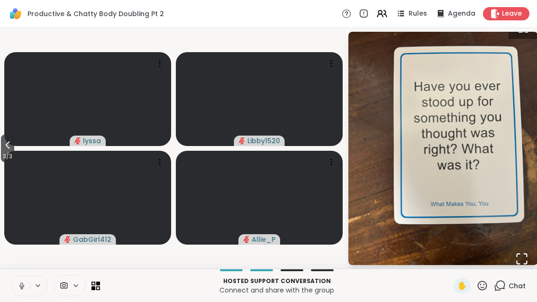
click at [534, 259] on button "Open Fullscreen" at bounding box center [522, 259] width 32 height 32
click at [520, 287] on span "Chat" at bounding box center [517, 285] width 17 height 9
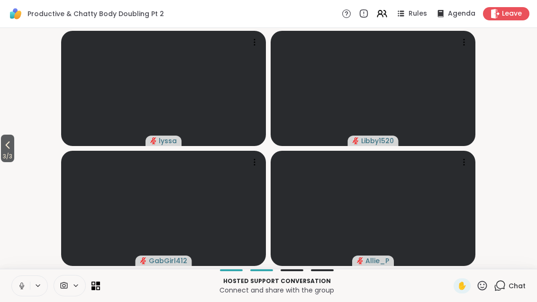
click at [517, 283] on span "Chat" at bounding box center [517, 285] width 17 height 9
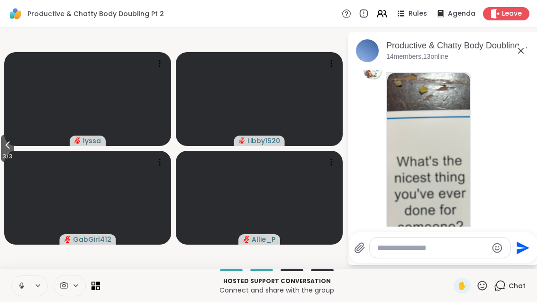
scroll to position [3987, 0]
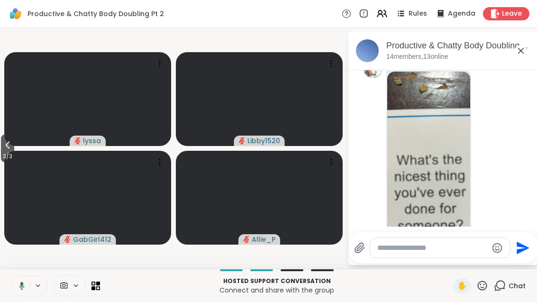
click at [1, 149] on button "3 / 3" at bounding box center [7, 149] width 13 height 28
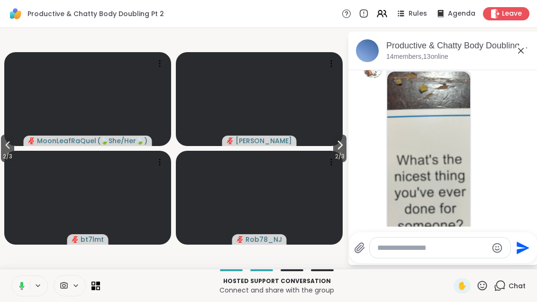
click at [9, 145] on icon at bounding box center [7, 144] width 11 height 11
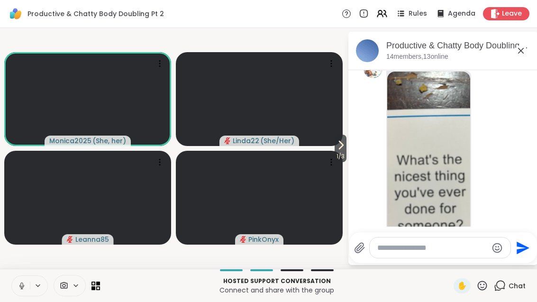
click at [342, 155] on span "1 / 3" at bounding box center [341, 156] width 12 height 11
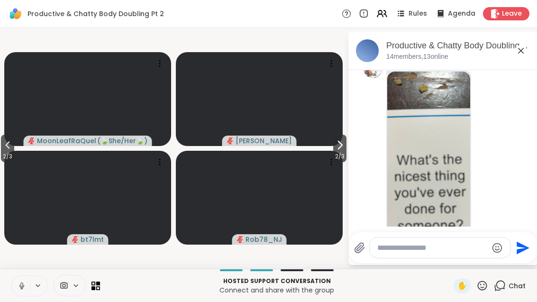
click at [336, 155] on span "2 / 3" at bounding box center [339, 156] width 13 height 11
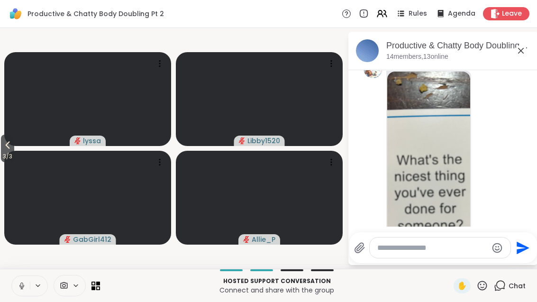
click at [8, 157] on span "3 / 3" at bounding box center [7, 156] width 13 height 11
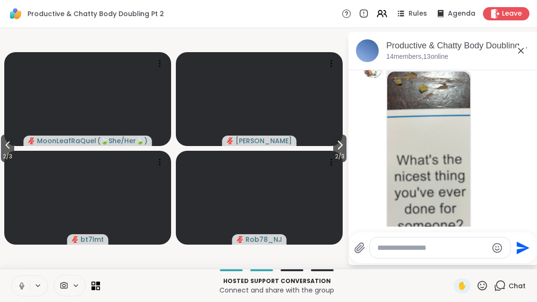
click at [9, 156] on span "2 / 3" at bounding box center [7, 156] width 13 height 11
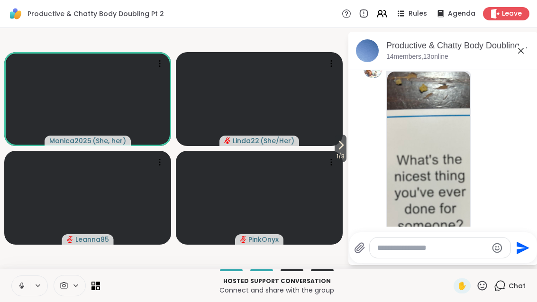
click at [343, 149] on icon at bounding box center [340, 144] width 11 height 11
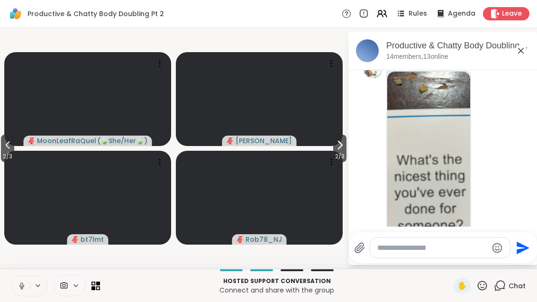
click at [339, 151] on span "2 / 3" at bounding box center [339, 156] width 13 height 11
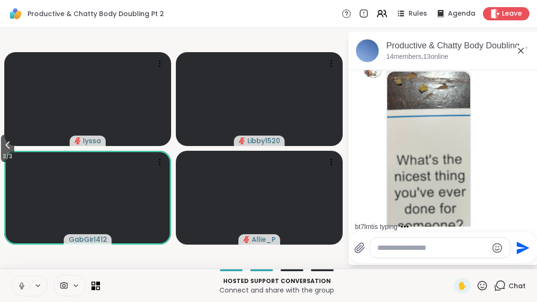
scroll to position [4127, 0]
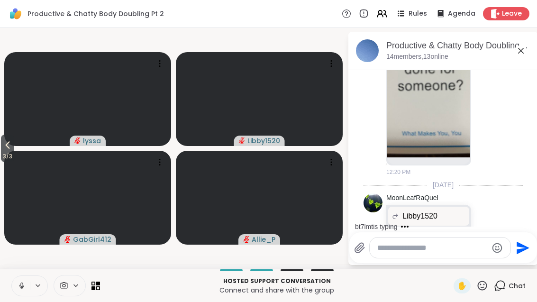
click at [4, 155] on span "3 / 3" at bounding box center [7, 156] width 13 height 11
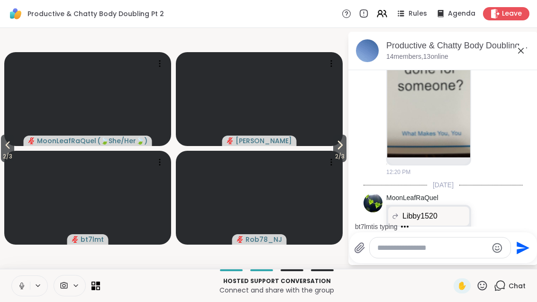
click at [2, 152] on span "2 / 3" at bounding box center [7, 156] width 13 height 11
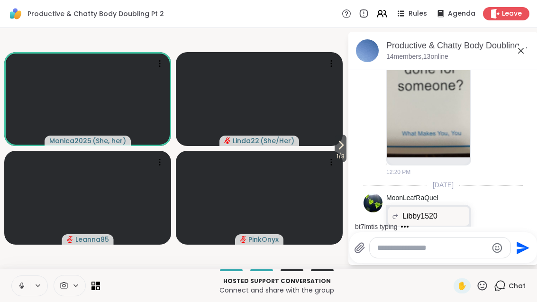
click at [340, 155] on span "1 / 3" at bounding box center [341, 156] width 12 height 11
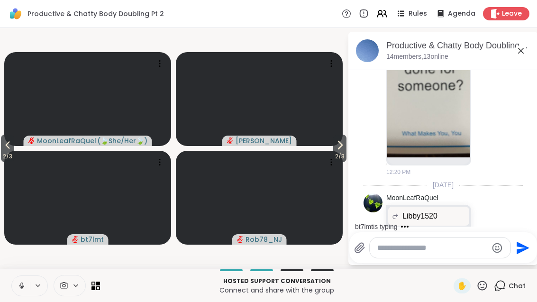
click at [343, 158] on span "2 / 3" at bounding box center [339, 156] width 13 height 11
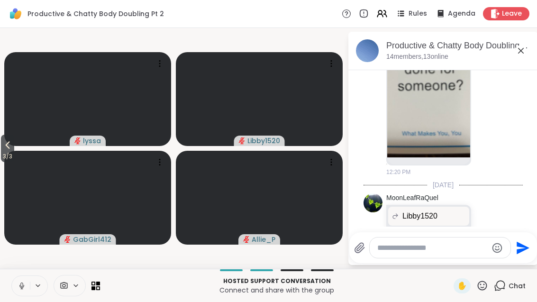
scroll to position [4177, 0]
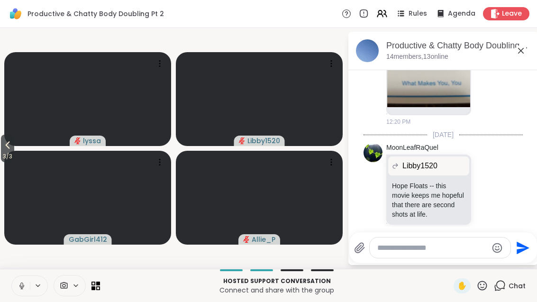
click at [9, 156] on span "3 / 3" at bounding box center [7, 156] width 13 height 11
click at [9, 155] on span "3 / 3" at bounding box center [7, 156] width 13 height 11
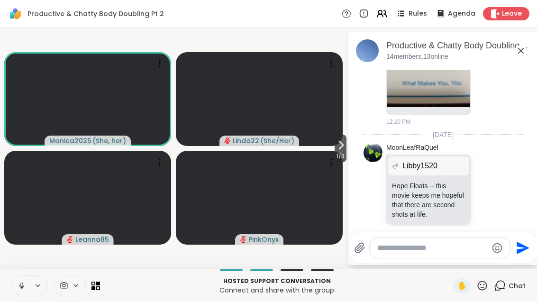
click at [345, 150] on button "1 / 3" at bounding box center [341, 149] width 12 height 28
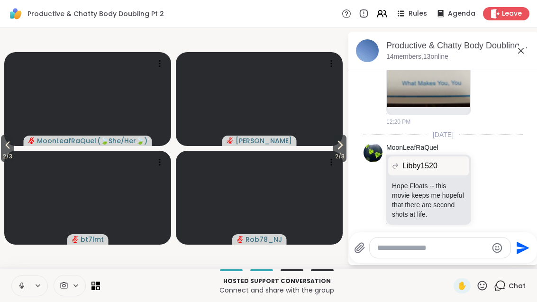
click at [344, 149] on icon at bounding box center [339, 144] width 11 height 11
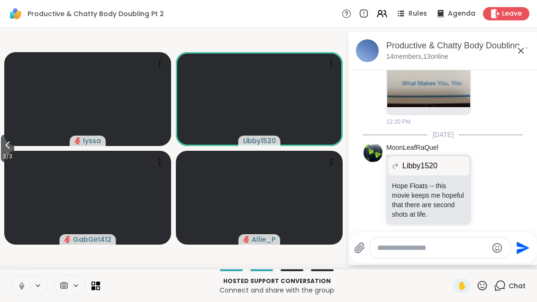
click at [9, 154] on span "3 / 3" at bounding box center [7, 156] width 13 height 11
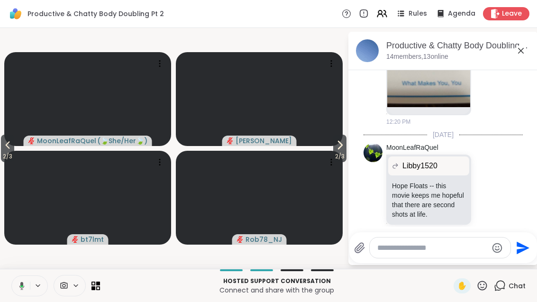
click at [8, 152] on span "2 / 3" at bounding box center [7, 156] width 13 height 11
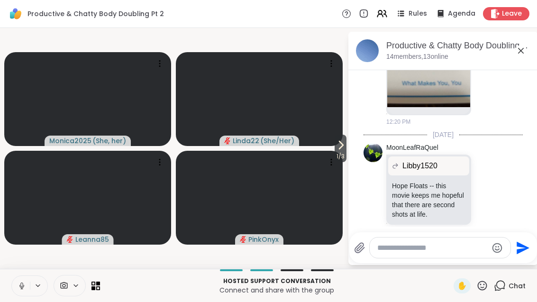
click at [339, 152] on span "1 / 3" at bounding box center [341, 156] width 12 height 11
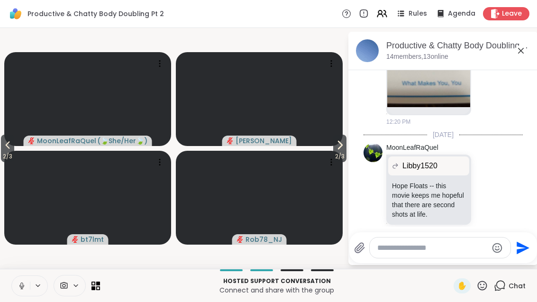
click at [341, 158] on span "2 / 3" at bounding box center [339, 156] width 13 height 11
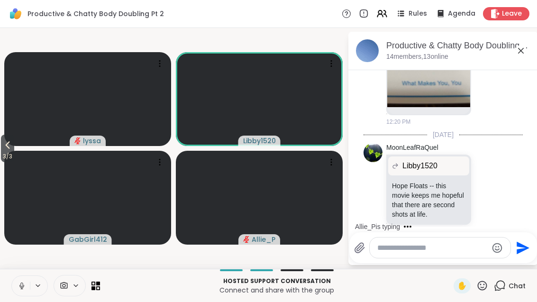
click at [4, 148] on icon at bounding box center [7, 144] width 11 height 11
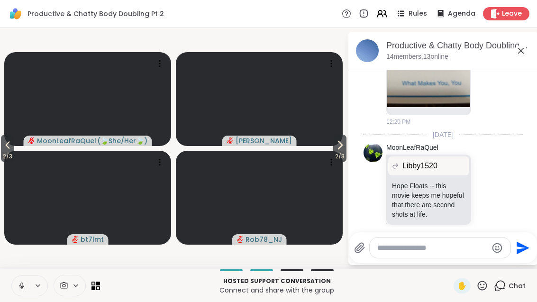
click at [8, 147] on icon at bounding box center [7, 144] width 11 height 11
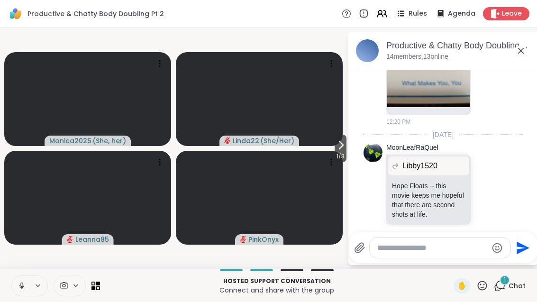
scroll to position [4237, 0]
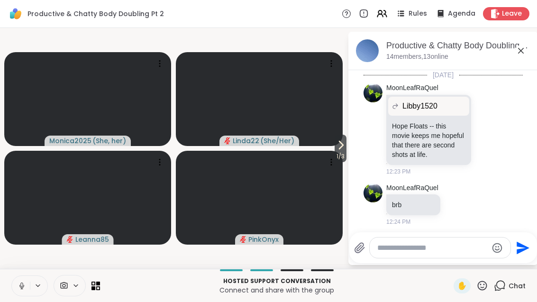
click at [340, 146] on icon at bounding box center [340, 144] width 11 height 11
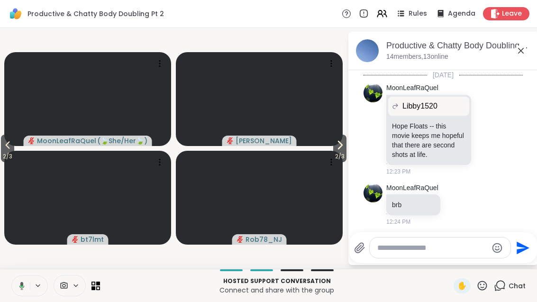
click at [339, 158] on span "2 / 3" at bounding box center [339, 156] width 13 height 11
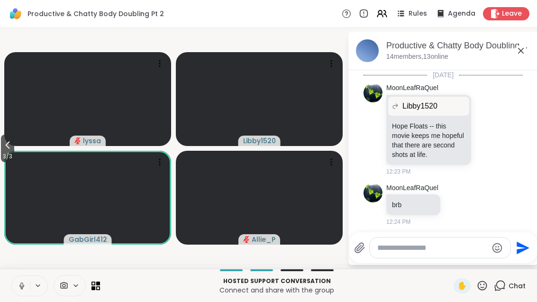
click at [482, 254] on div at bounding box center [477, 259] width 9 height 11
click at [492, 255] on icon at bounding box center [488, 259] width 9 height 9
click at [456, 240] on div "Select Reaction: Astonished" at bounding box center [454, 244] width 9 height 9
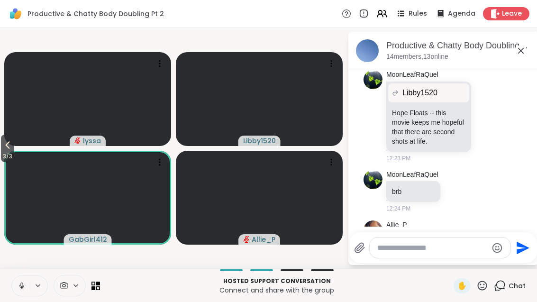
click at [503, 248] on icon at bounding box center [498, 253] width 9 height 11
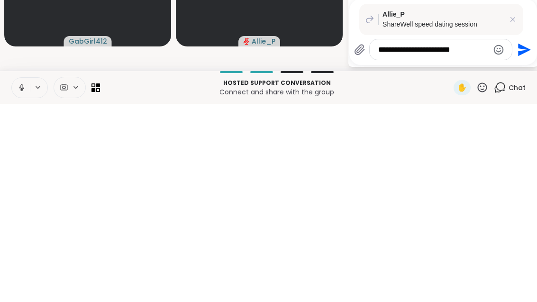
type textarea "**********"
click at [523, 240] on icon "Send" at bounding box center [523, 247] width 15 height 15
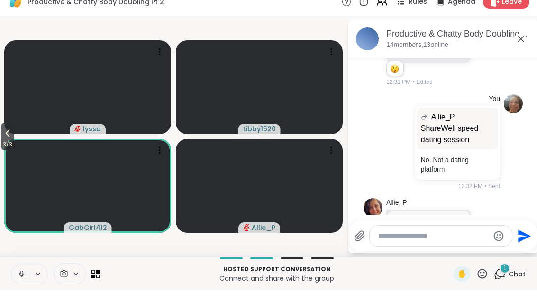
scroll to position [4508, 0]
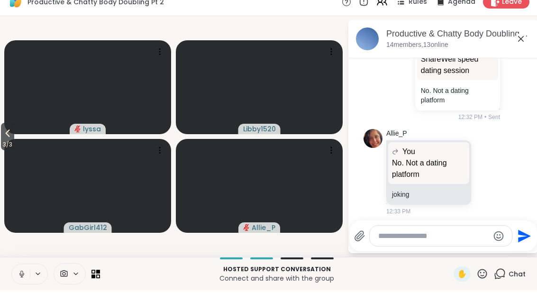
click at [6, 139] on icon at bounding box center [7, 144] width 11 height 11
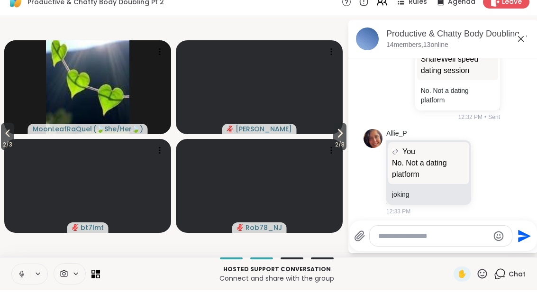
click at [2, 138] on button "2 / 3" at bounding box center [7, 149] width 13 height 28
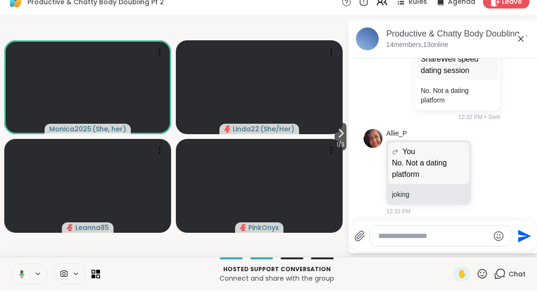
click at [343, 135] on button "1 / 3" at bounding box center [341, 149] width 12 height 28
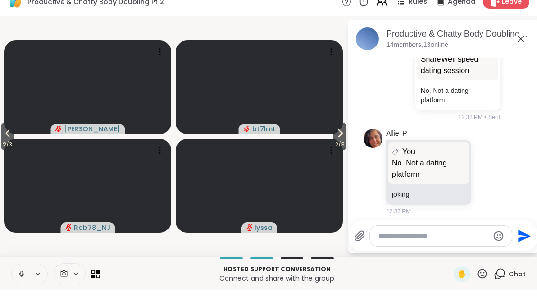
click at [340, 151] on span "2 / 3" at bounding box center [339, 156] width 13 height 11
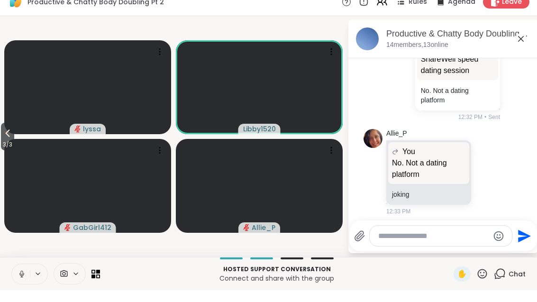
click at [18, 129] on video at bounding box center [87, 99] width 167 height 94
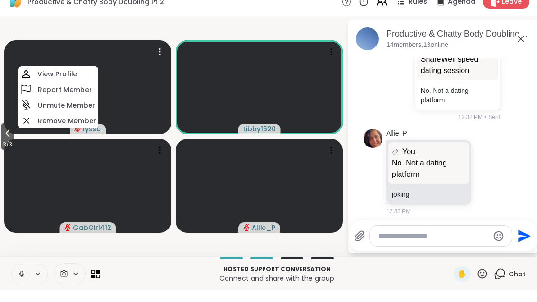
click at [7, 139] on icon at bounding box center [7, 144] width 11 height 11
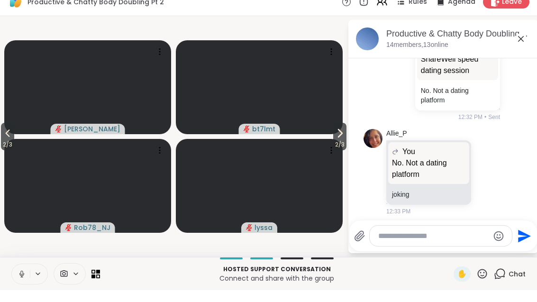
click at [10, 139] on icon at bounding box center [7, 144] width 11 height 11
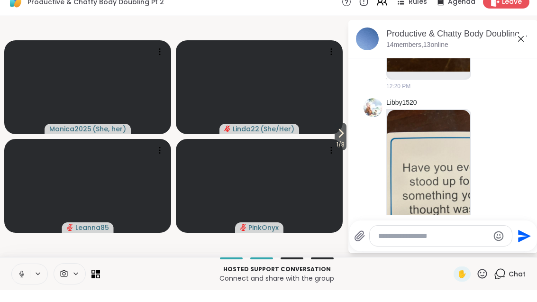
scroll to position [3671, 0]
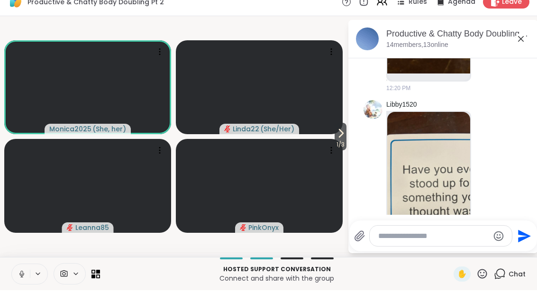
click at [336, 151] on span "1 / 3" at bounding box center [341, 156] width 12 height 11
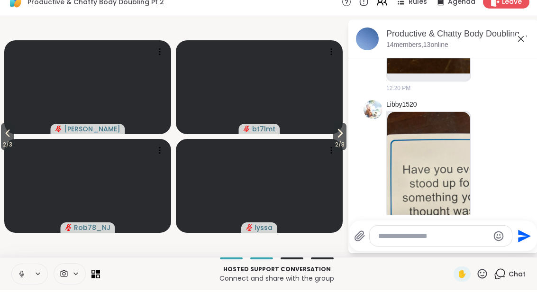
click at [336, 151] on span "2 / 3" at bounding box center [339, 156] width 13 height 11
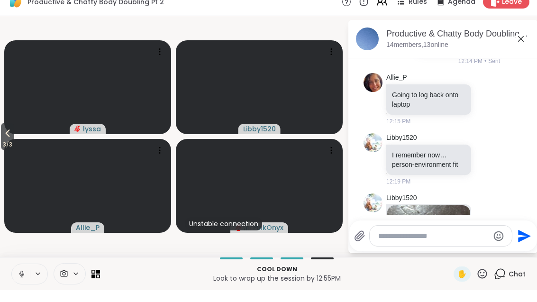
scroll to position [2490, 0]
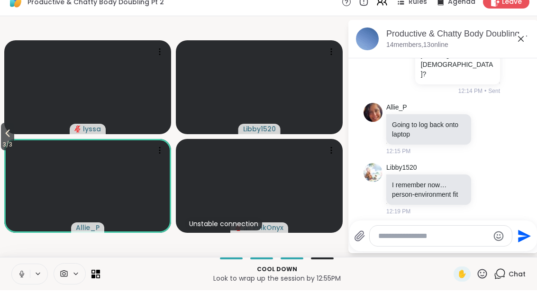
click at [2, 136] on button "3 / 3" at bounding box center [7, 149] width 13 height 28
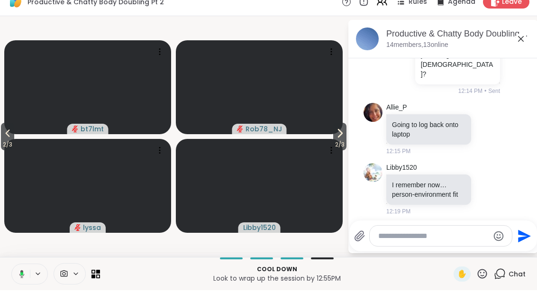
click at [6, 135] on button "2 / 3" at bounding box center [7, 149] width 13 height 28
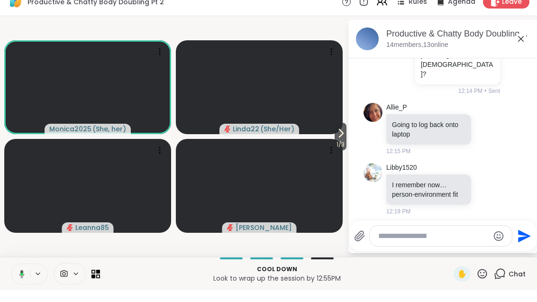
click at [342, 151] on span "1 / 3" at bounding box center [341, 156] width 12 height 11
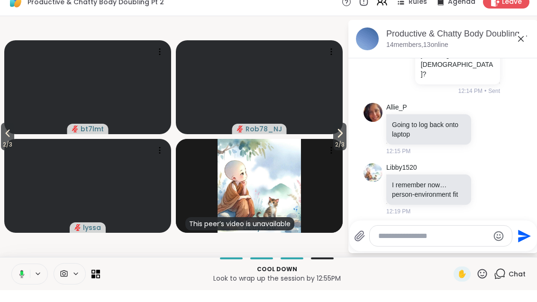
click at [340, 139] on icon at bounding box center [339, 144] width 11 height 11
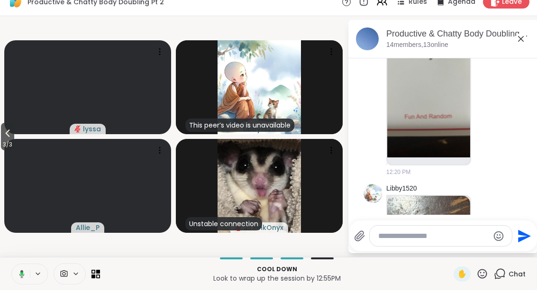
scroll to position [3058, 0]
